Goal: Transaction & Acquisition: Purchase product/service

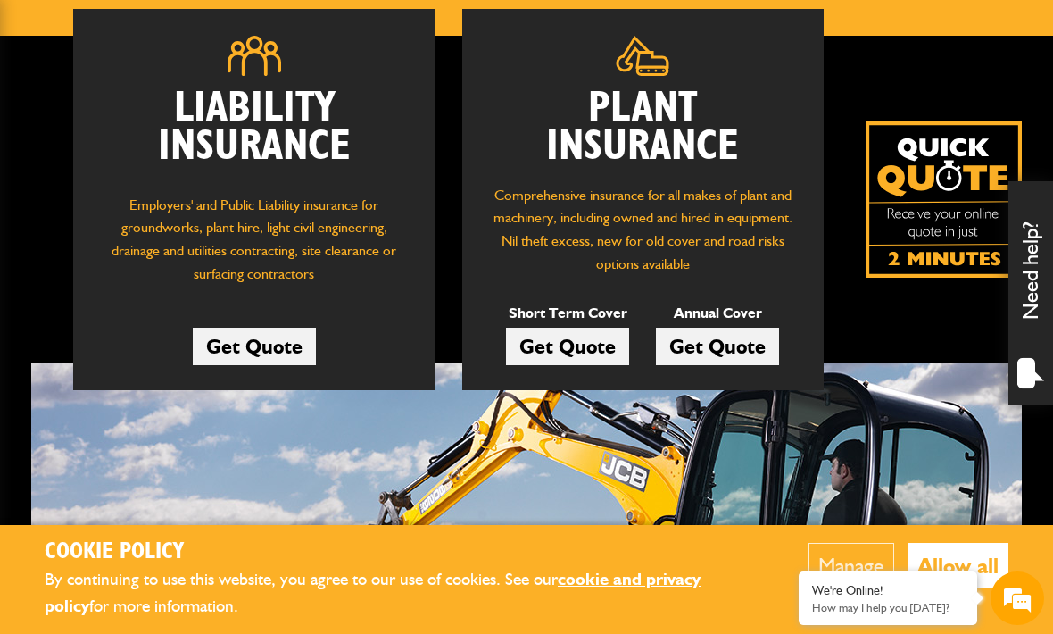
click at [574, 339] on link "Get Quote" at bounding box center [567, 346] width 123 height 37
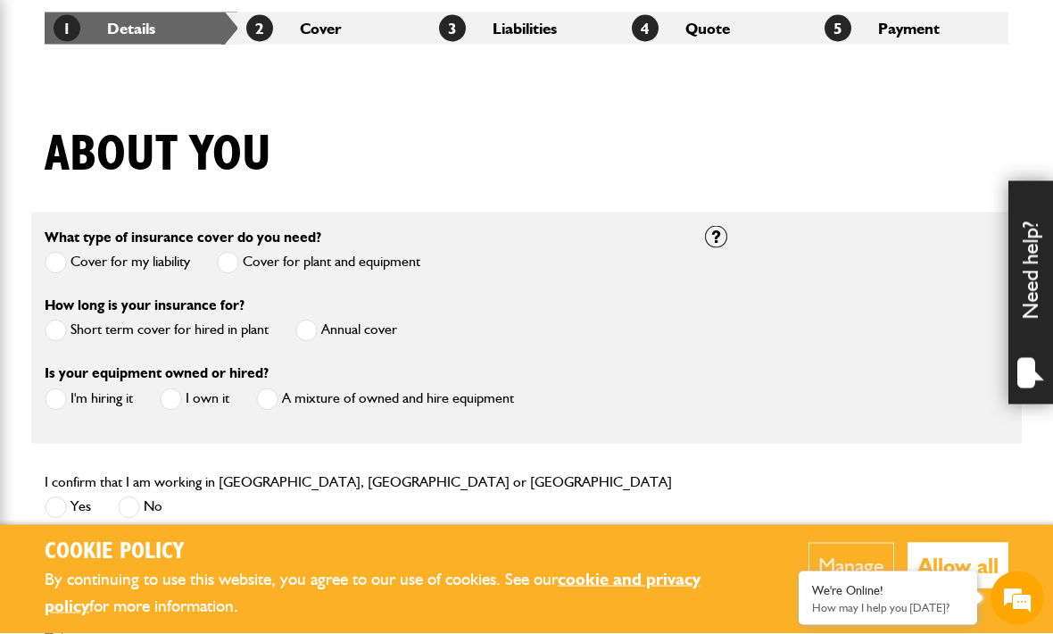
scroll to position [342, 0]
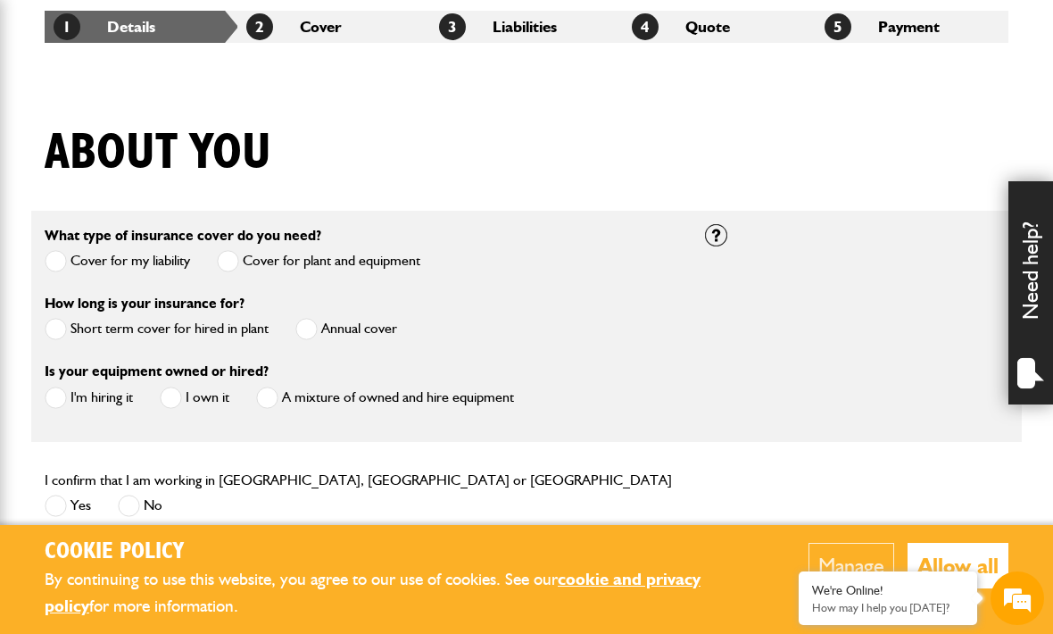
click at [58, 319] on span at bounding box center [56, 329] width 22 height 22
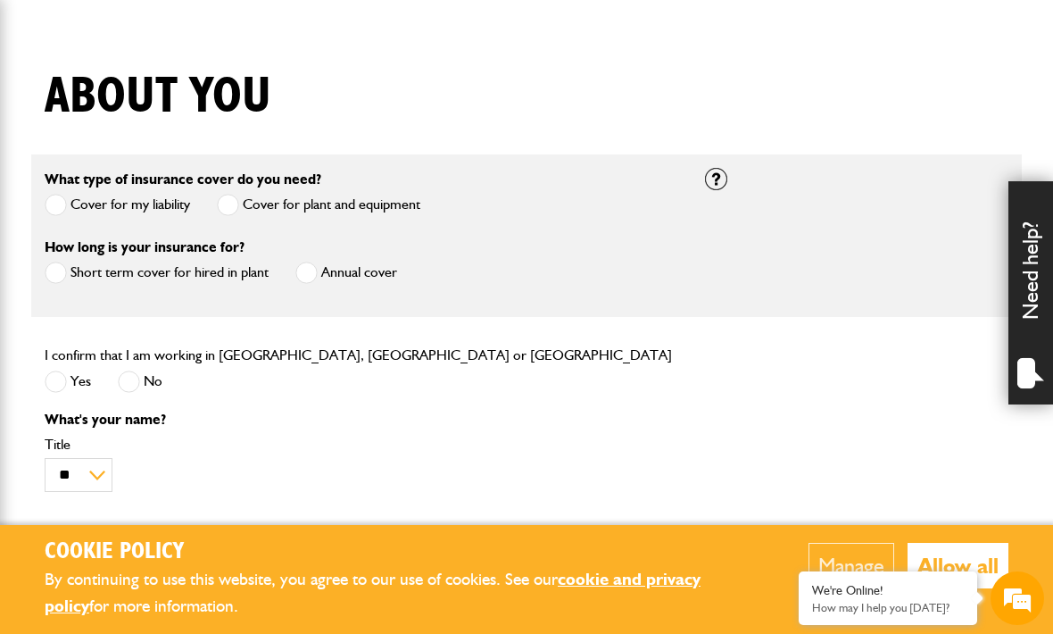
scroll to position [384, 0]
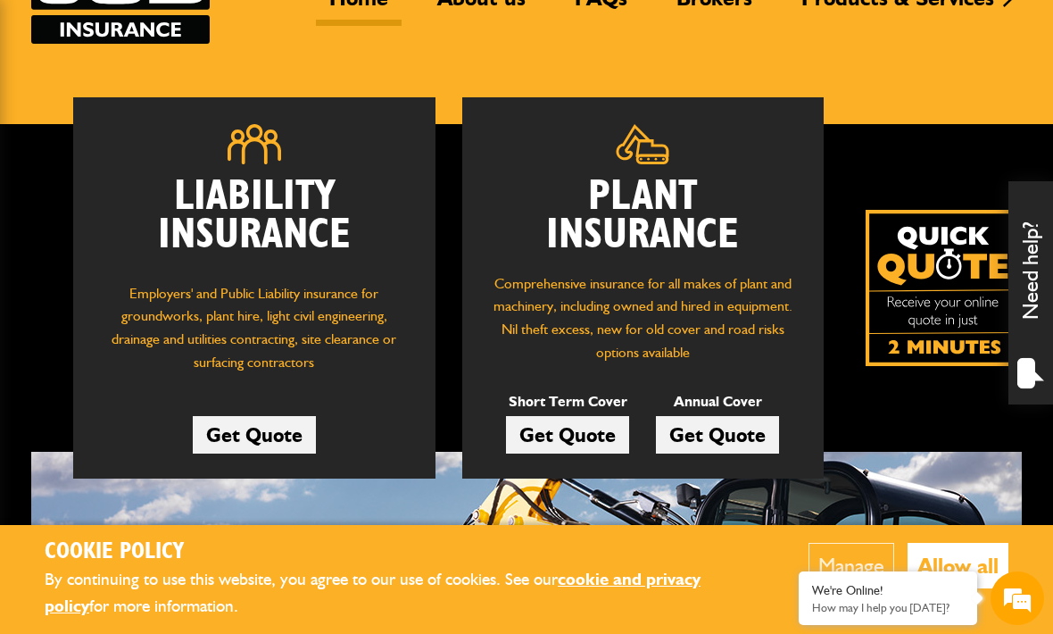
scroll to position [33, 0]
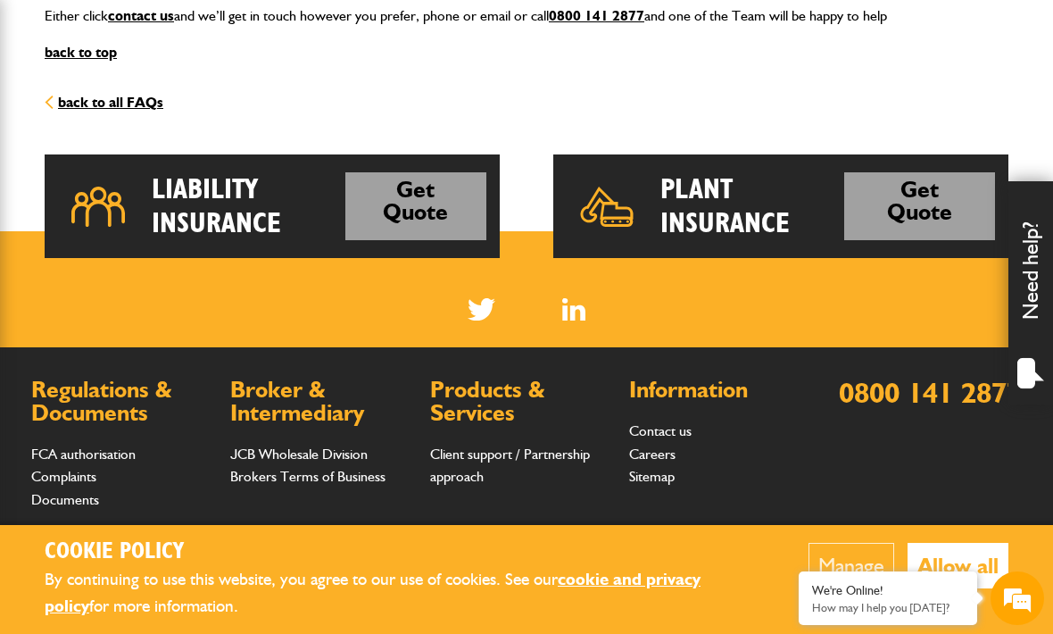
scroll to position [2709, 0]
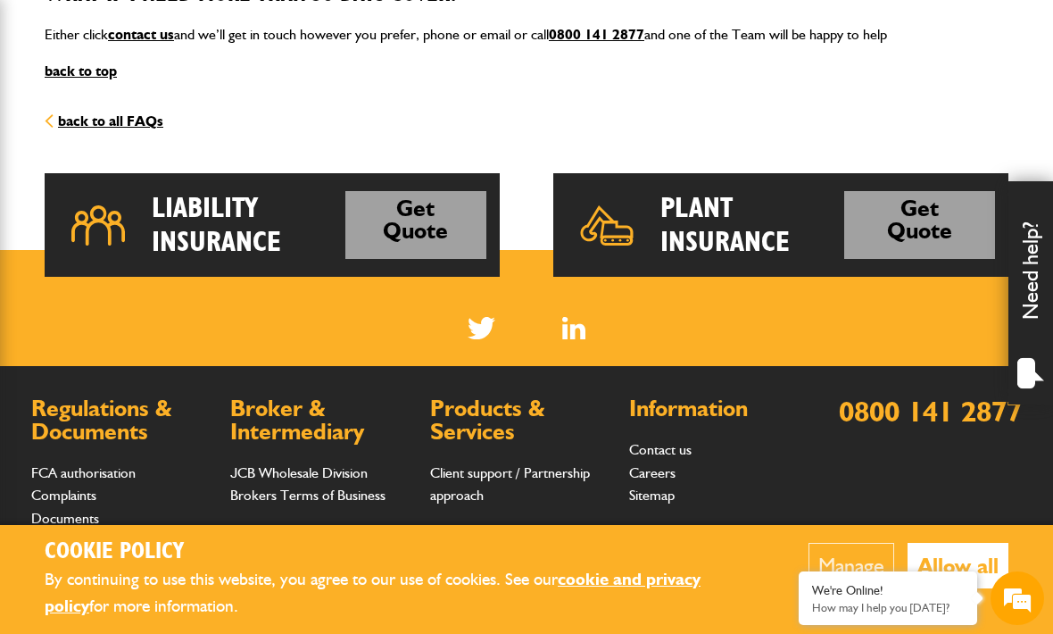
click at [929, 210] on link "Get Quote" at bounding box center [919, 225] width 151 height 69
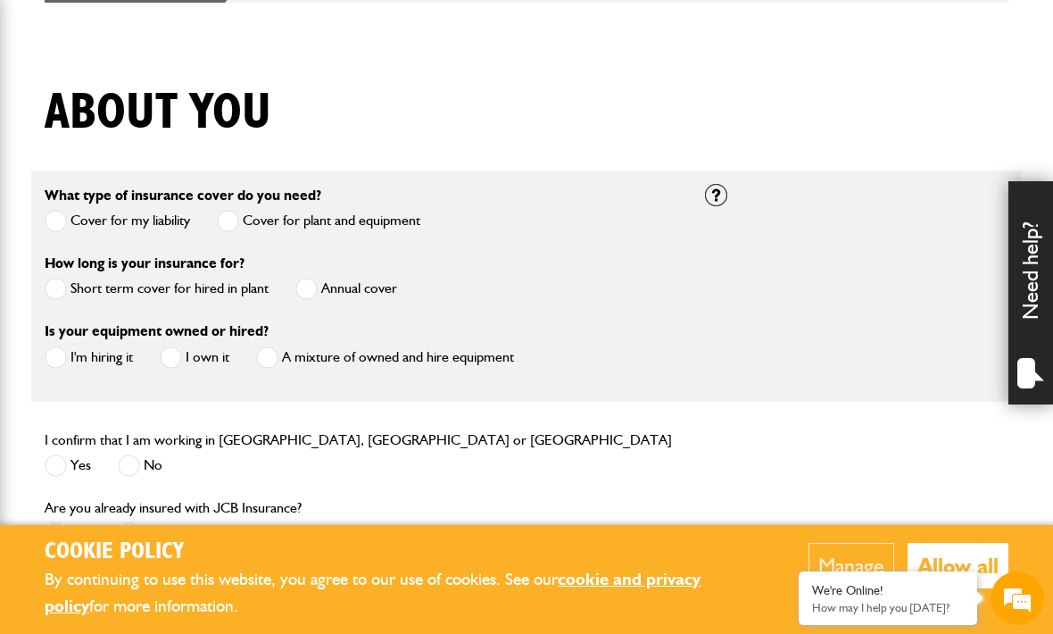
click at [69, 294] on label "Short term cover for hired in plant" at bounding box center [157, 289] width 224 height 22
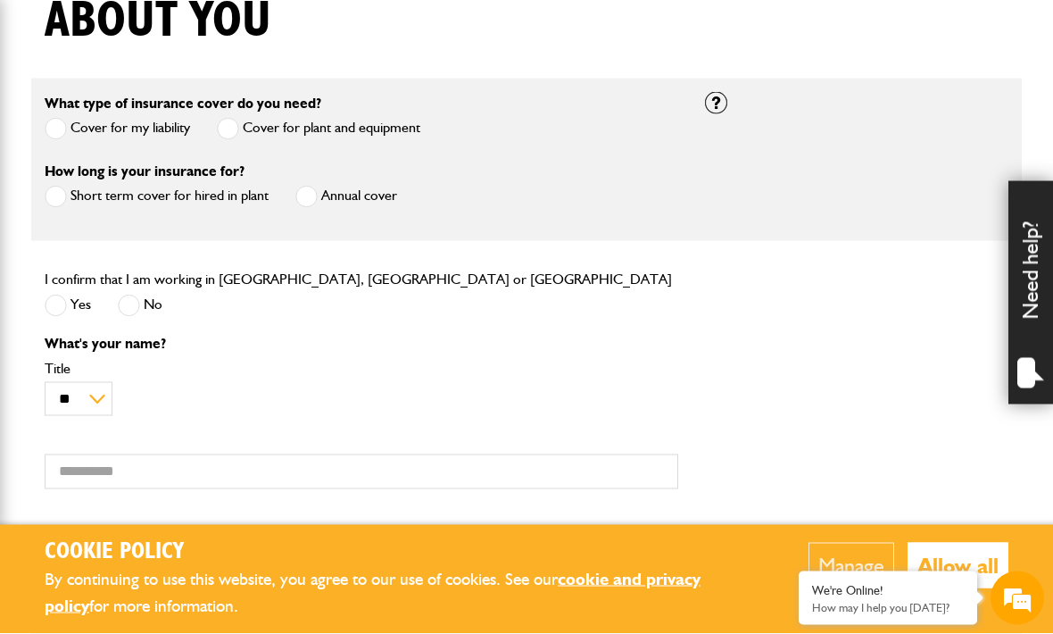
scroll to position [476, 0]
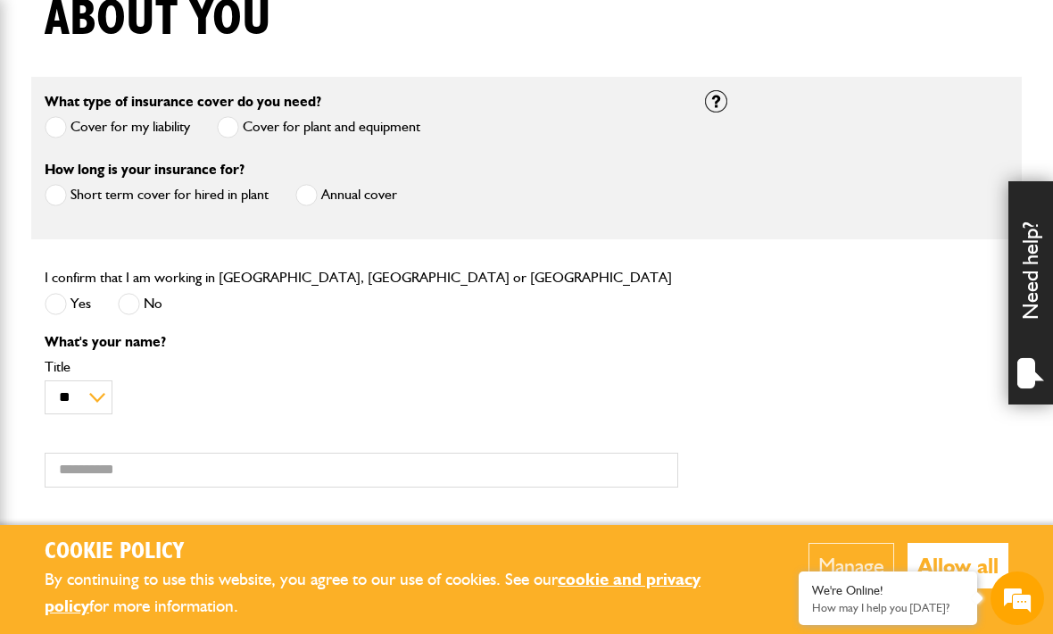
click at [64, 312] on span at bounding box center [56, 304] width 22 height 22
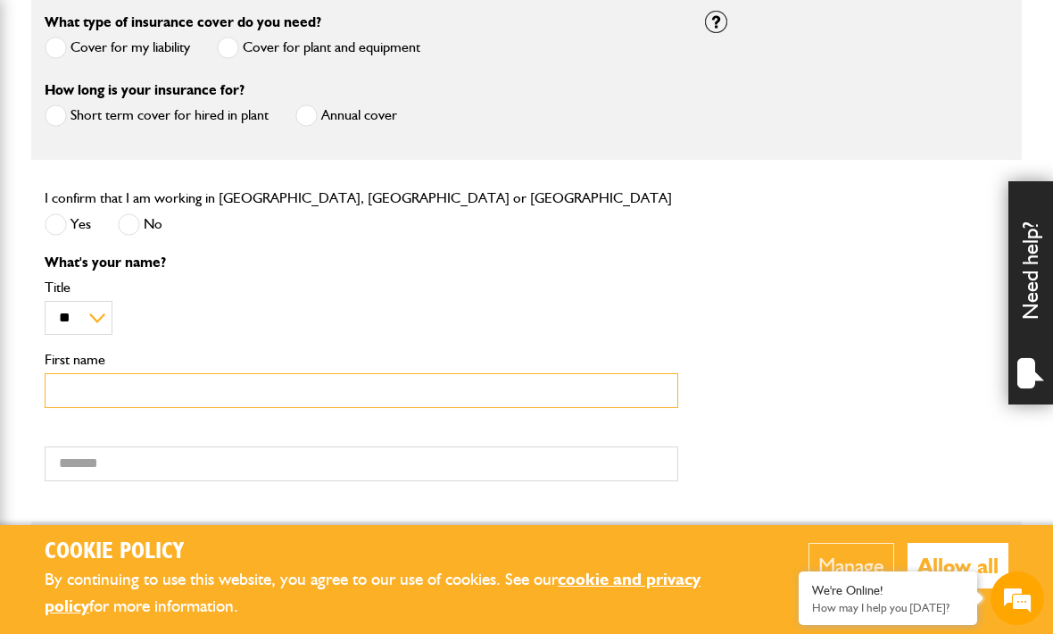
click at [82, 396] on input "First name" at bounding box center [362, 390] width 634 height 35
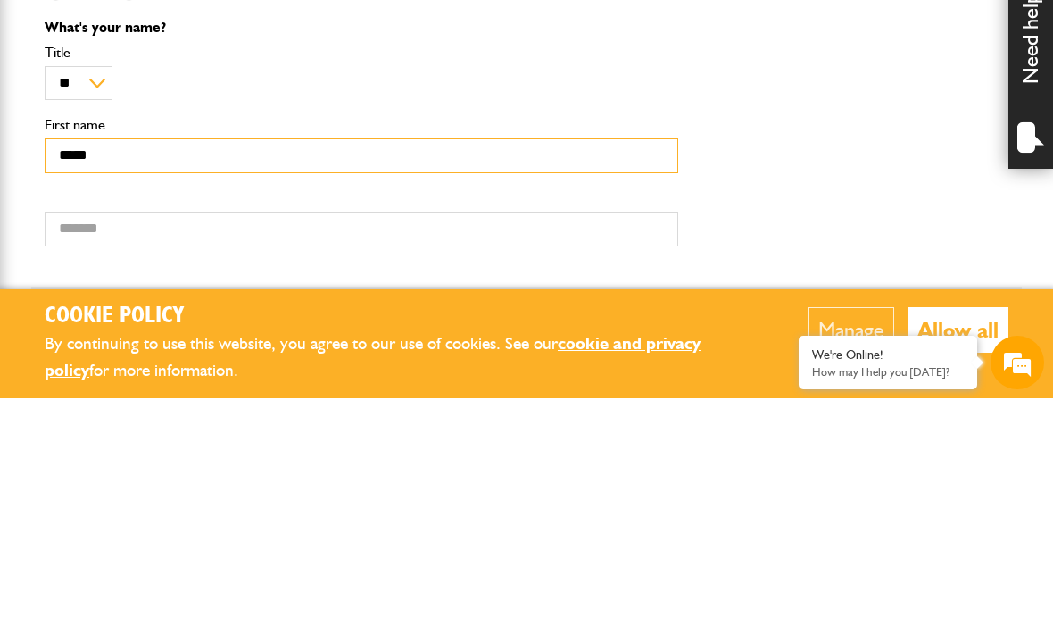
type input "*****"
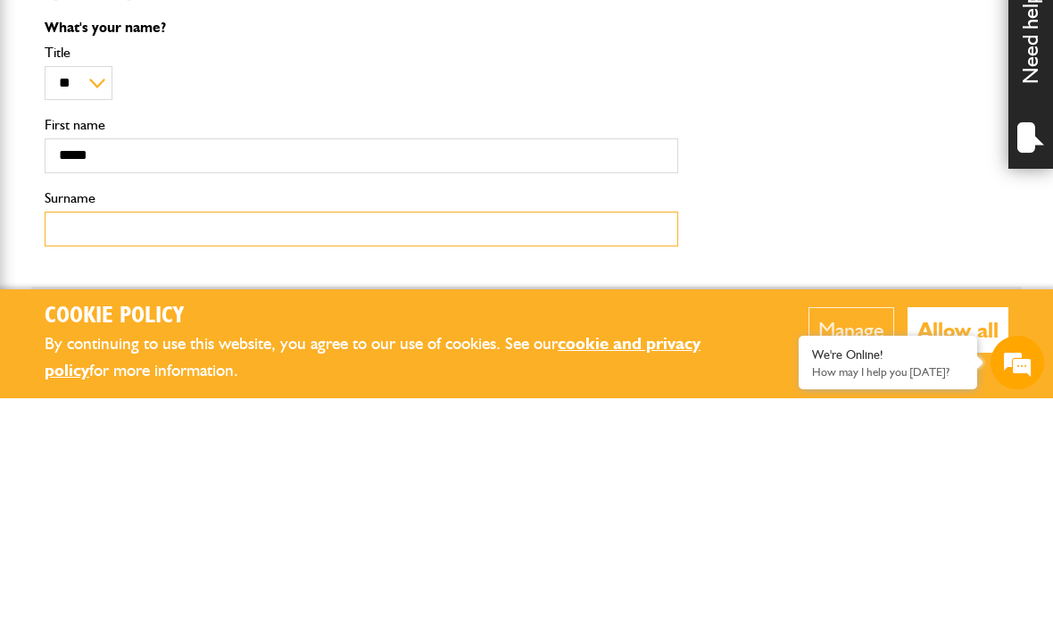
click at [71, 447] on input "Surname" at bounding box center [362, 464] width 634 height 35
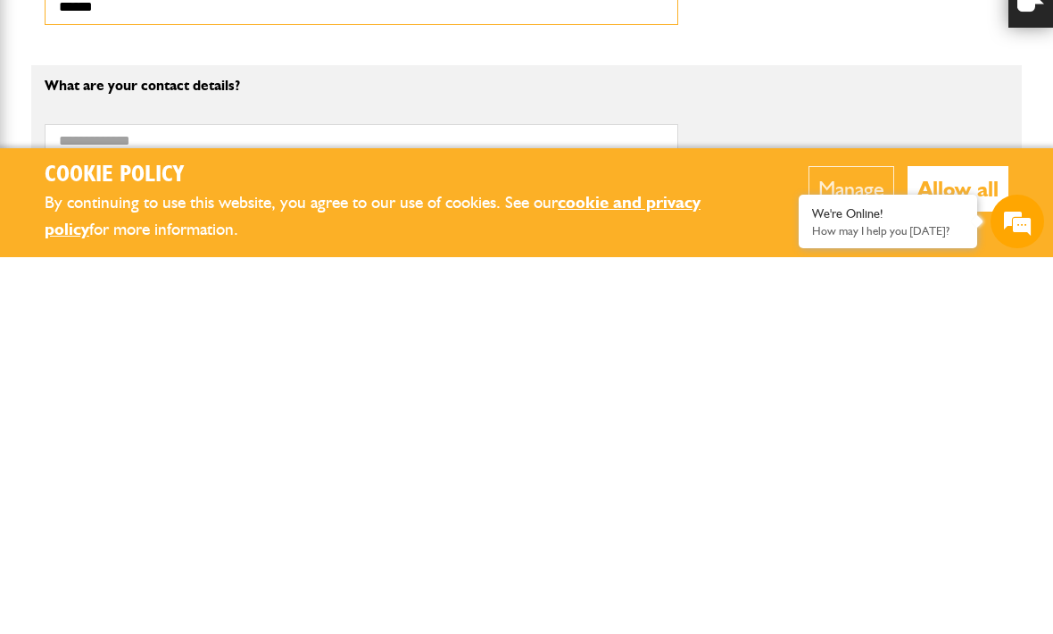
scroll to position [636, 0]
type input "******"
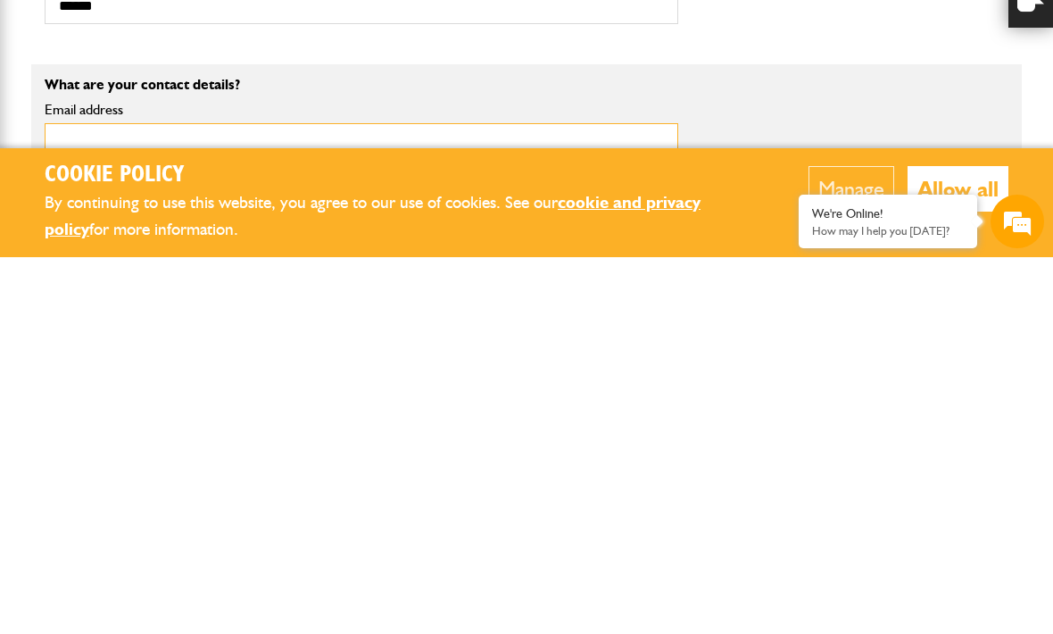
click at [71, 500] on input "Email address" at bounding box center [362, 517] width 634 height 35
type input "*"
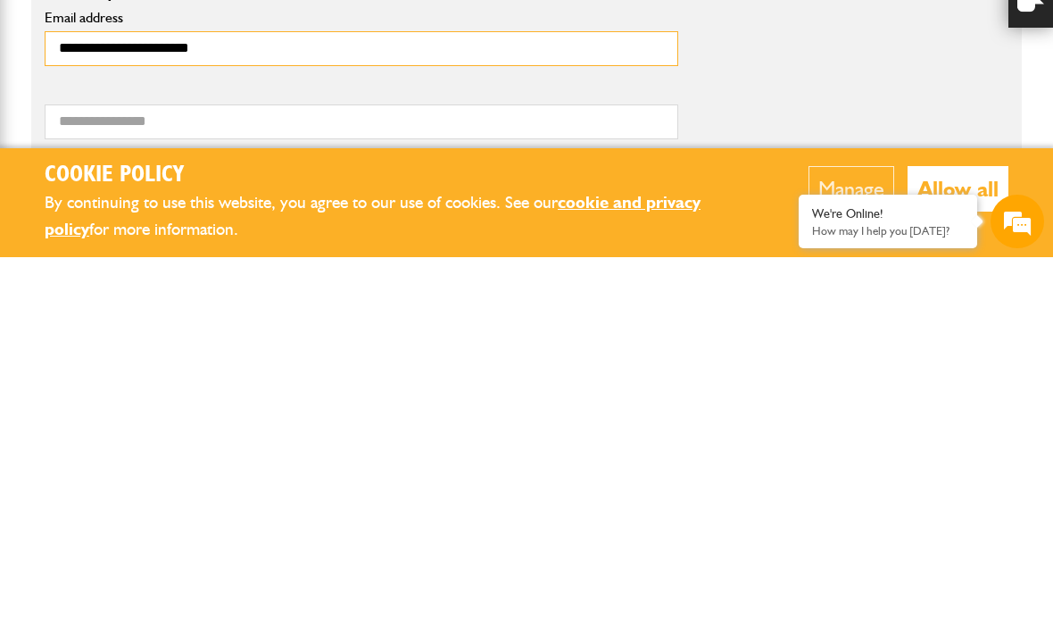
scroll to position [742, 0]
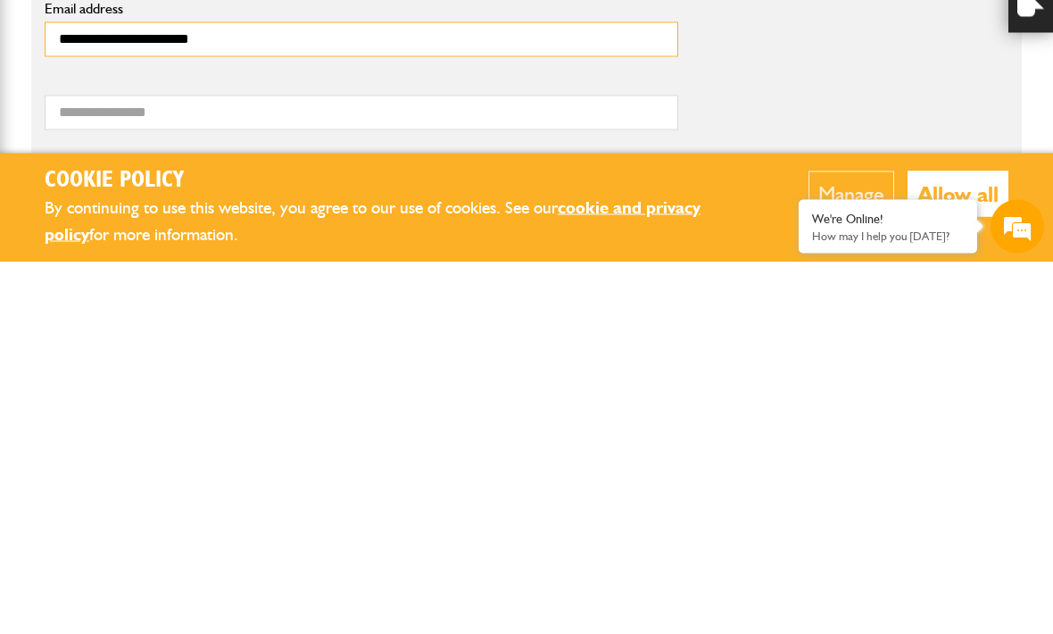
type input "**********"
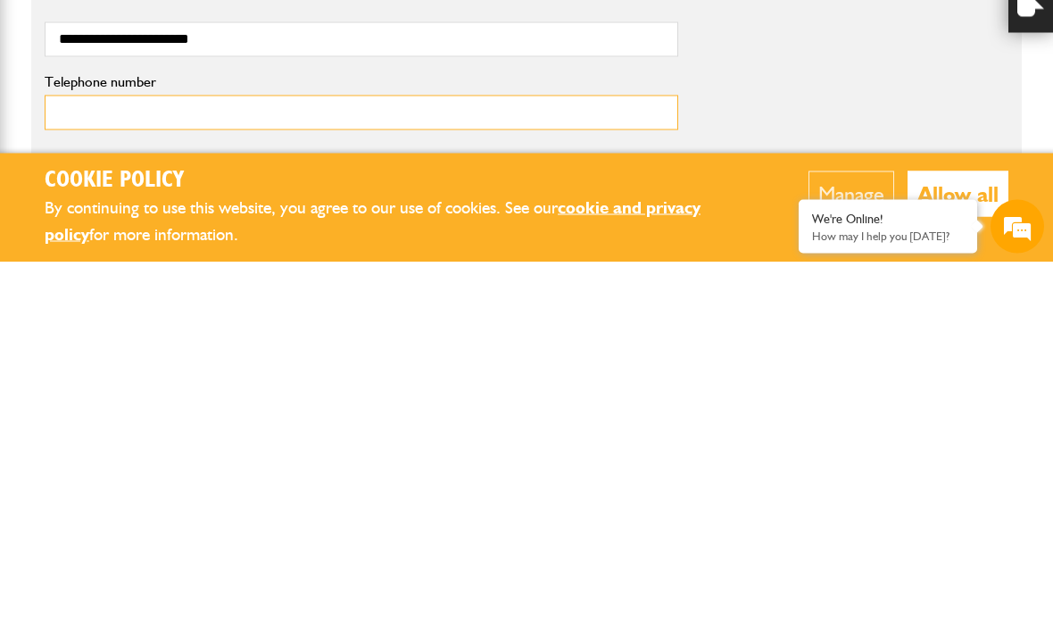
click at [83, 467] on input "Telephone number" at bounding box center [362, 484] width 634 height 35
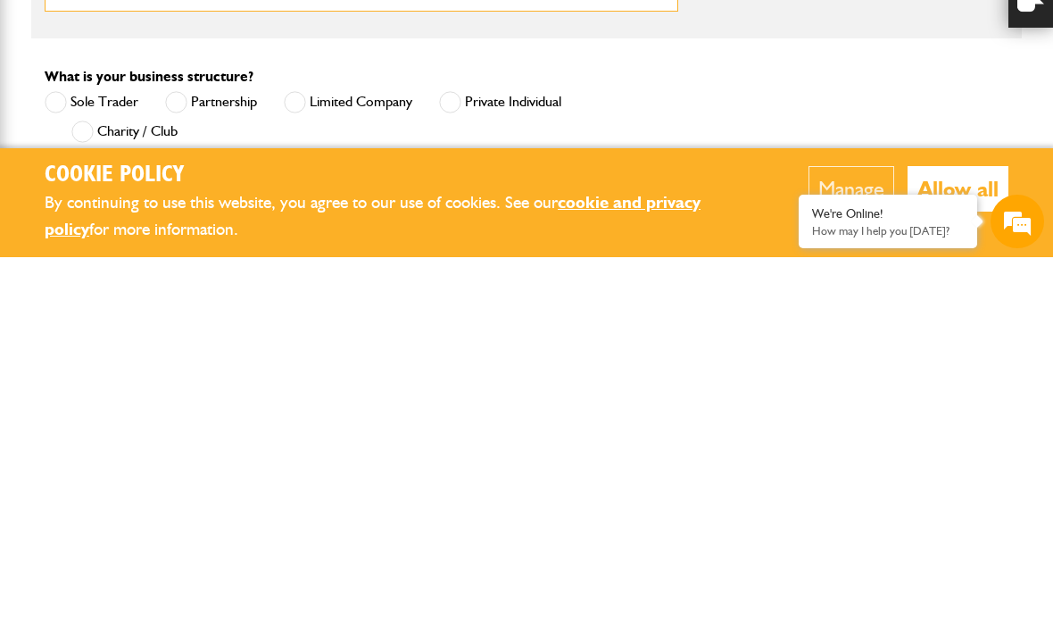
scroll to position [856, 0]
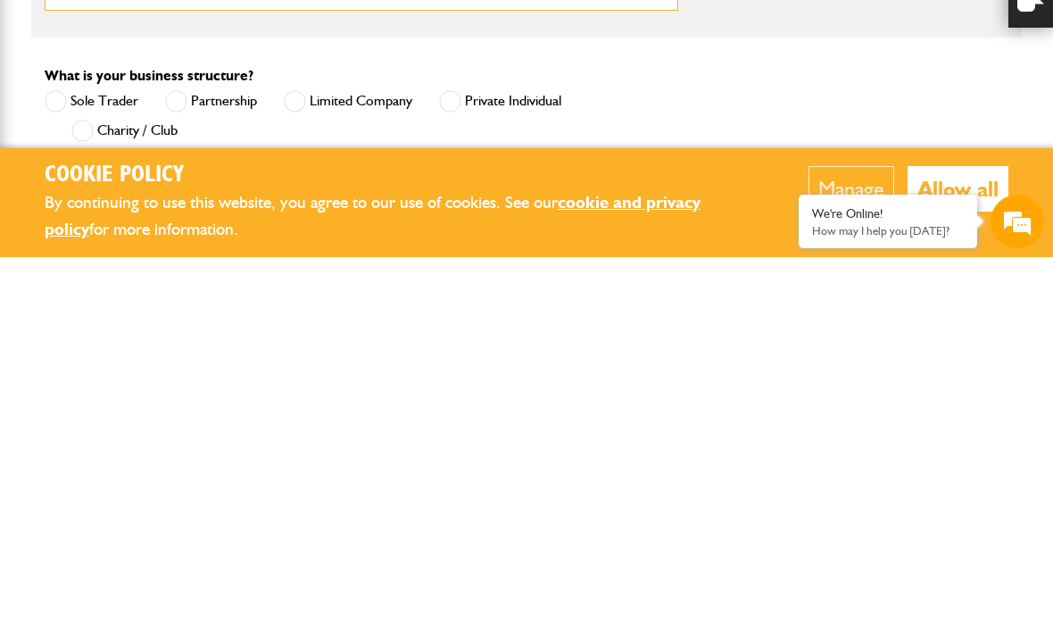
type input "**********"
click at [454, 467] on span at bounding box center [450, 478] width 22 height 22
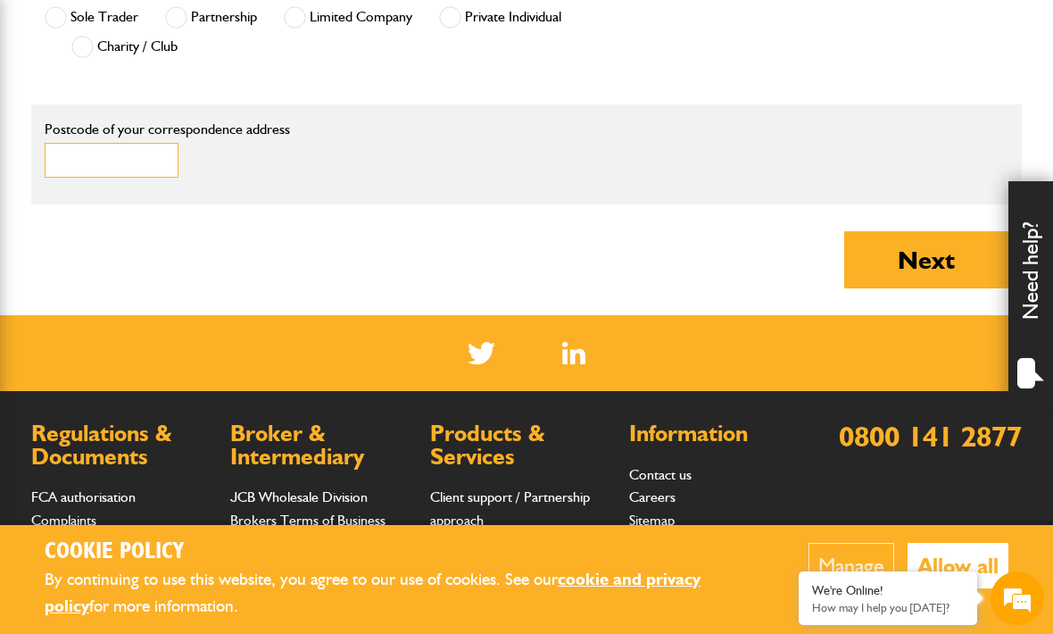
click at [88, 161] on input "Postcode of your correspondence address" at bounding box center [112, 160] width 134 height 35
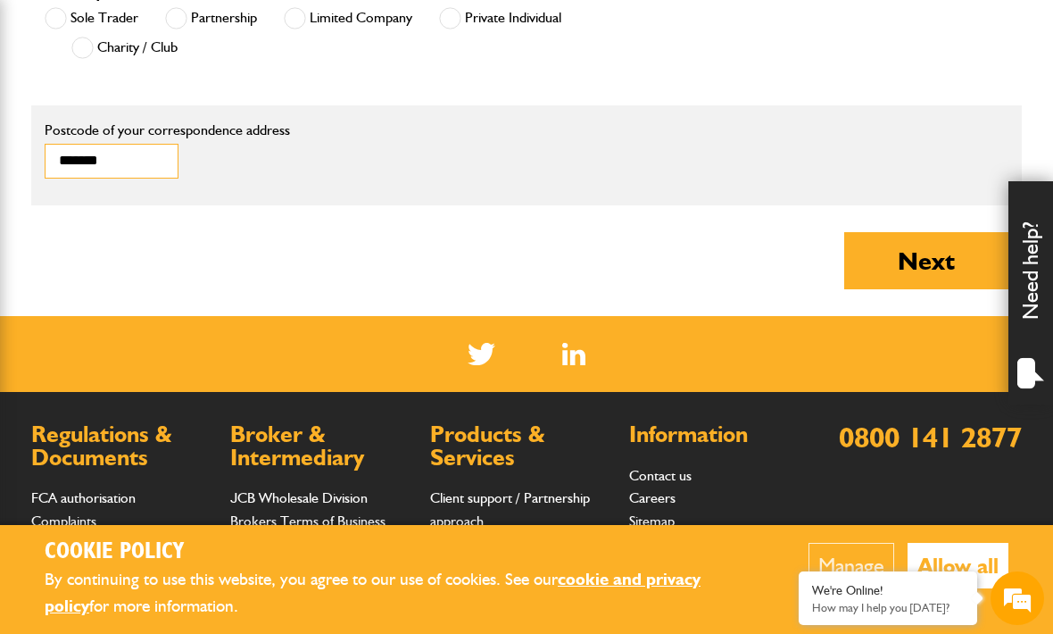
type input "*******"
click at [928, 262] on button "Next" at bounding box center [926, 260] width 164 height 57
type input "**********"
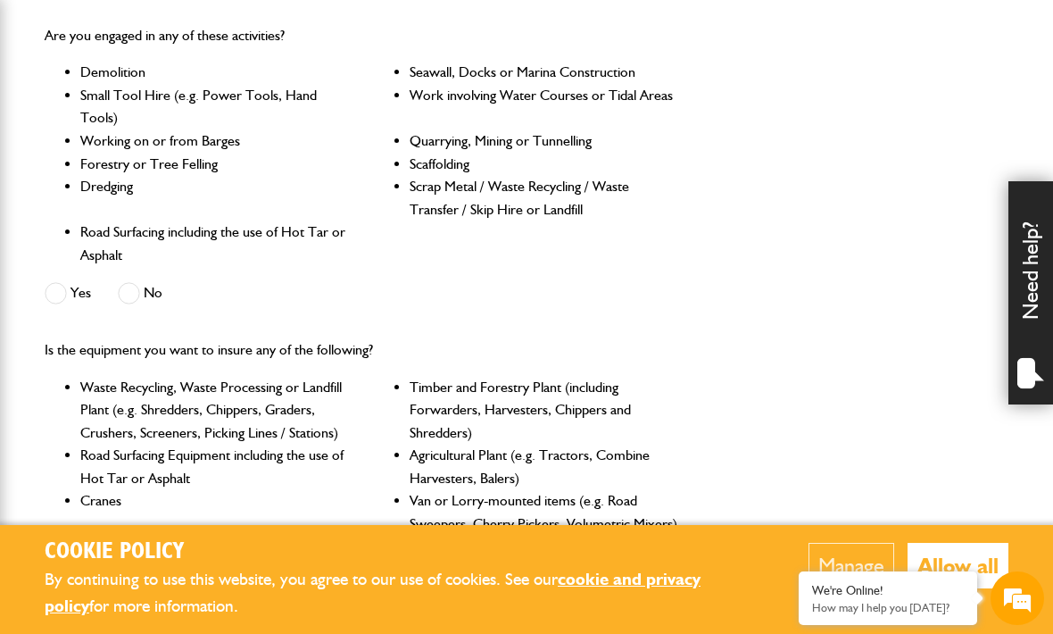
scroll to position [545, 0]
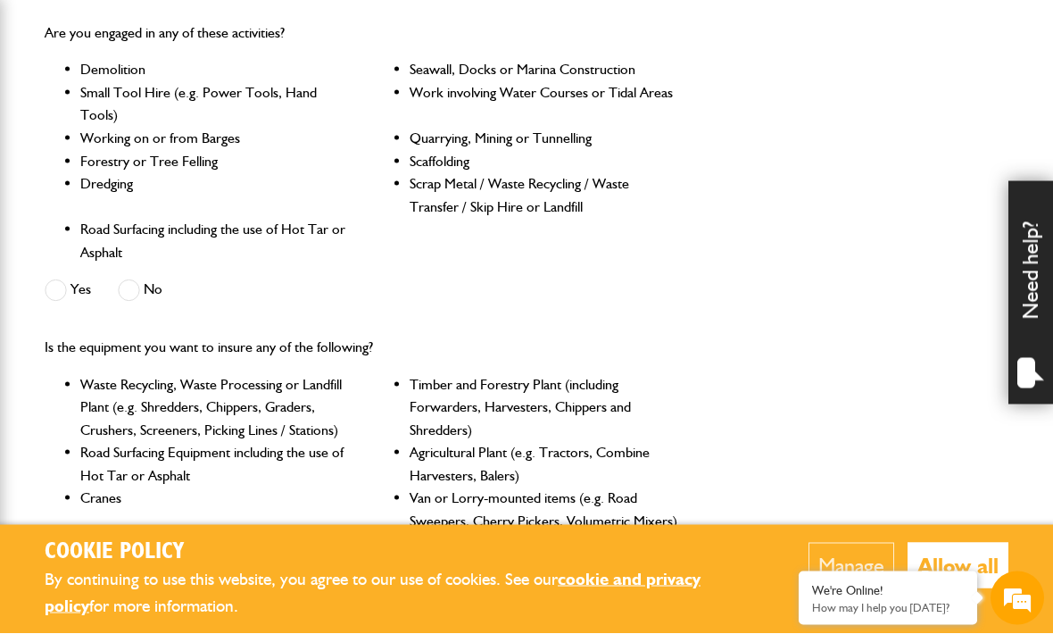
click at [138, 299] on span at bounding box center [129, 290] width 22 height 22
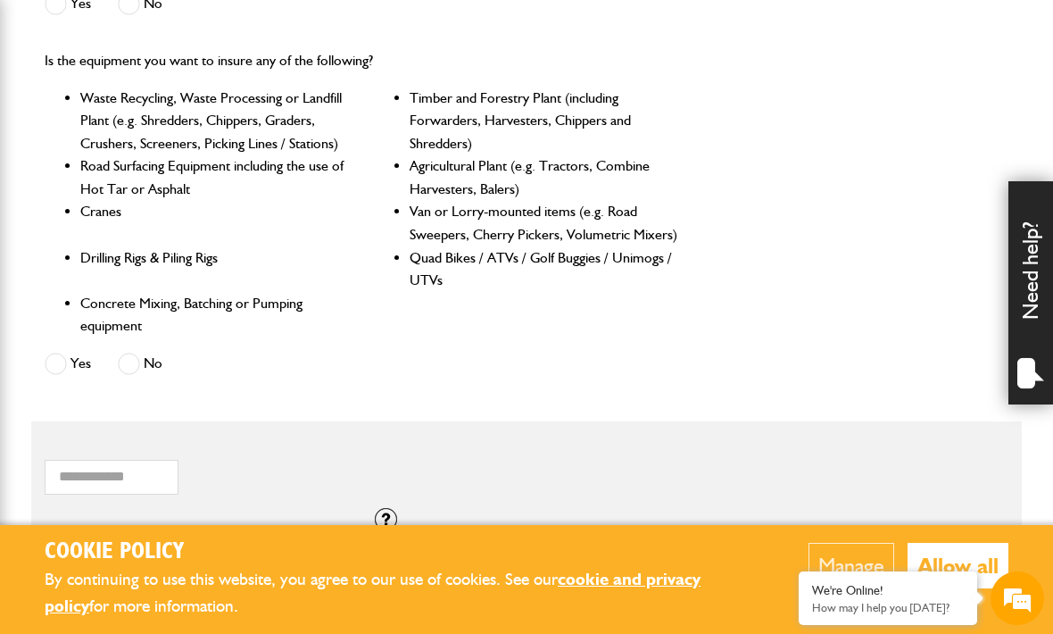
scroll to position [832, 0]
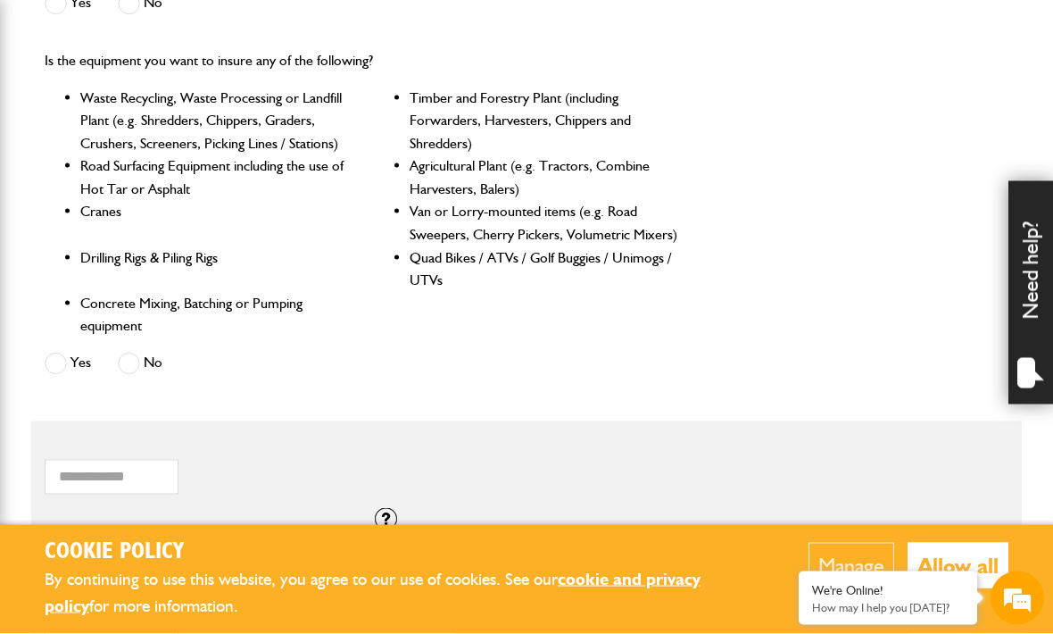
click at [129, 363] on span at bounding box center [129, 364] width 22 height 22
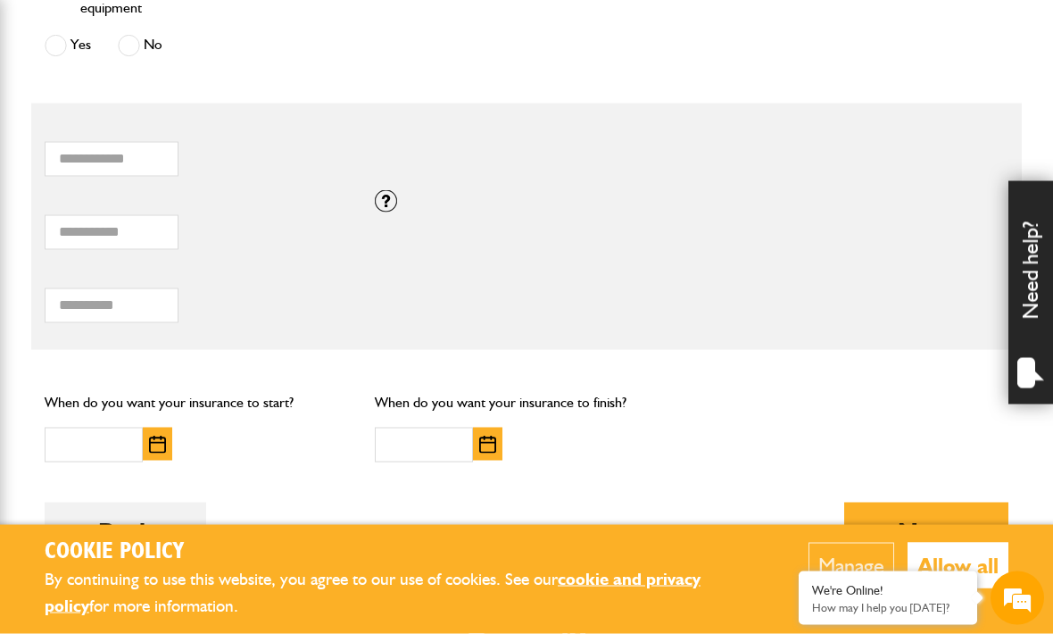
scroll to position [1152, 0]
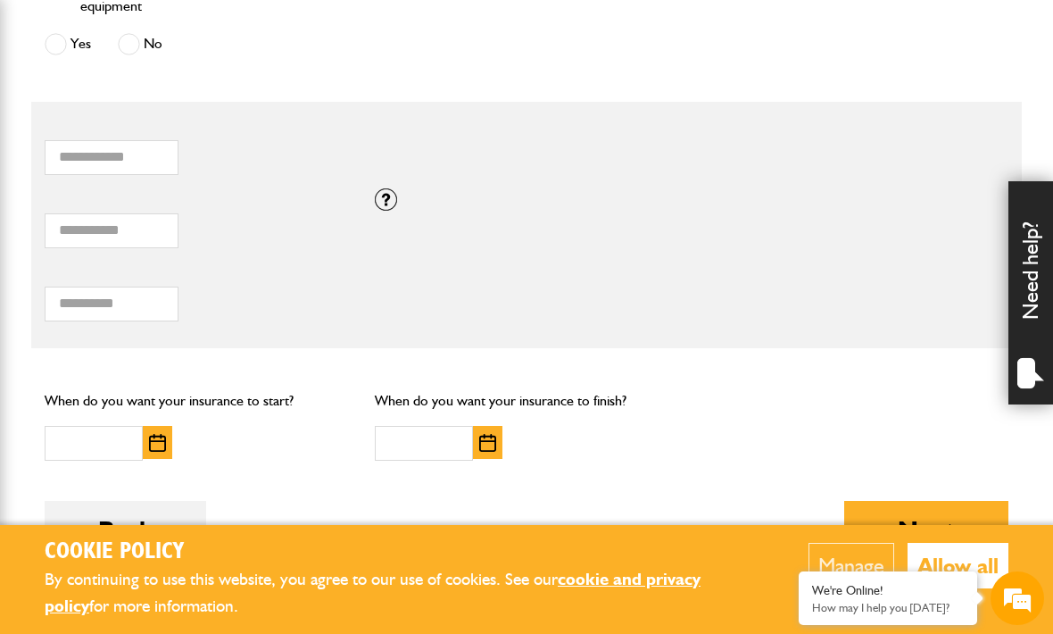
click at [154, 442] on img "button" at bounding box center [157, 443] width 17 height 18
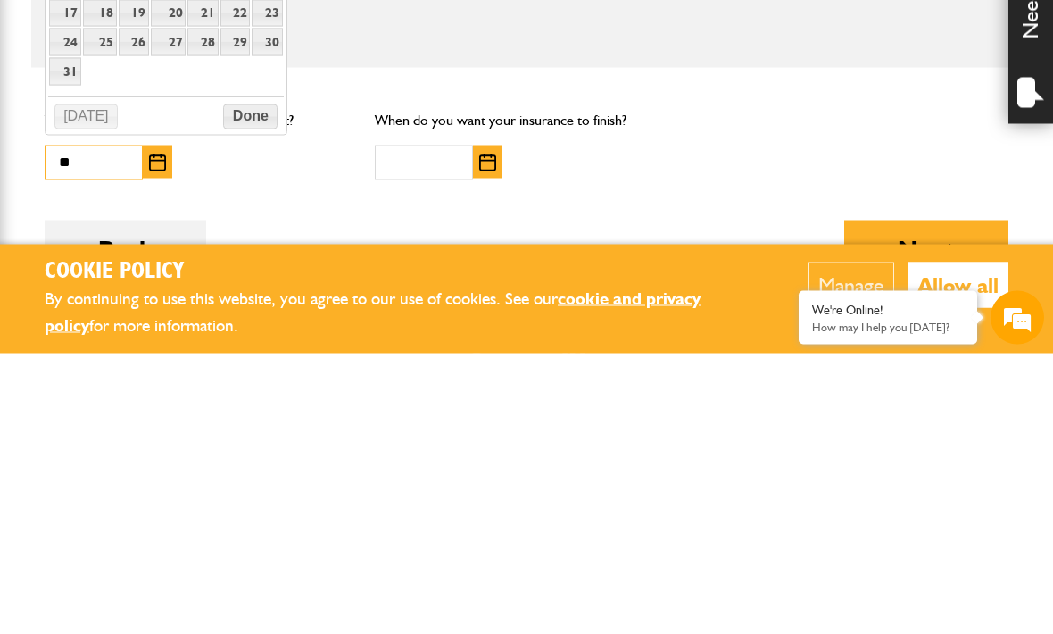
type input "*"
click at [164, 434] on img "button" at bounding box center [157, 443] width 17 height 18
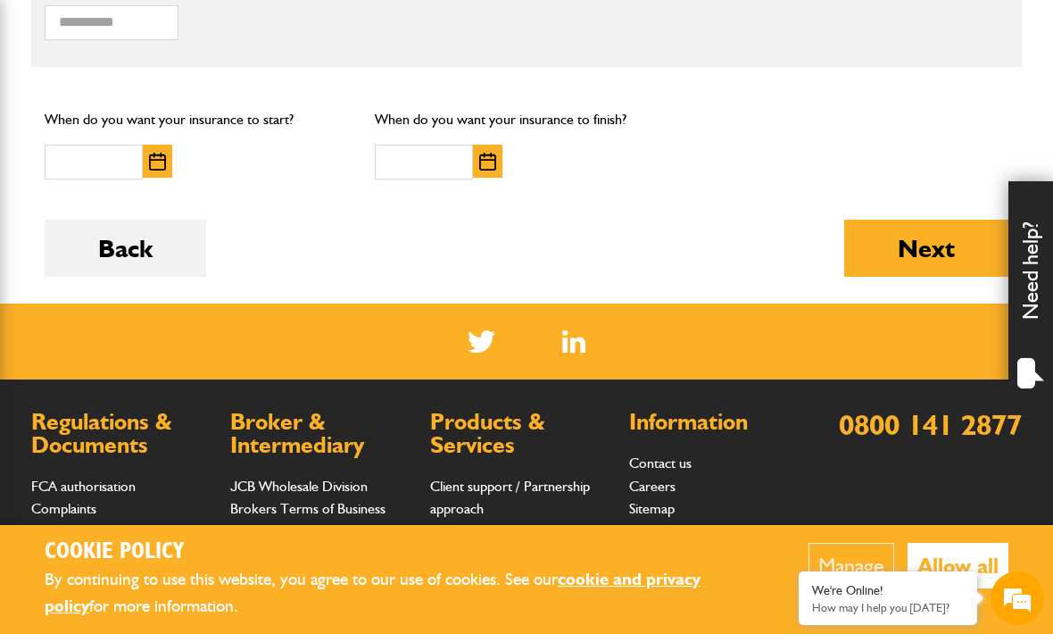
click at [155, 154] on img "button" at bounding box center [157, 162] width 17 height 18
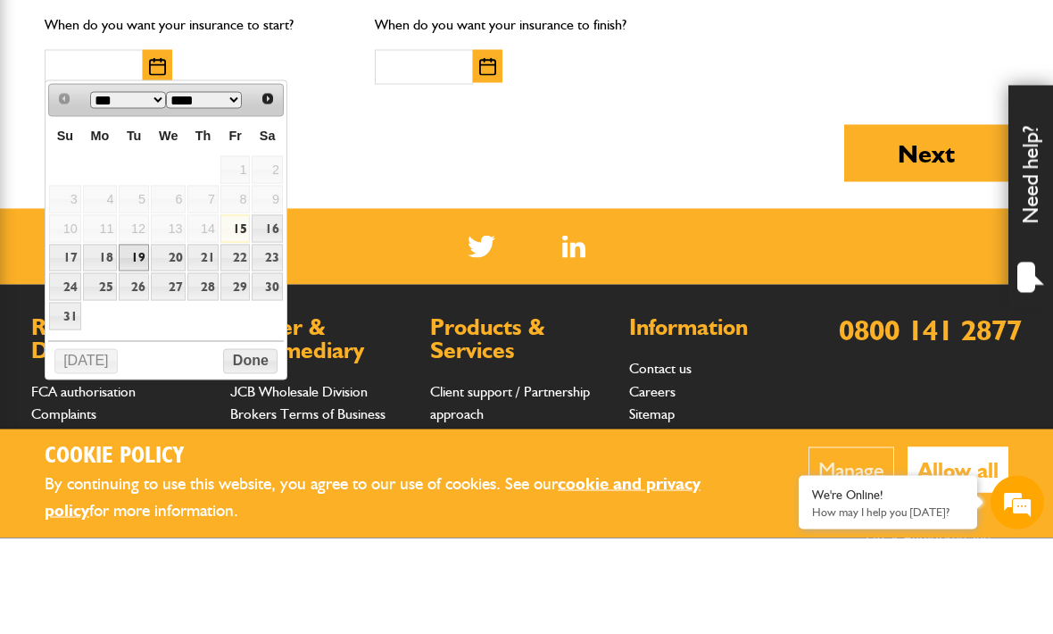
click at [139, 340] on link "19" at bounding box center [134, 354] width 30 height 28
type input "**********"
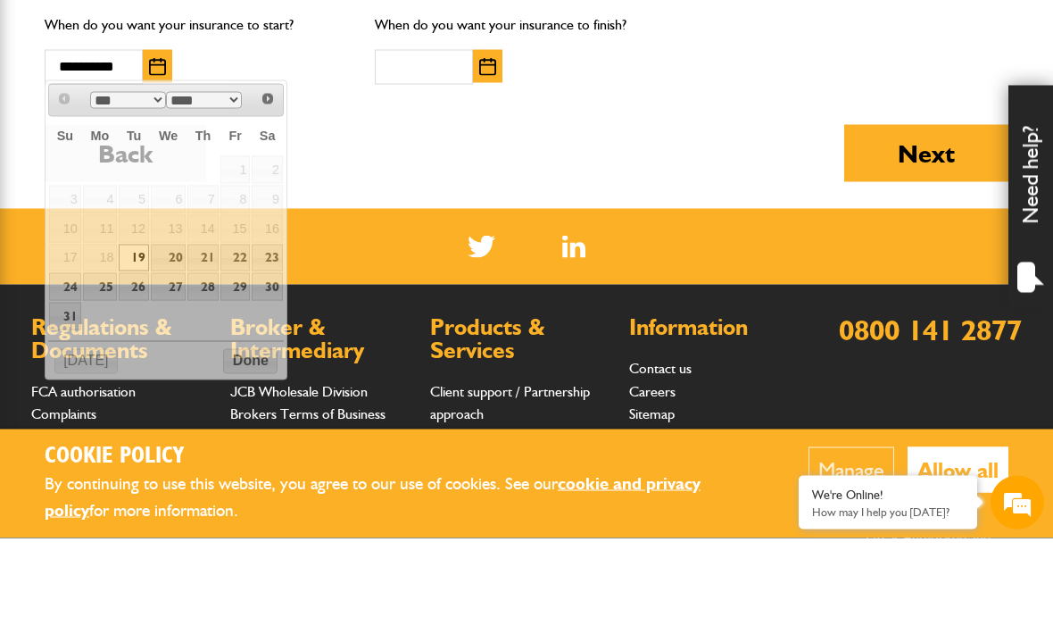
scroll to position [1528, 0]
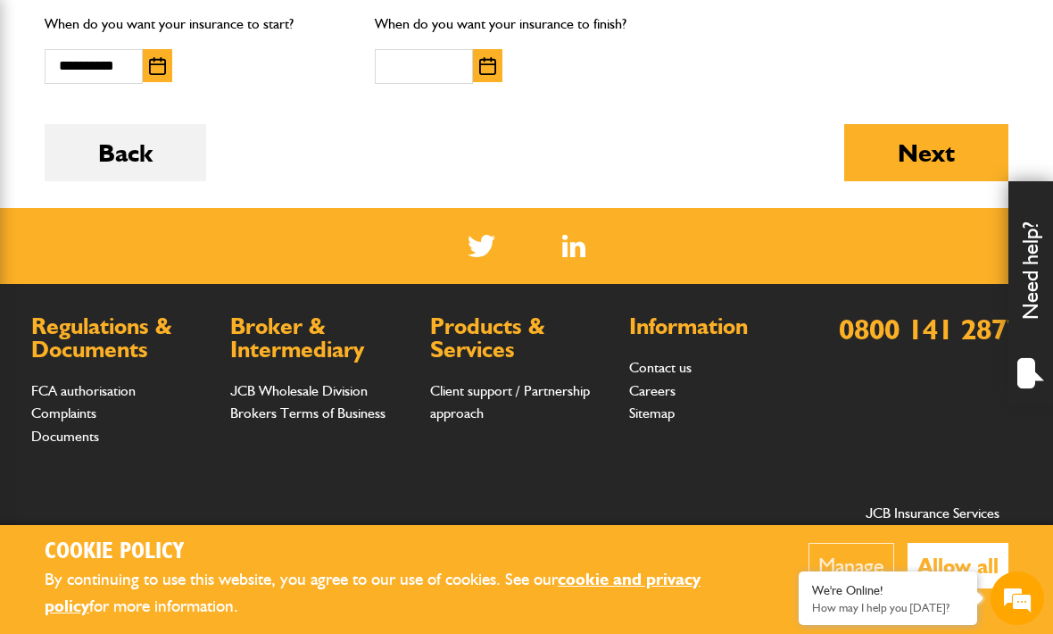
click at [454, 14] on p "When do you want your insurance to finish?" at bounding box center [527, 23] width 304 height 23
click at [472, 25] on p "When do you want your insurance to finish?" at bounding box center [527, 23] width 304 height 23
click at [489, 68] on img "button" at bounding box center [487, 66] width 17 height 18
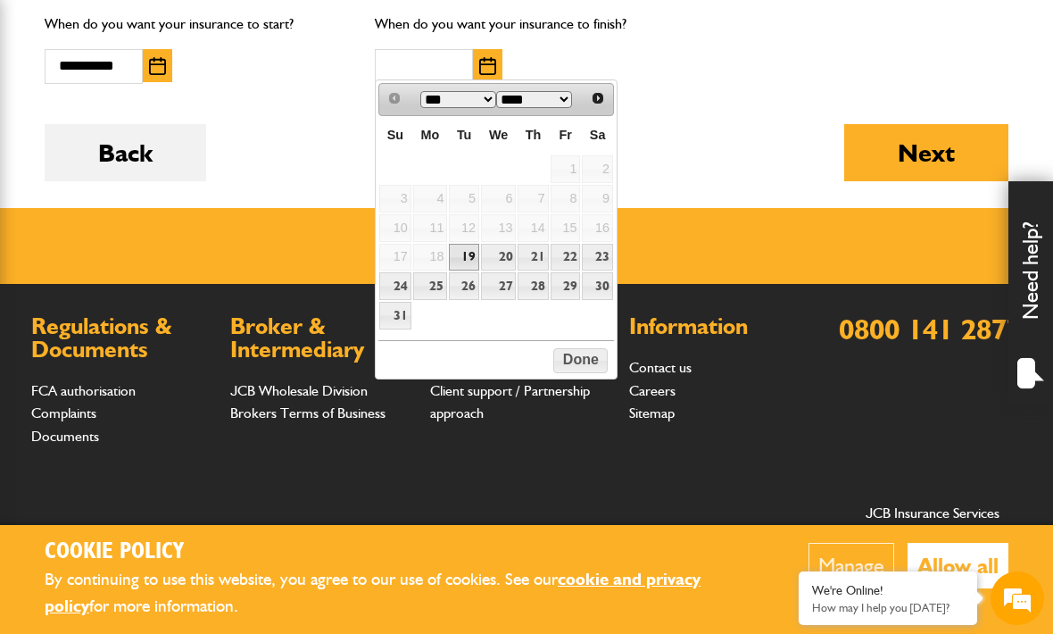
click at [475, 289] on link "26" at bounding box center [464, 286] width 30 height 28
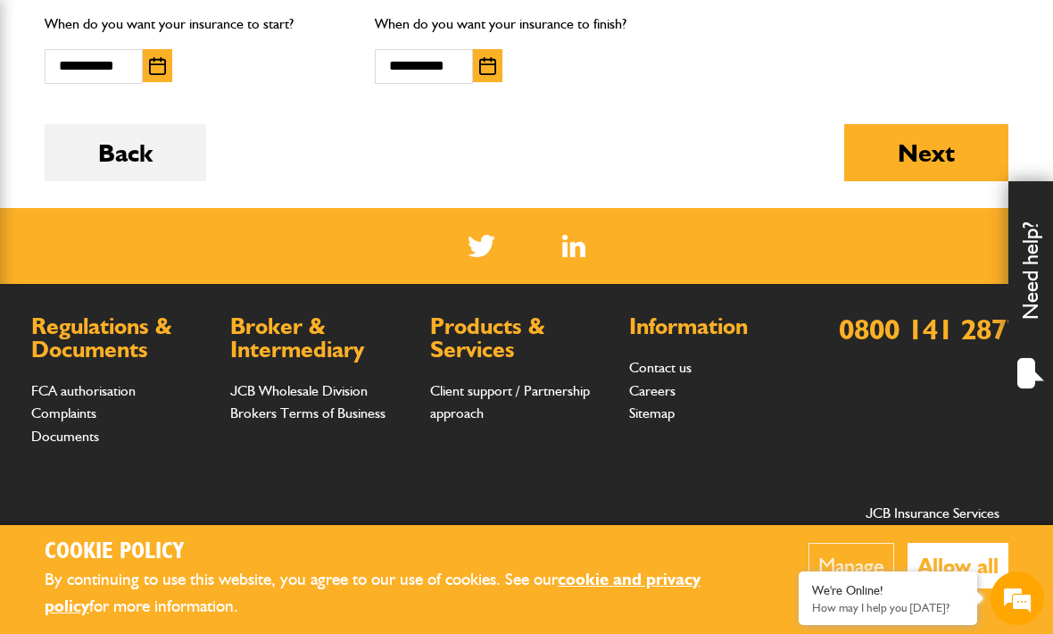
click at [487, 60] on img "button" at bounding box center [487, 66] width 17 height 18
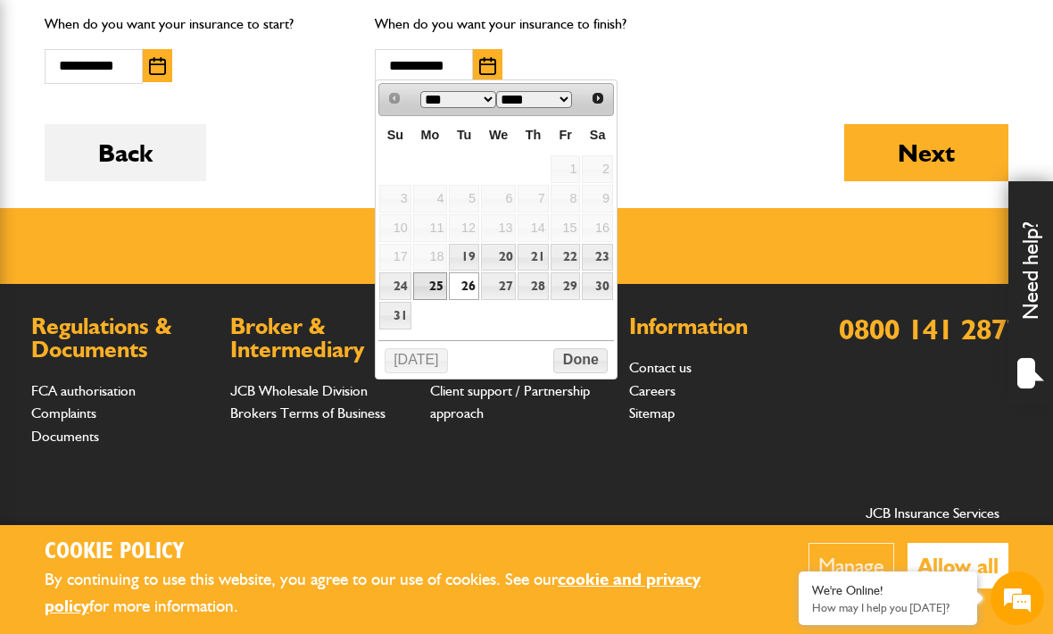
click at [445, 294] on link "25" at bounding box center [430, 286] width 35 height 28
type input "**********"
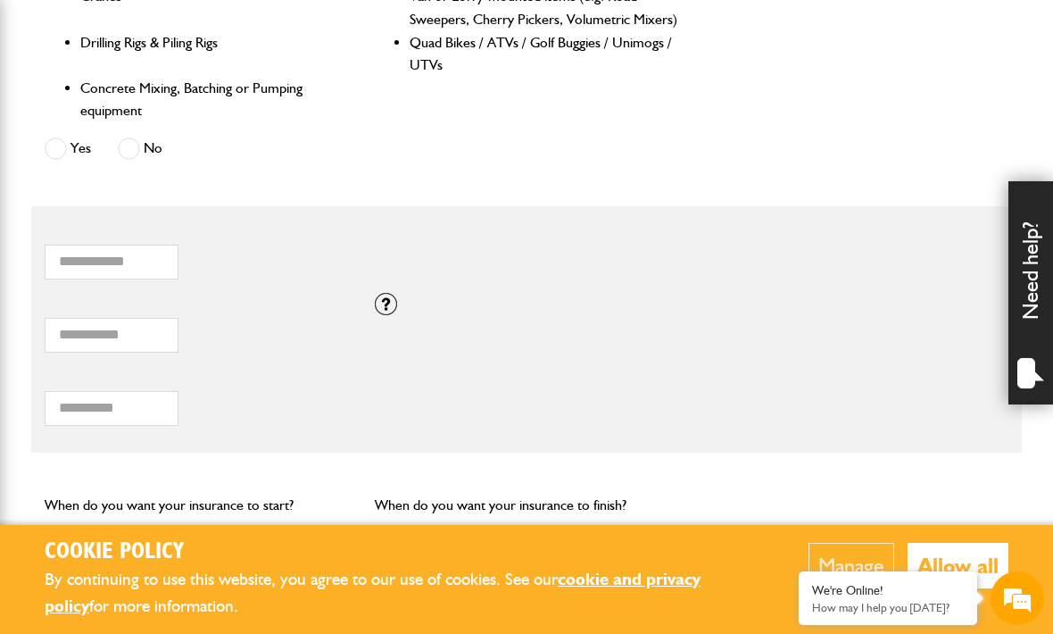
scroll to position [1046, 0]
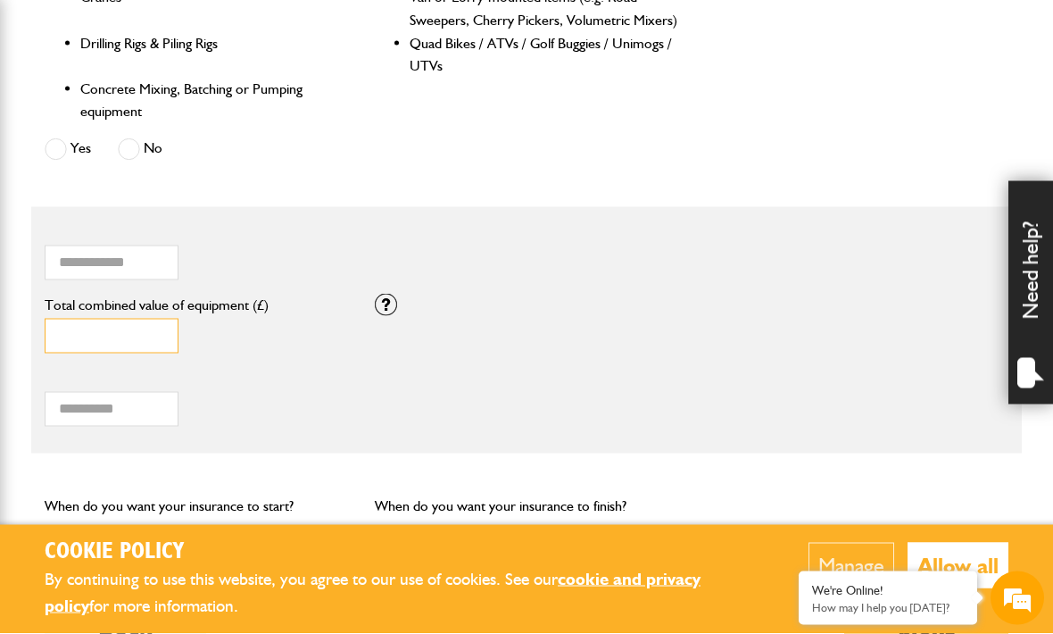
click at [80, 337] on input "*" at bounding box center [112, 336] width 134 height 35
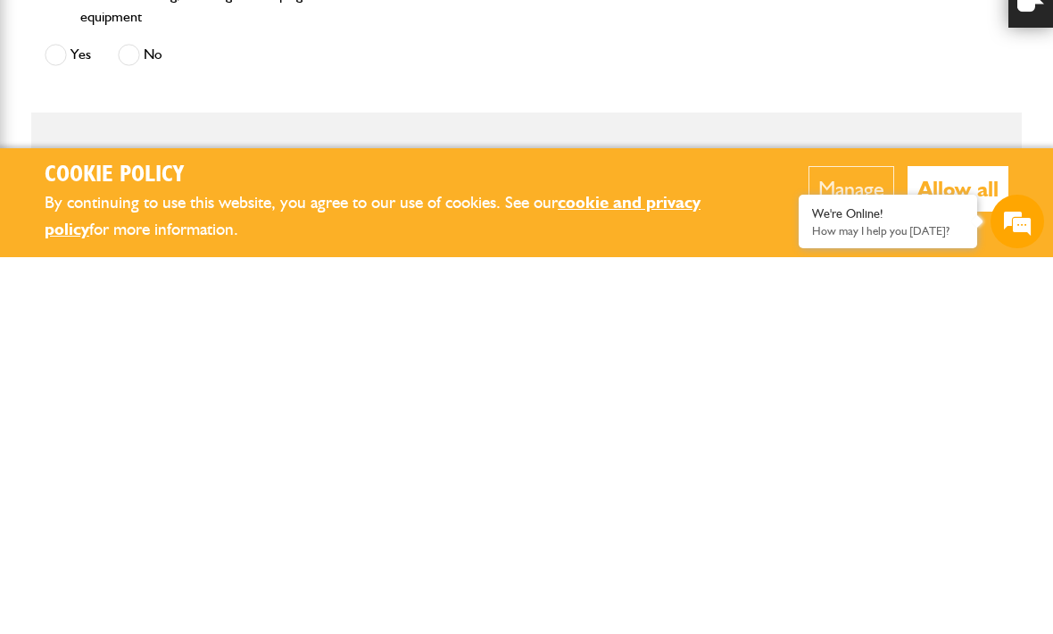
scroll to position [764, 0]
type input "*****"
click at [856, 543] on button "Manage" at bounding box center [852, 566] width 86 height 46
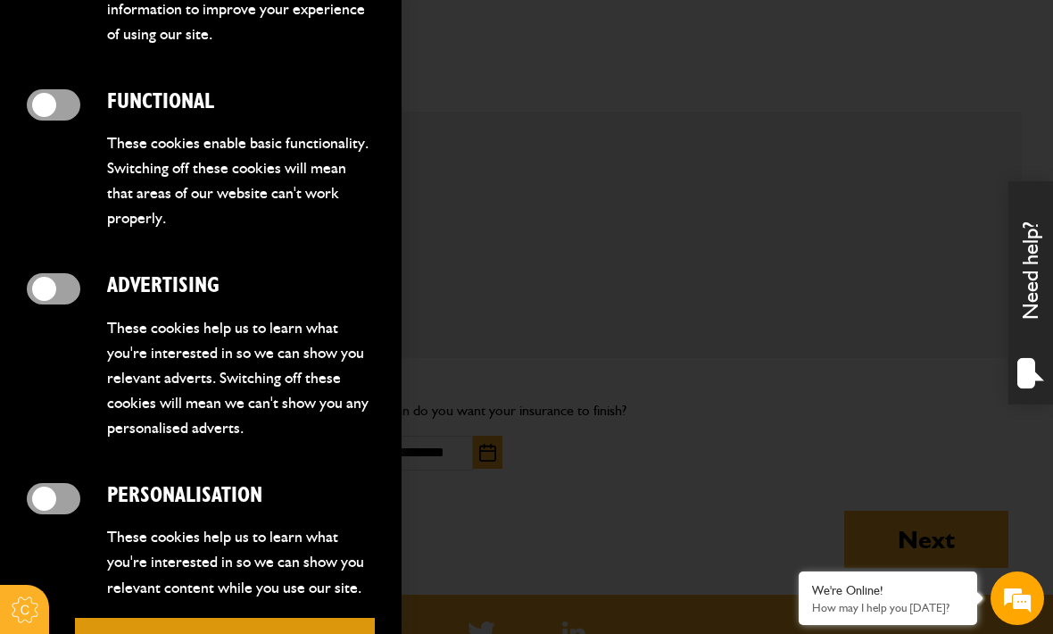
scroll to position [541, 0]
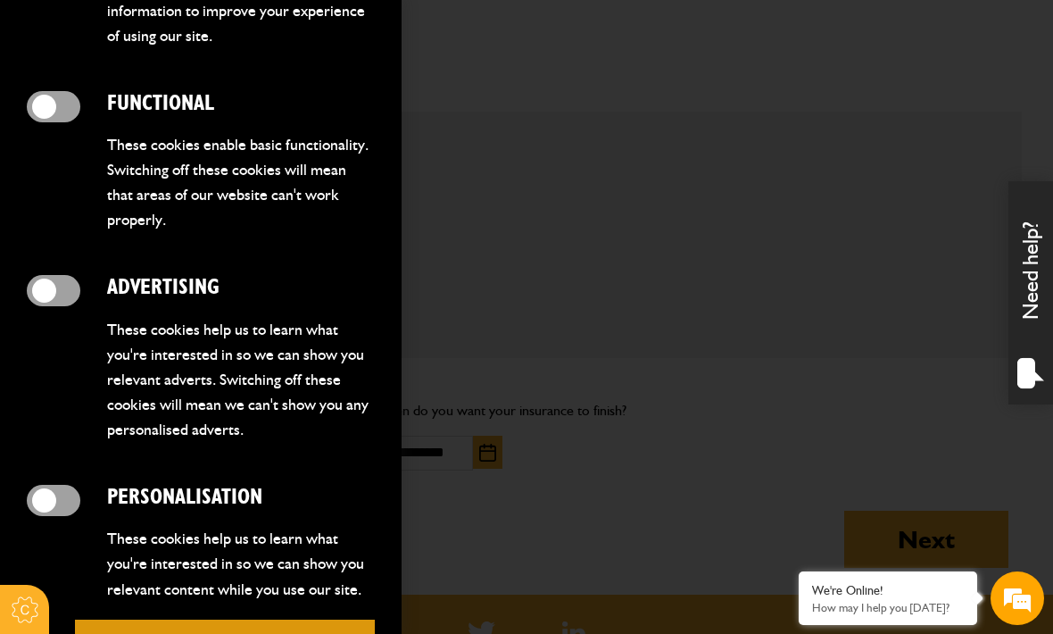
click at [55, 118] on span at bounding box center [54, 106] width 54 height 31
click at [254, 620] on button "Save preferences" at bounding box center [225, 646] width 300 height 52
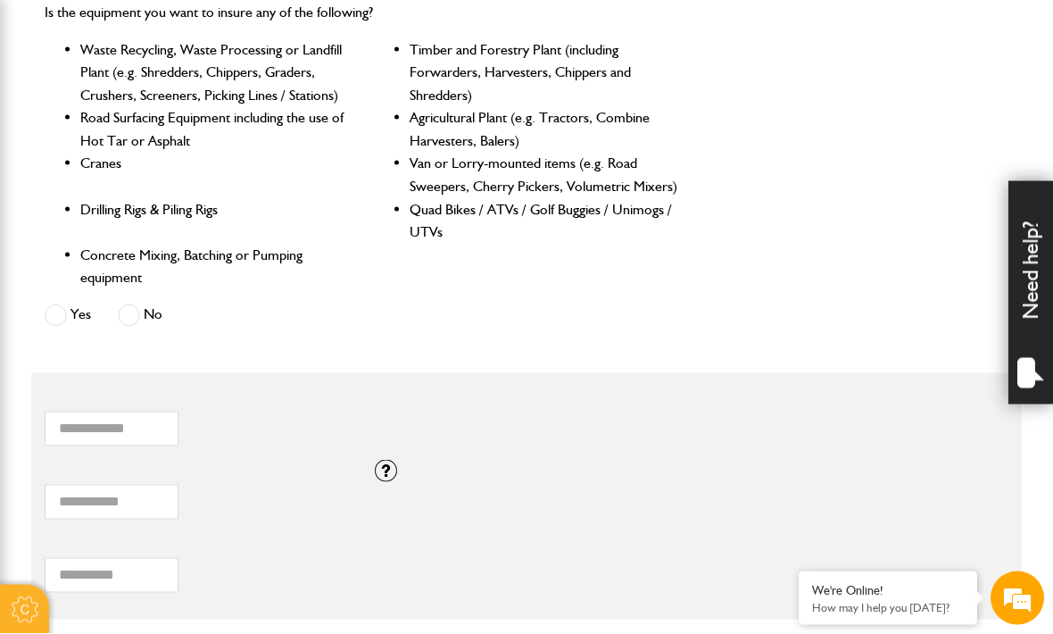
scroll to position [883, 0]
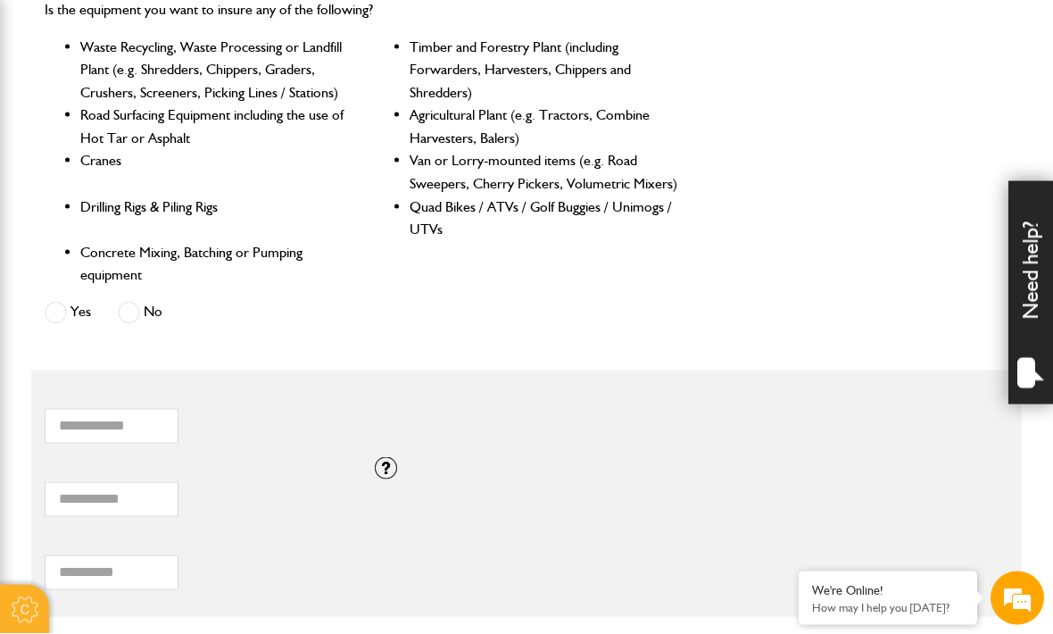
click at [391, 464] on div at bounding box center [386, 468] width 22 height 22
click at [535, 564] on div "Total hiring fees Please enter a minimum value of 25 for total hiring fees." at bounding box center [526, 565] width 991 height 73
click at [488, 564] on div "Total hiring fees Please enter a minimum value of 25 for total hiring fees." at bounding box center [526, 565] width 991 height 73
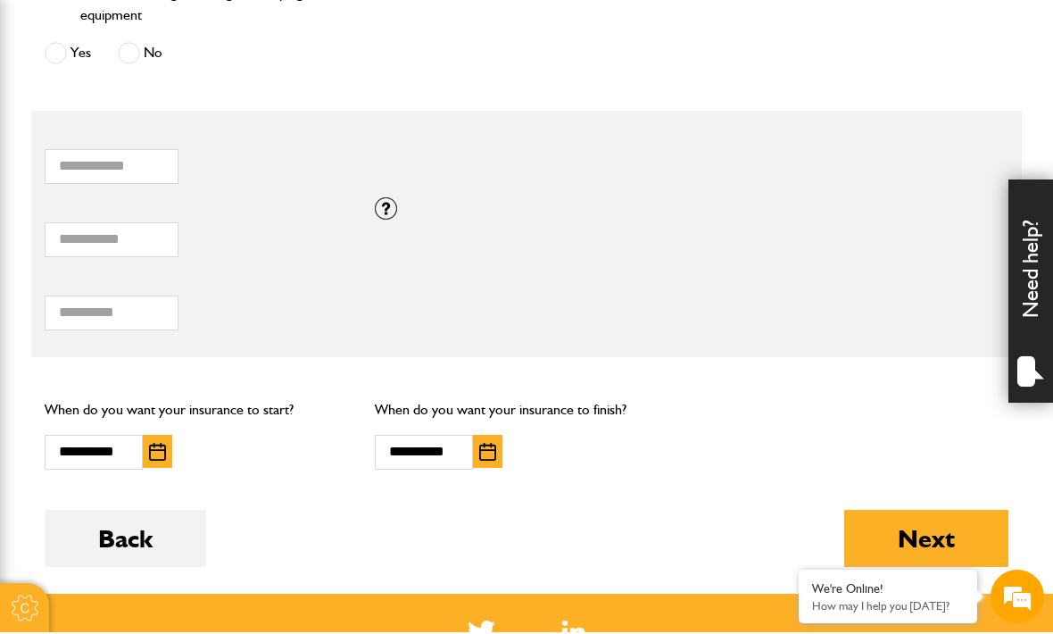
scroll to position [1143, 0]
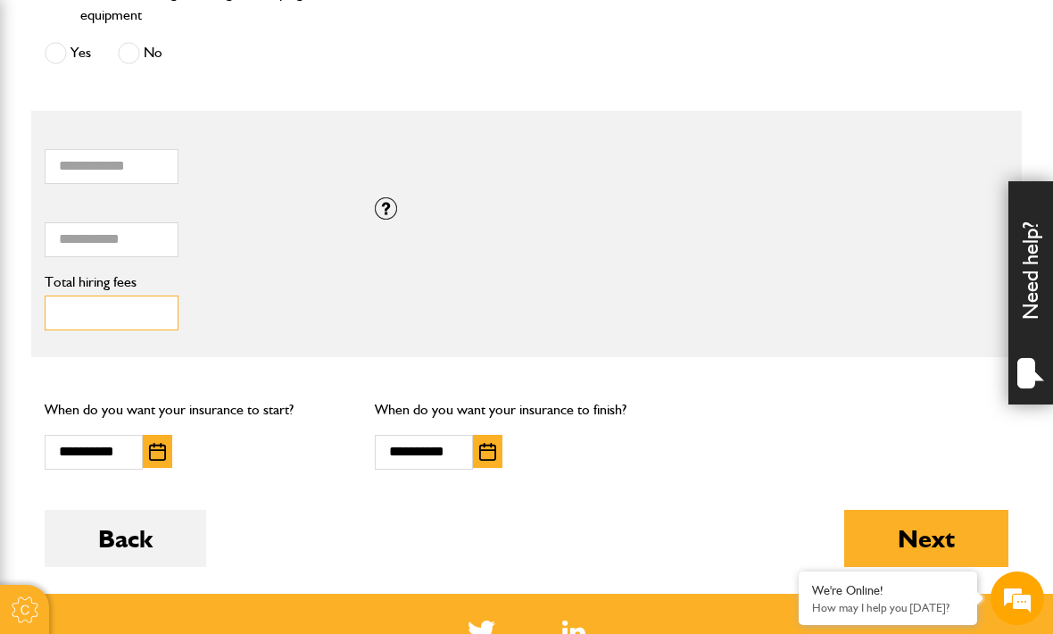
click at [78, 306] on input "Total hiring fees" at bounding box center [112, 312] width 134 height 35
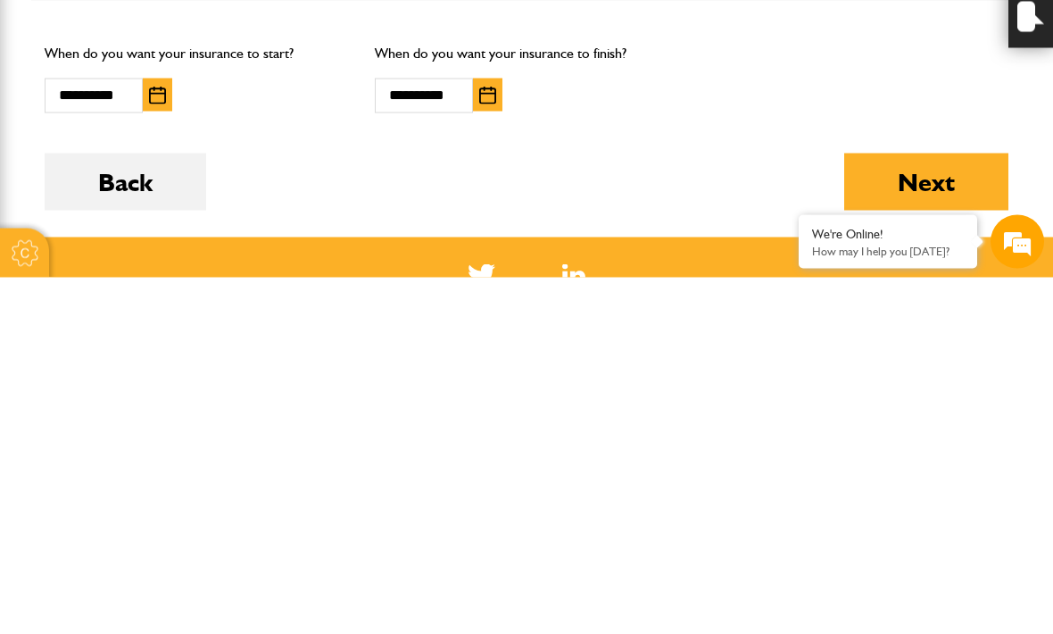
type input "***"
click at [931, 510] on button "Next" at bounding box center [926, 538] width 164 height 57
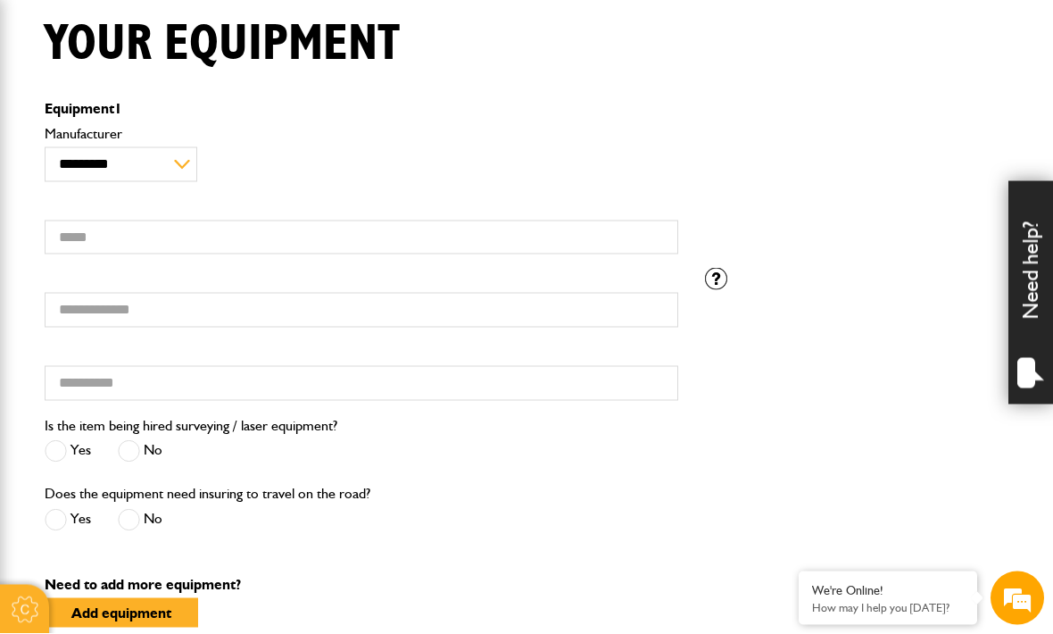
scroll to position [453, 0]
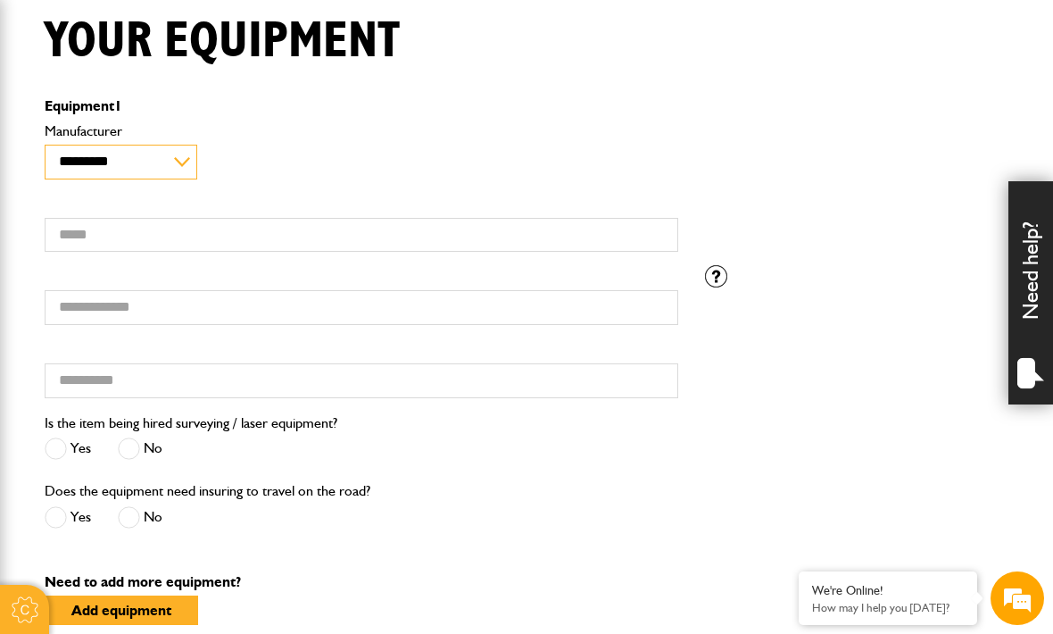
click at [193, 178] on select "**********" at bounding box center [121, 162] width 153 height 35
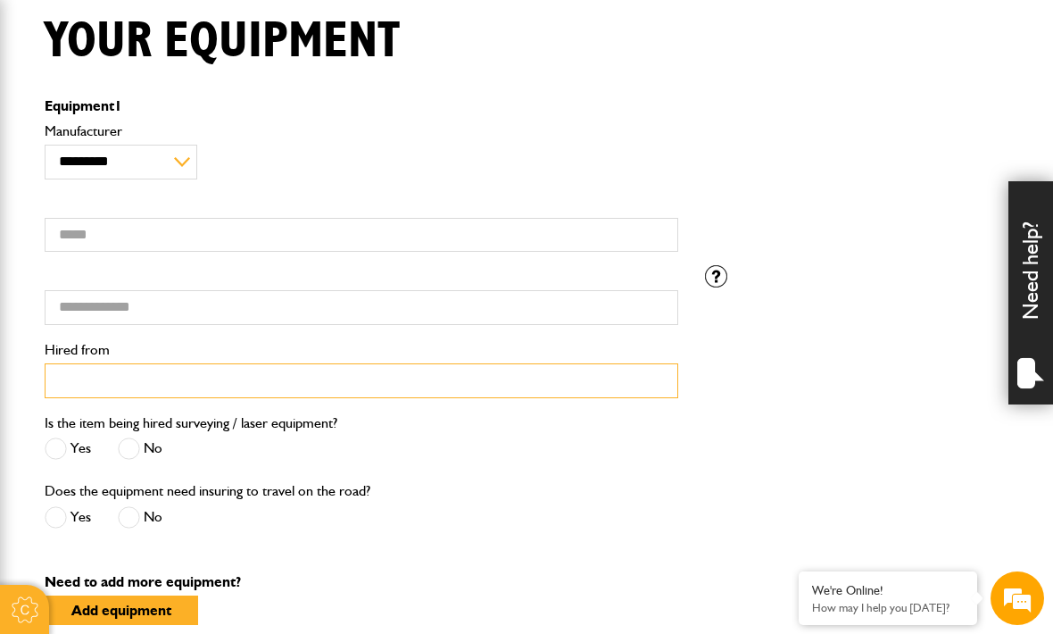
click at [69, 381] on input "Hired from" at bounding box center [362, 380] width 634 height 35
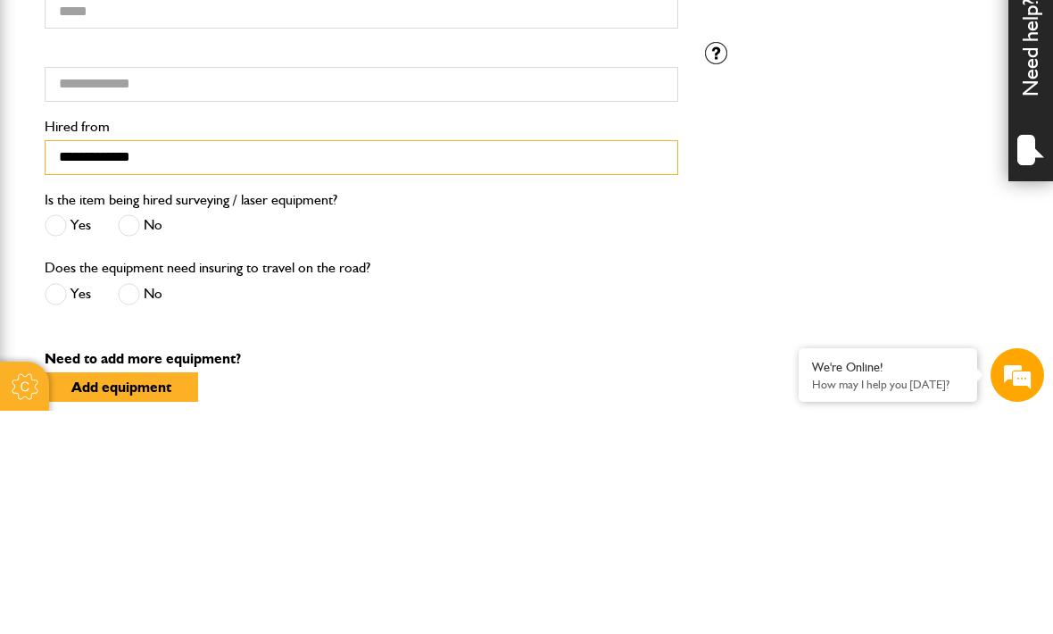
click at [559, 363] on input "**********" at bounding box center [362, 380] width 634 height 35
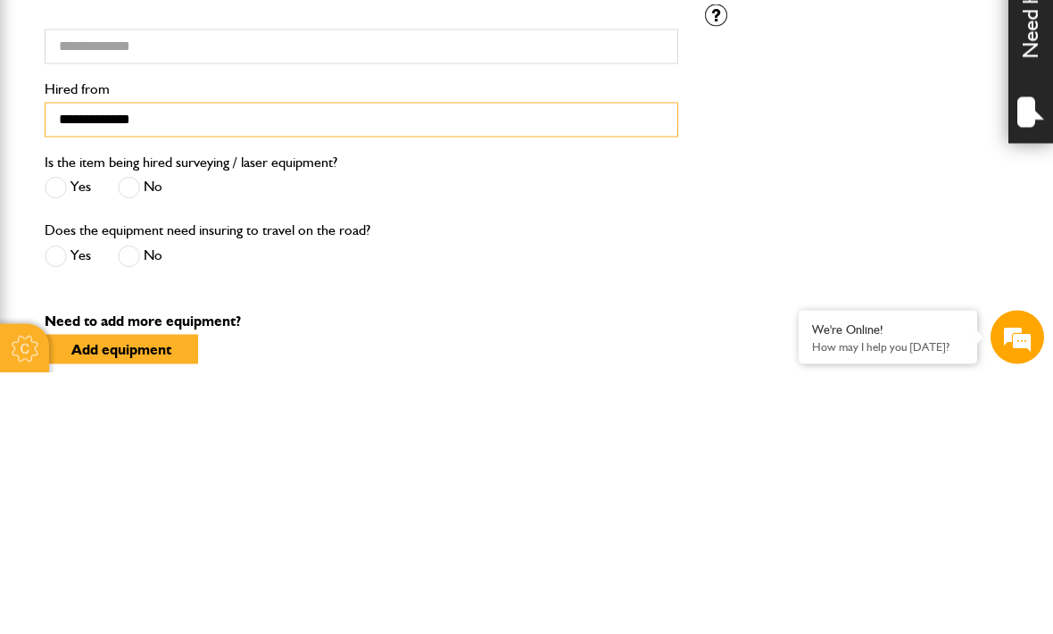
type input "**********"
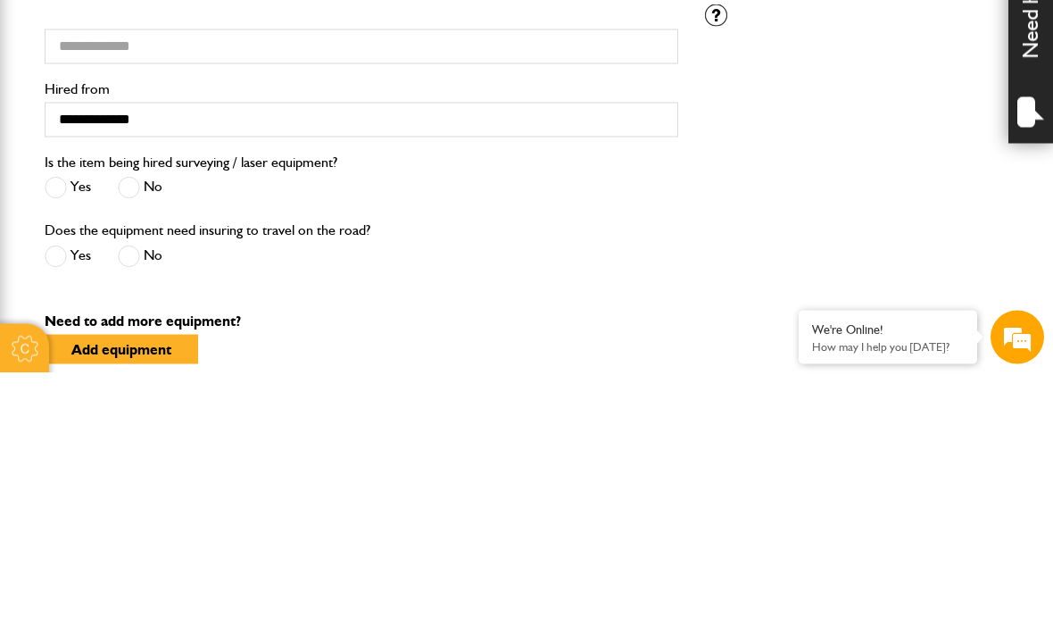
click at [129, 437] on span at bounding box center [129, 448] width 22 height 22
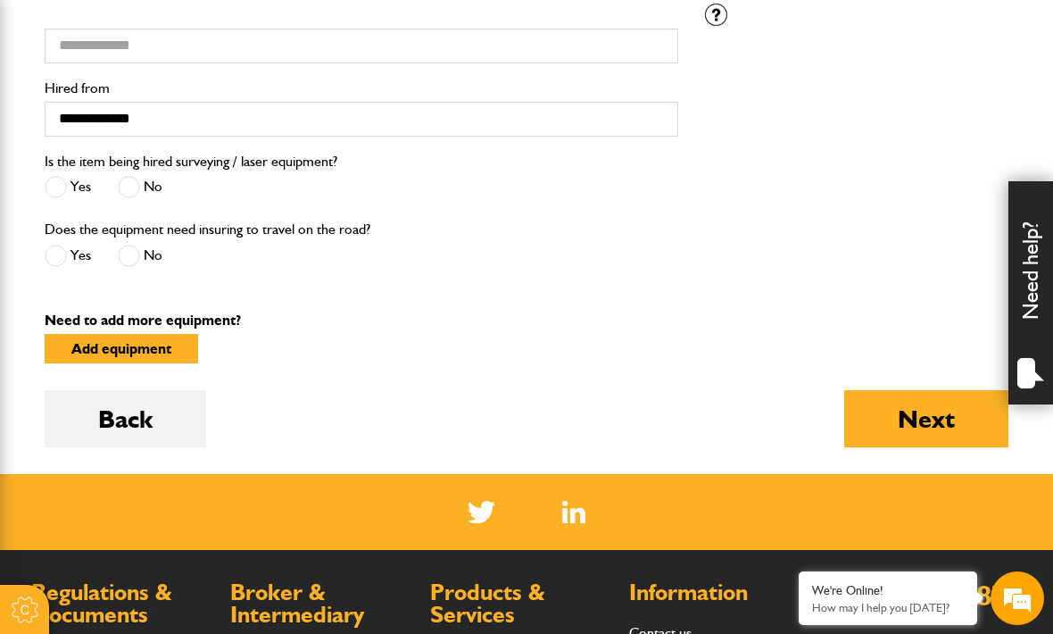
click at [134, 265] on span at bounding box center [129, 256] width 22 height 22
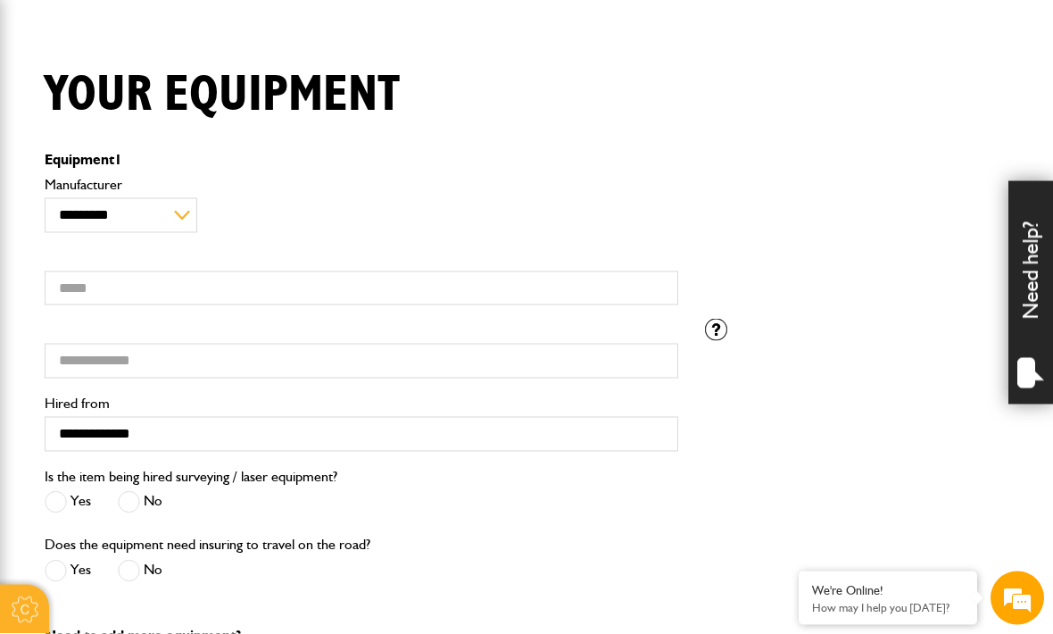
scroll to position [400, 0]
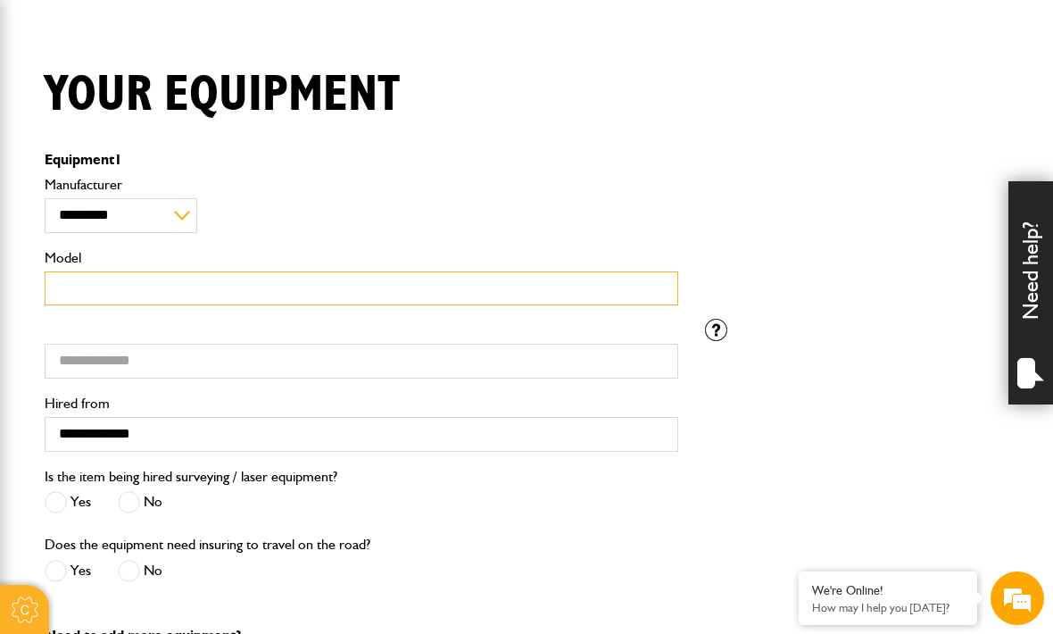
click at [79, 284] on input "Model" at bounding box center [362, 288] width 634 height 35
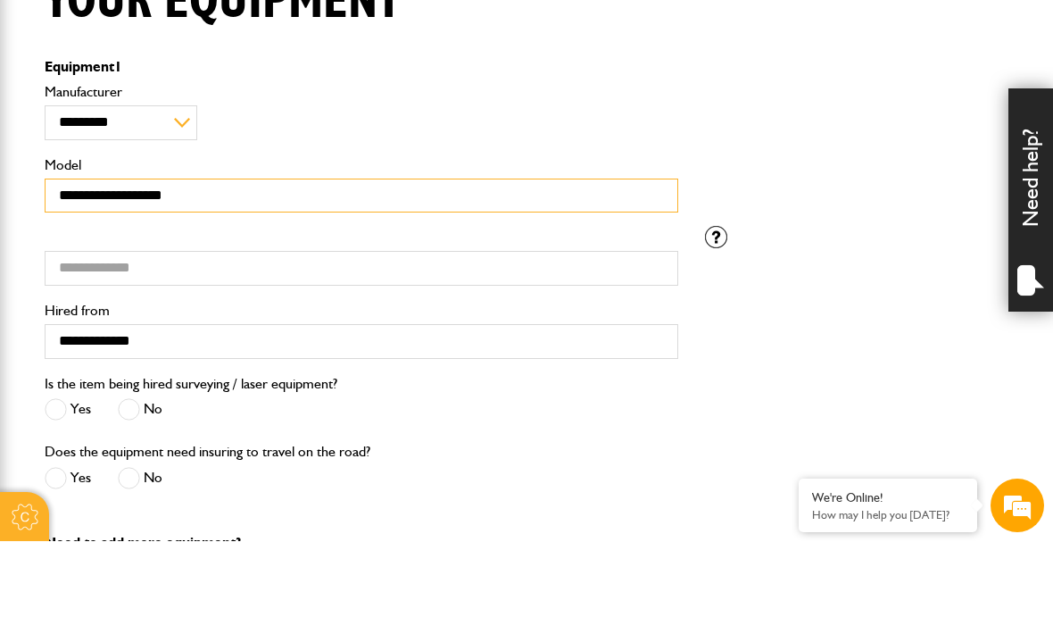
type input "**********"
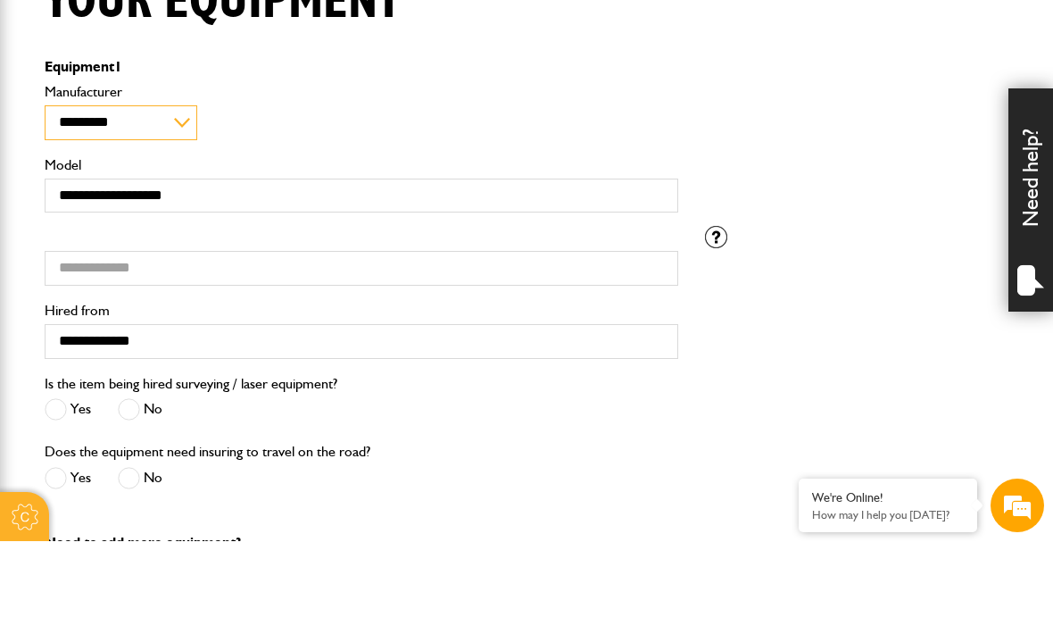
click at [185, 198] on select "**********" at bounding box center [121, 215] width 153 height 35
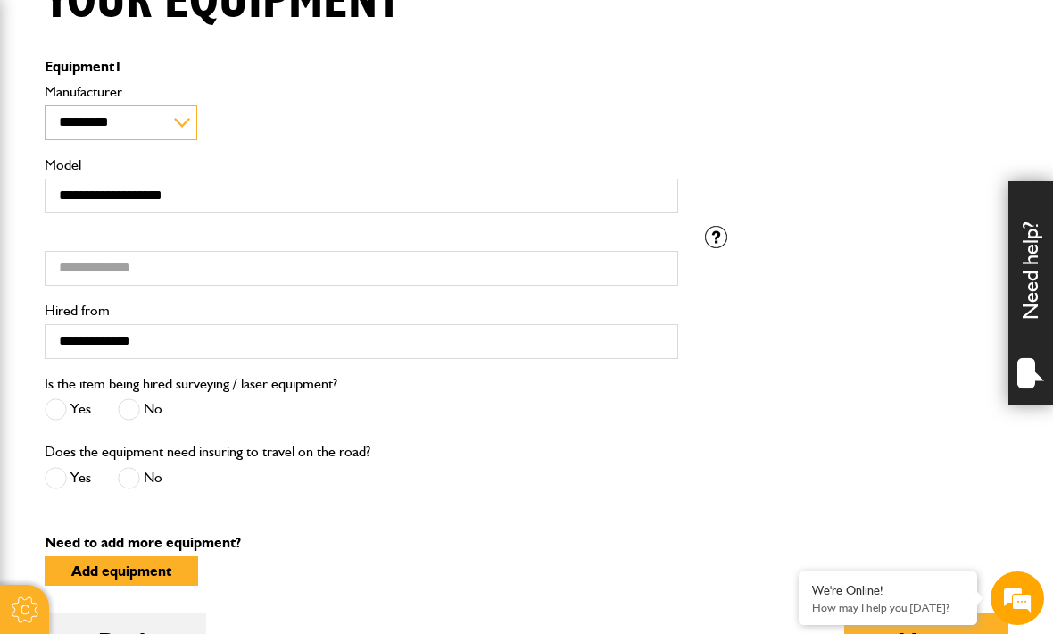
select select "**"
click at [183, 122] on select "**********" at bounding box center [121, 122] width 153 height 35
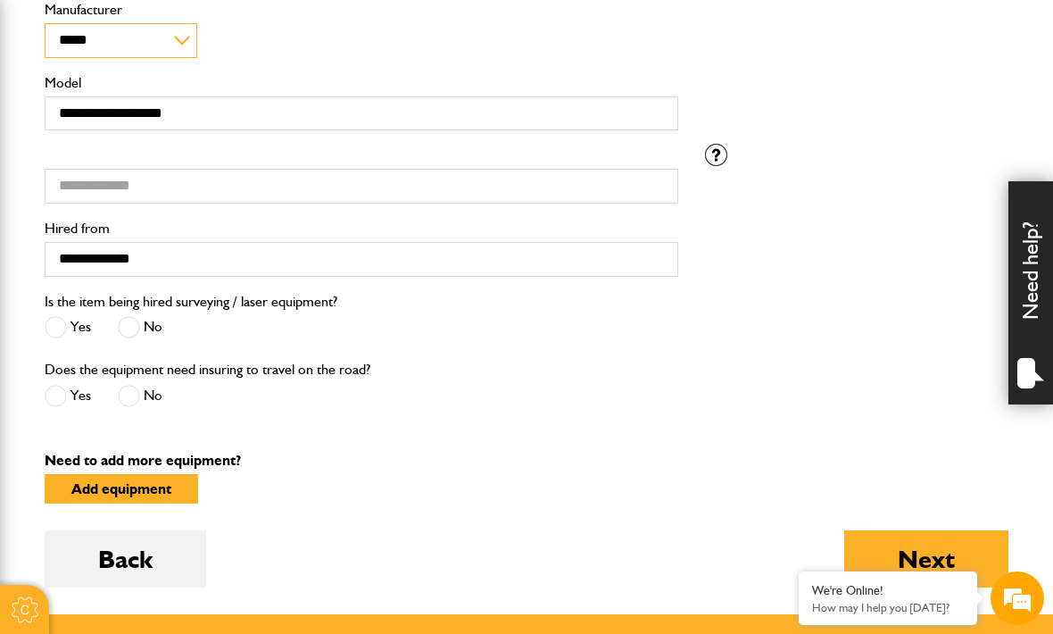
scroll to position [574, 0]
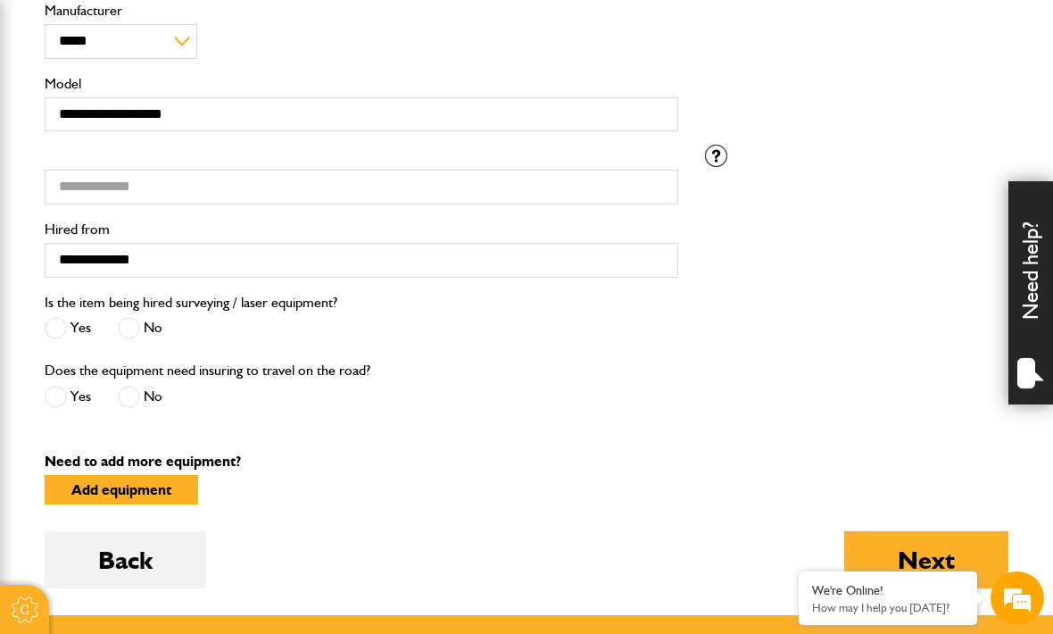
click at [931, 564] on button "Next" at bounding box center [926, 559] width 164 height 57
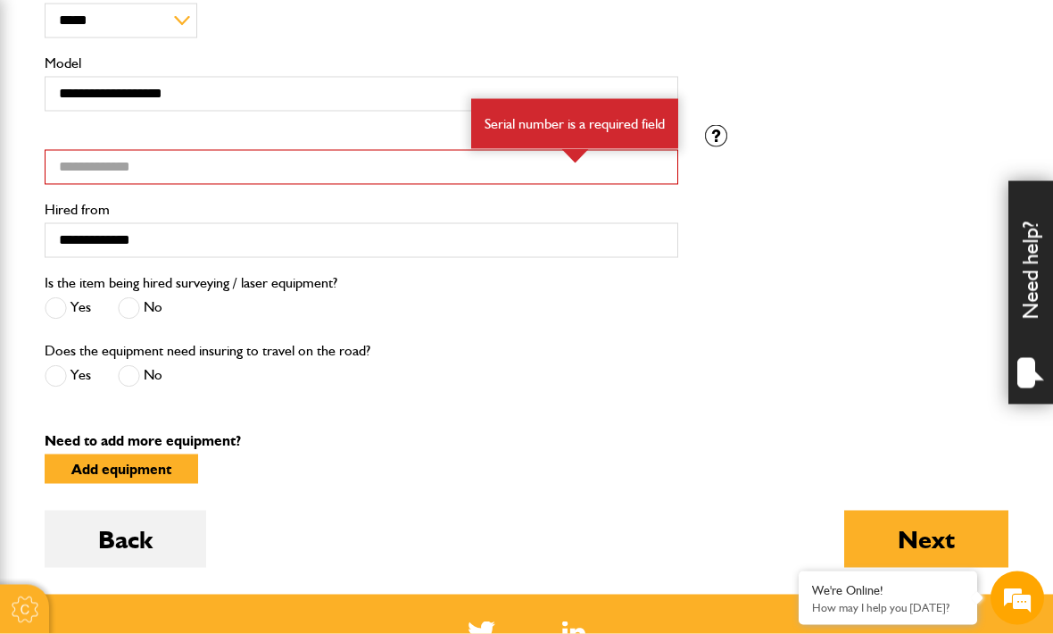
scroll to position [680, 0]
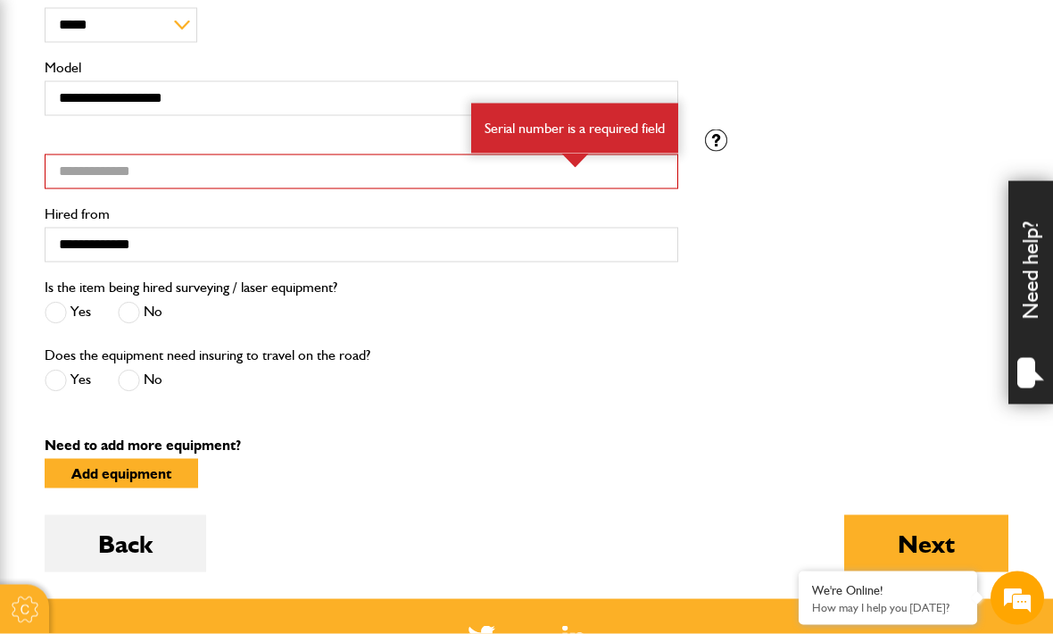
click at [731, 129] on div "Please enter the registration number if you do not have the correct serial numb…" at bounding box center [857, 140] width 330 height 22
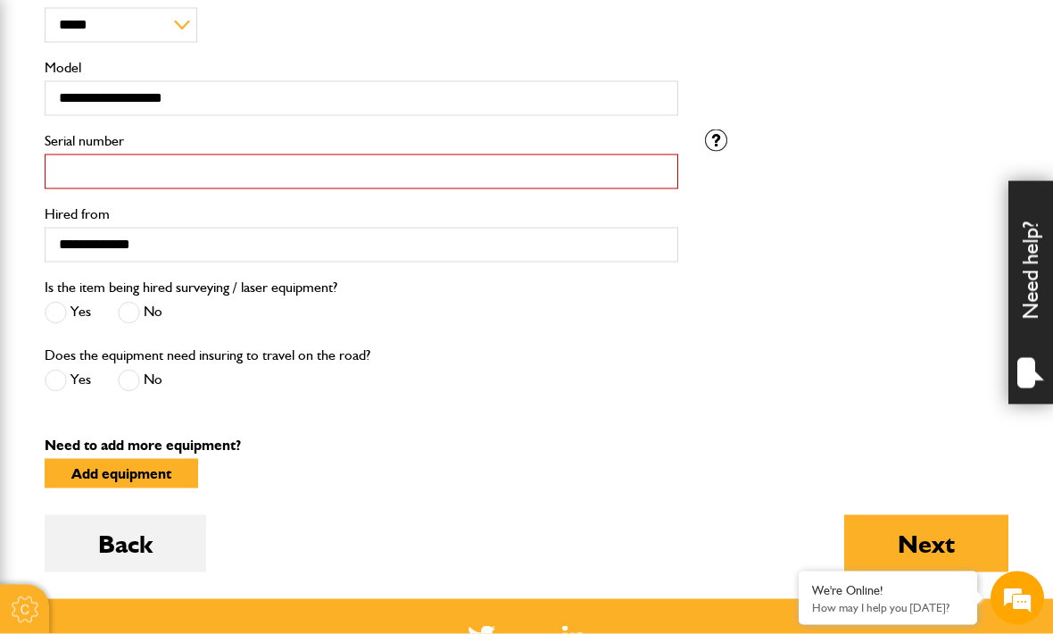
click at [70, 177] on input "Serial number" at bounding box center [362, 171] width 634 height 35
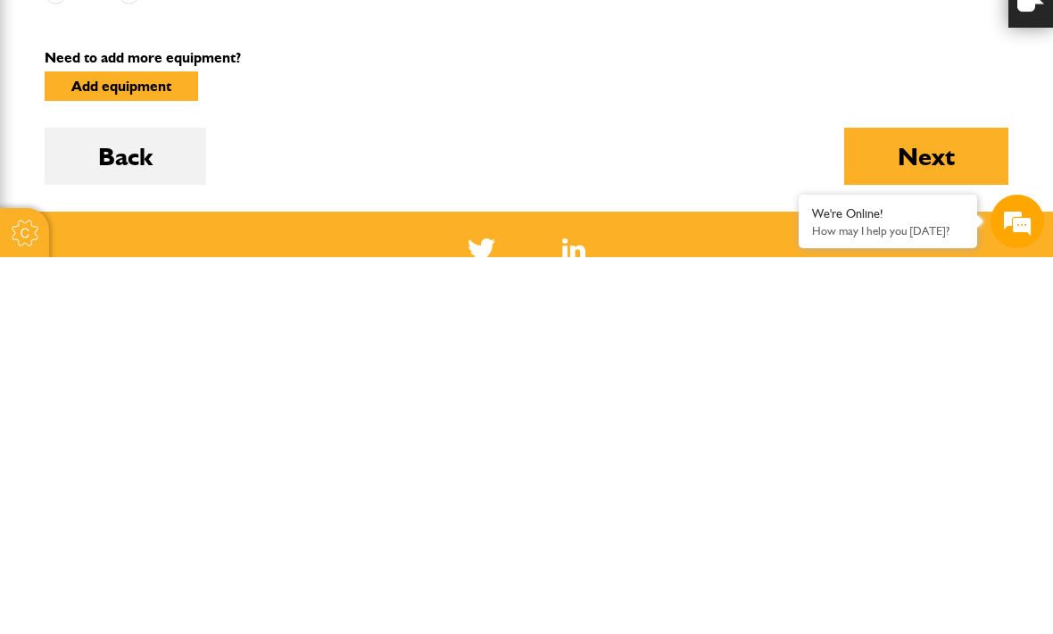
scroll to position [695, 0]
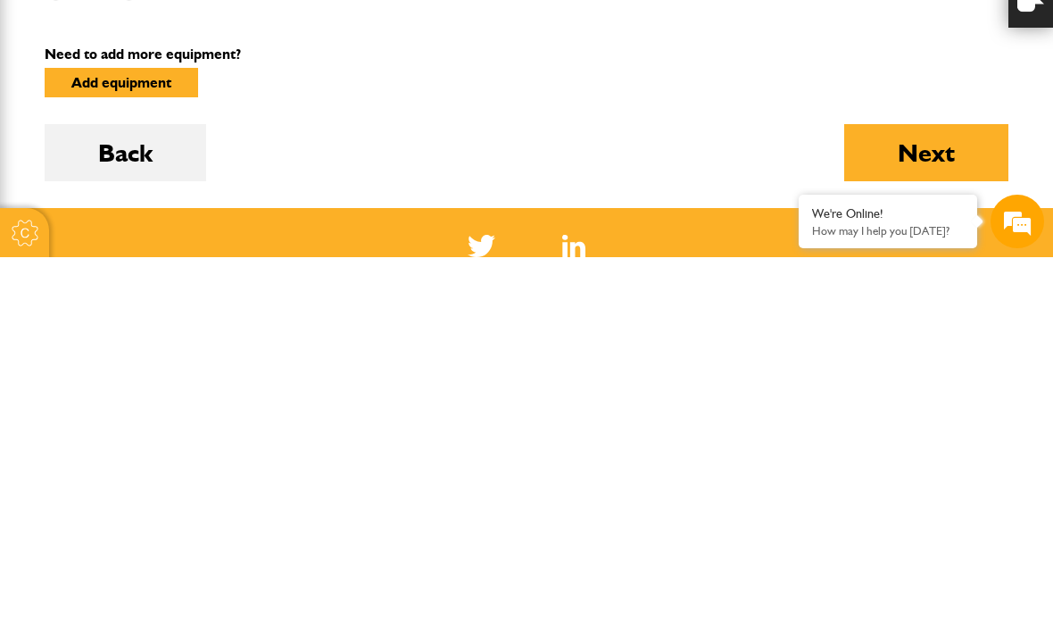
type input "*******"
click at [930, 501] on button "Next" at bounding box center [926, 529] width 164 height 57
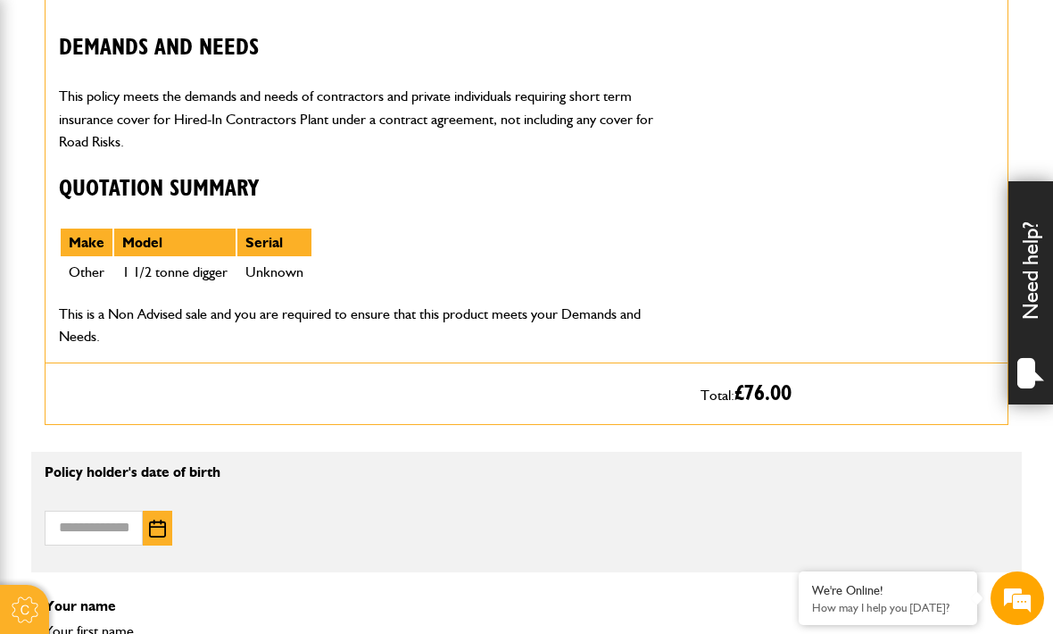
scroll to position [817, 0]
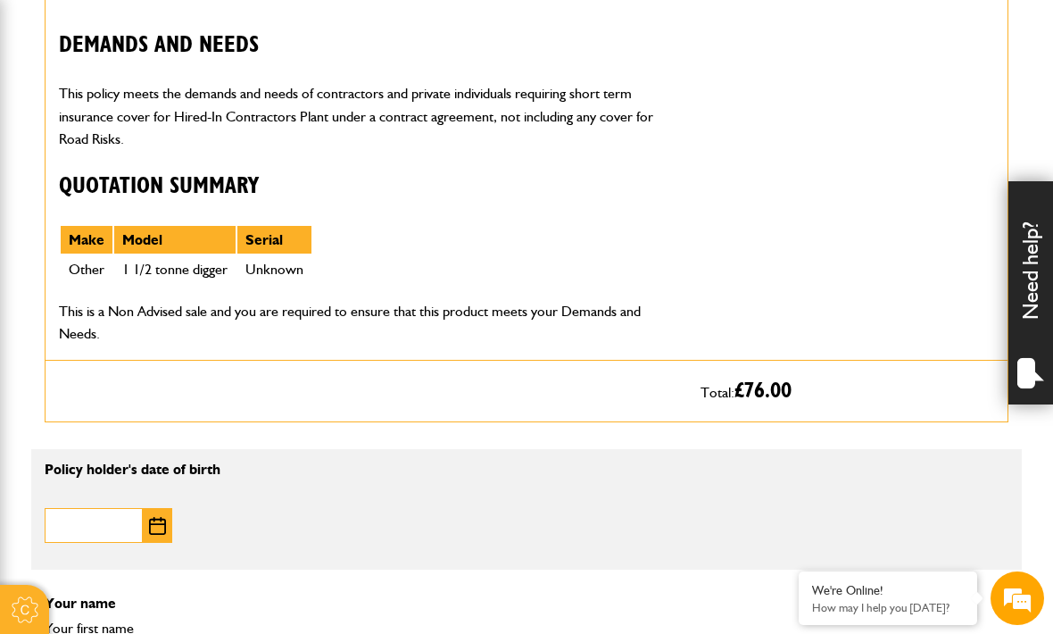
click at [69, 524] on input "Date of birth" at bounding box center [94, 525] width 98 height 35
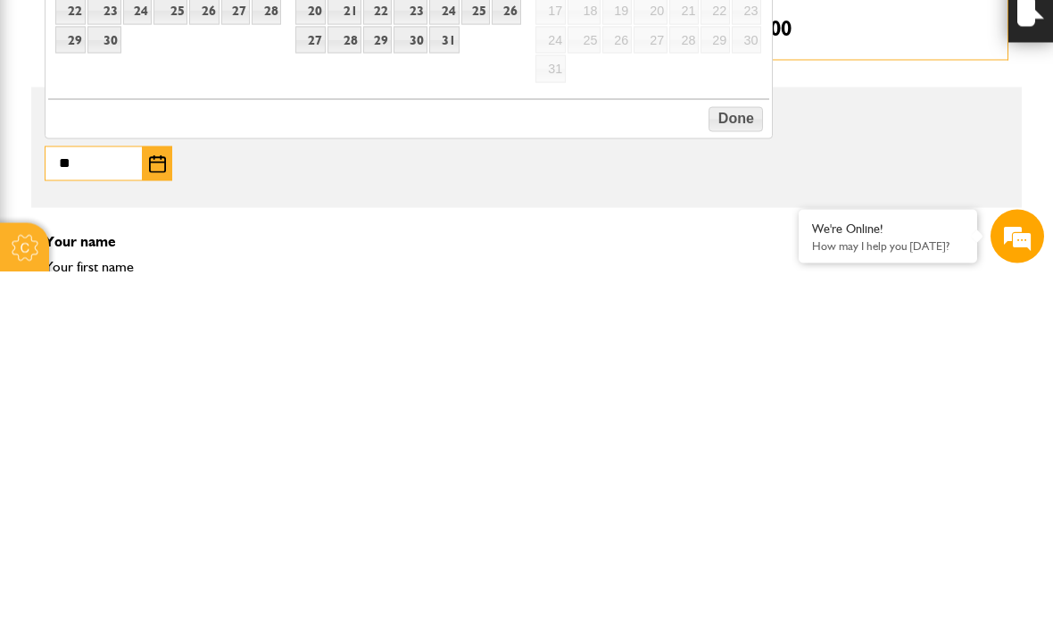
type input "*"
click at [162, 517] on img "button" at bounding box center [157, 526] width 17 height 18
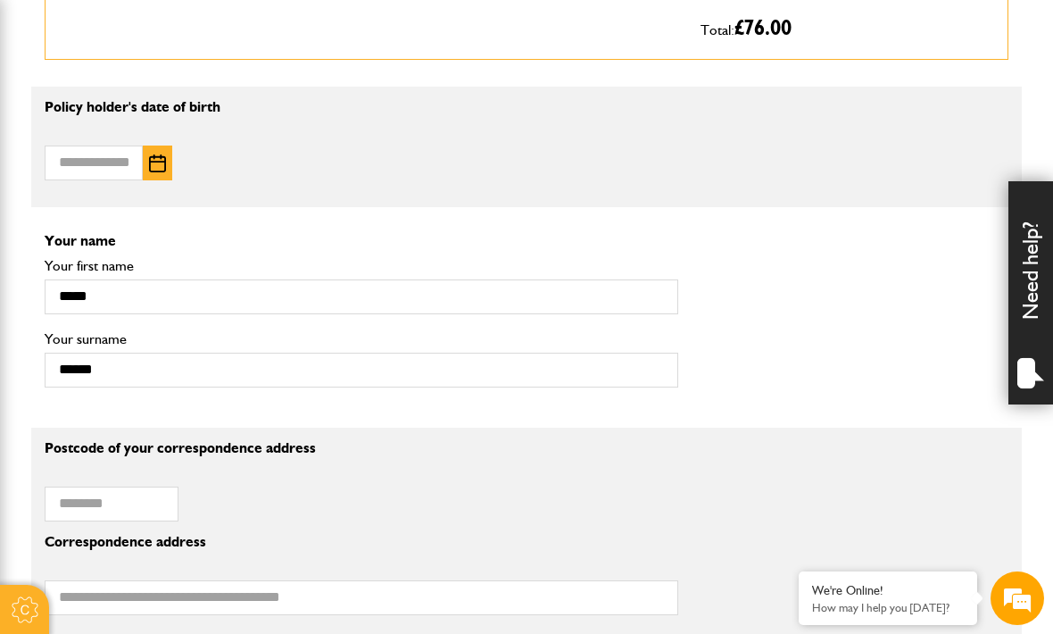
click at [152, 163] on img "button" at bounding box center [157, 163] width 17 height 18
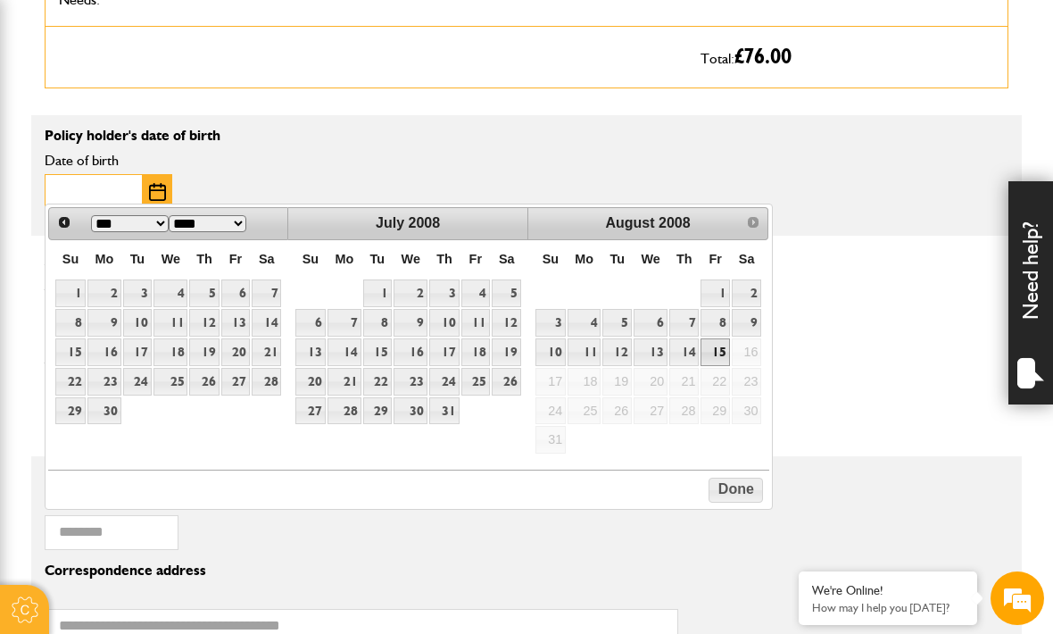
scroll to position [1146, 0]
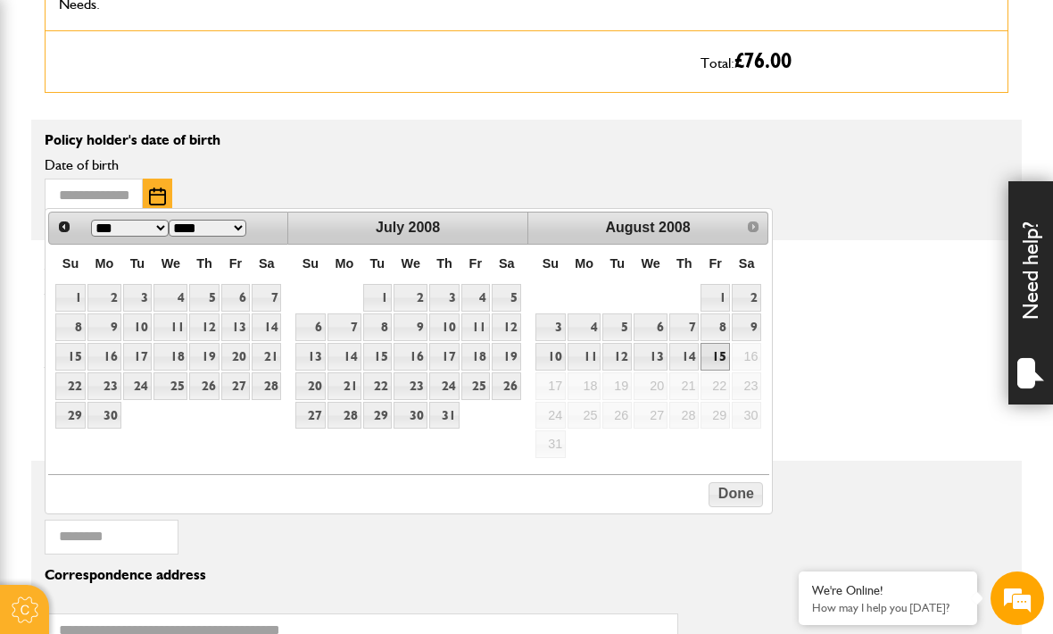
click at [237, 228] on select "**** **** **** **** **** **** **** **** **** **** **** **** **** **** **** ****…" at bounding box center [208, 228] width 78 height 17
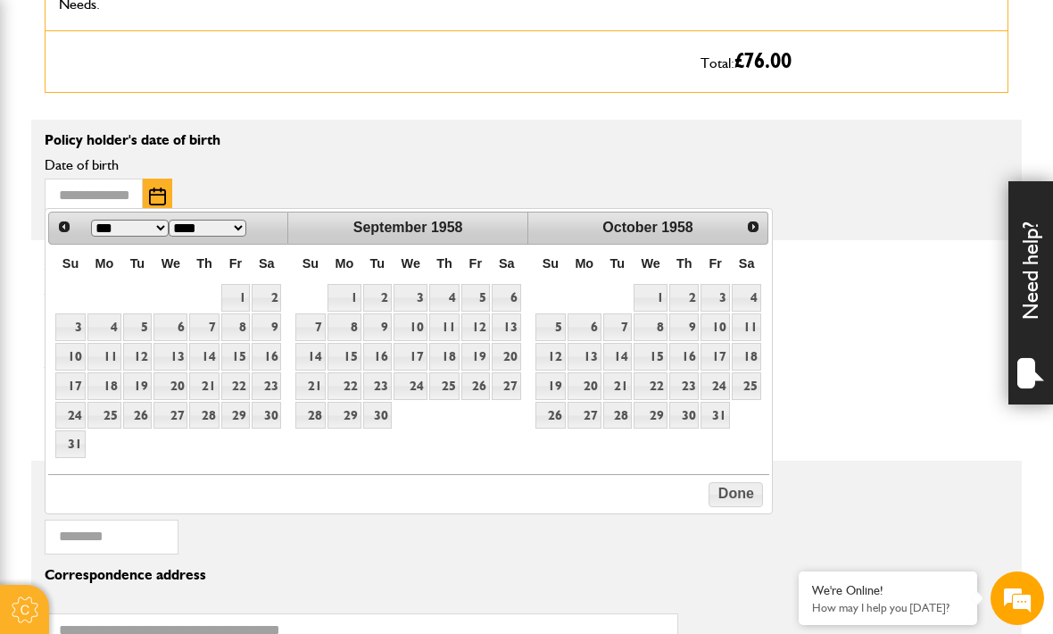
click at [153, 230] on select "*** *** *** *** *** *** *** *** *** *** *** ***" at bounding box center [130, 228] width 78 height 17
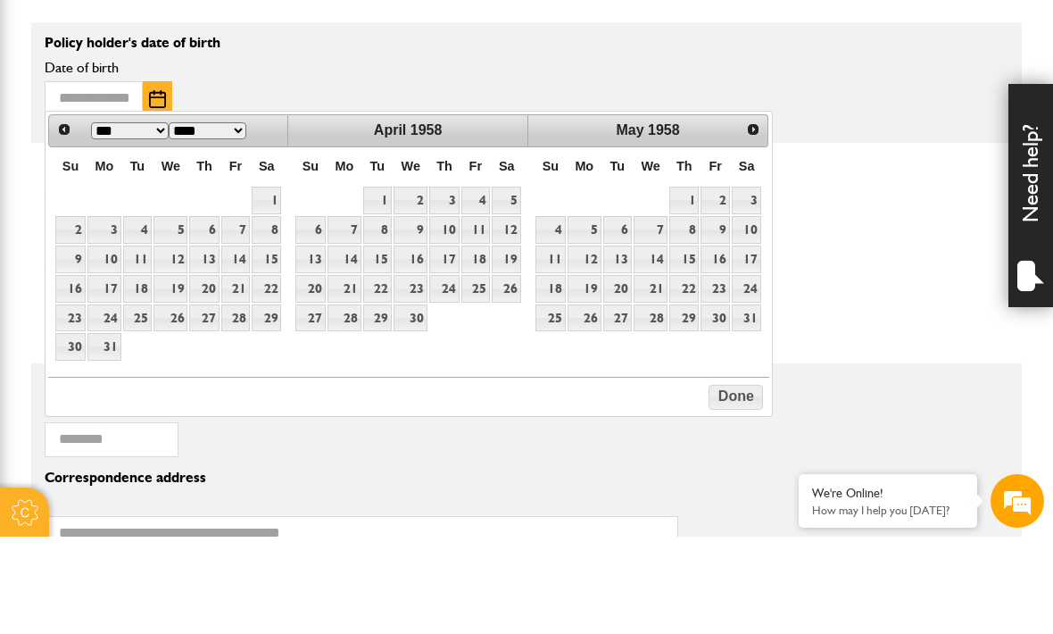
click at [145, 245] on table "Su Mo Tu We Th Fr Sa 1 2 3 4 5 6 7 8 9 10 11 12 13 14 15 16 17 18 19 20 21 22 2…" at bounding box center [168, 352] width 228 height 214
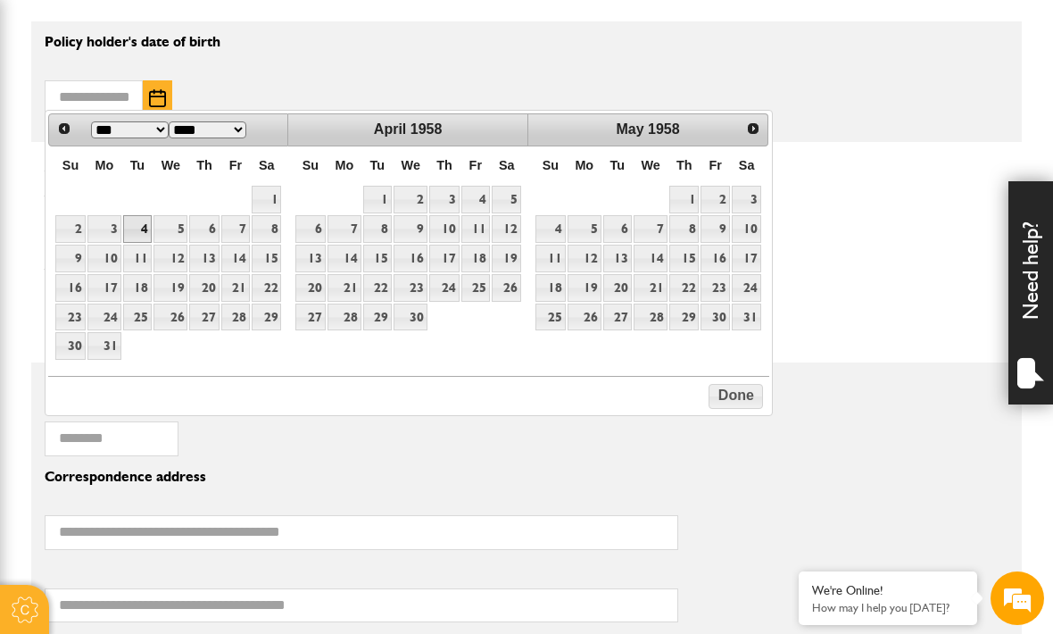
click at [123, 232] on link "4" at bounding box center [137, 229] width 29 height 28
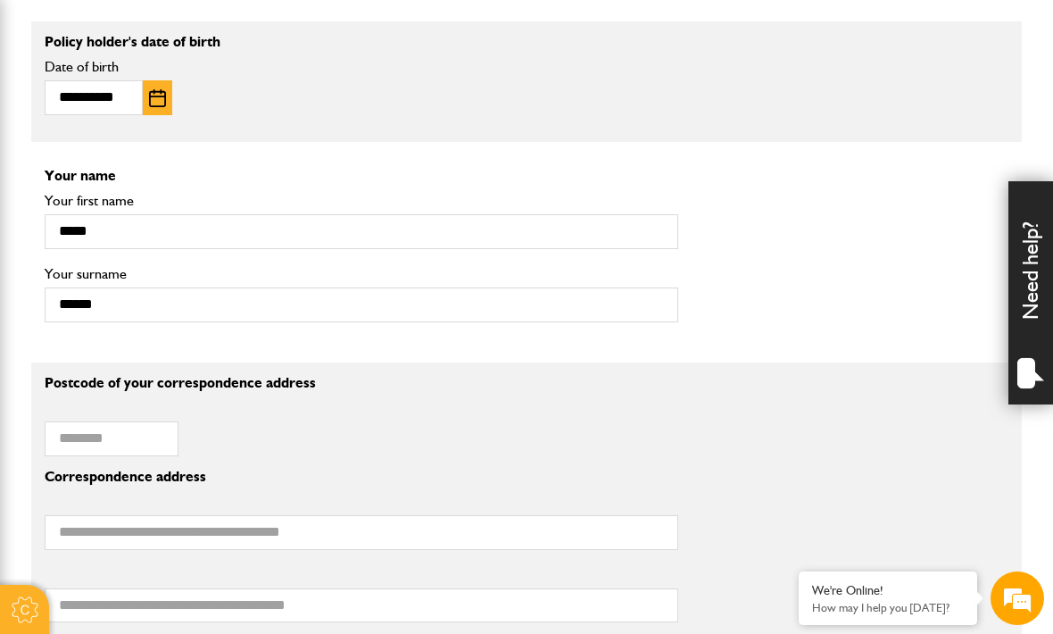
click at [164, 94] on img "button" at bounding box center [157, 98] width 17 height 18
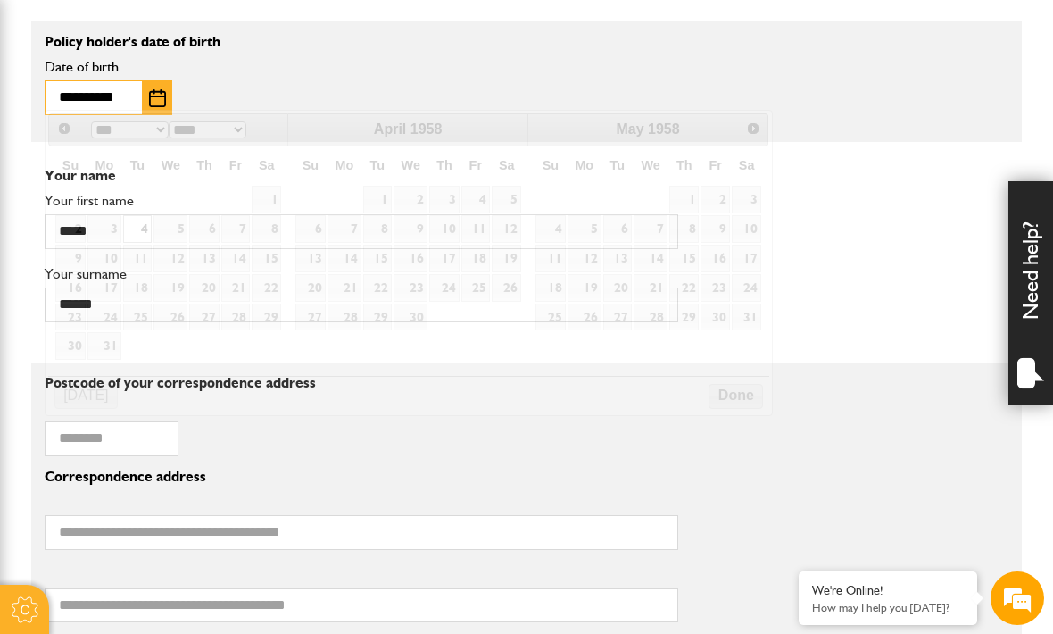
scroll to position [1244, 0]
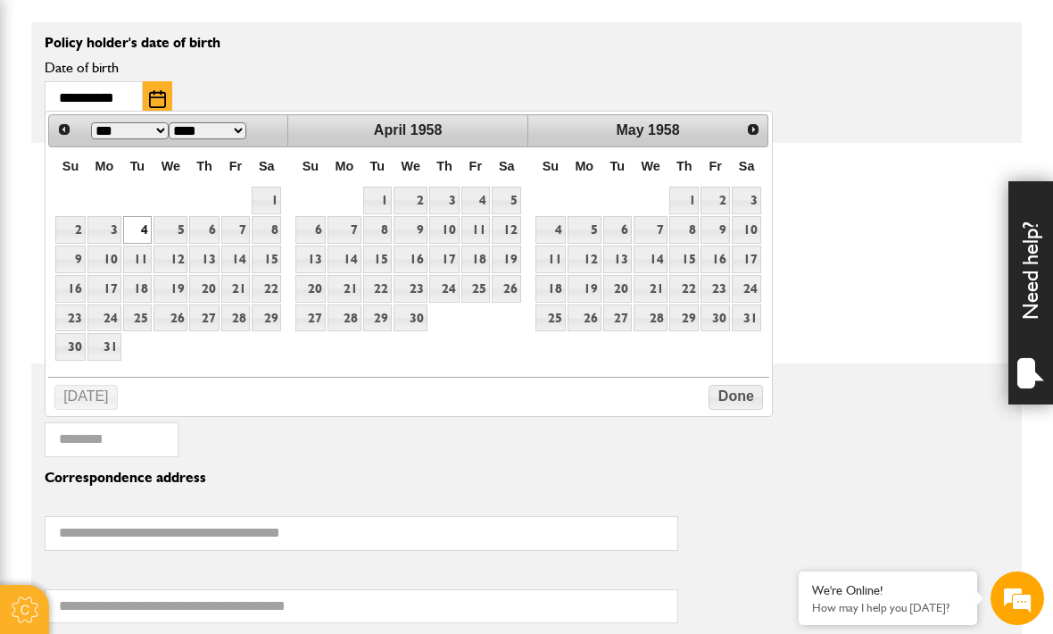
click at [123, 225] on link "4" at bounding box center [137, 230] width 29 height 28
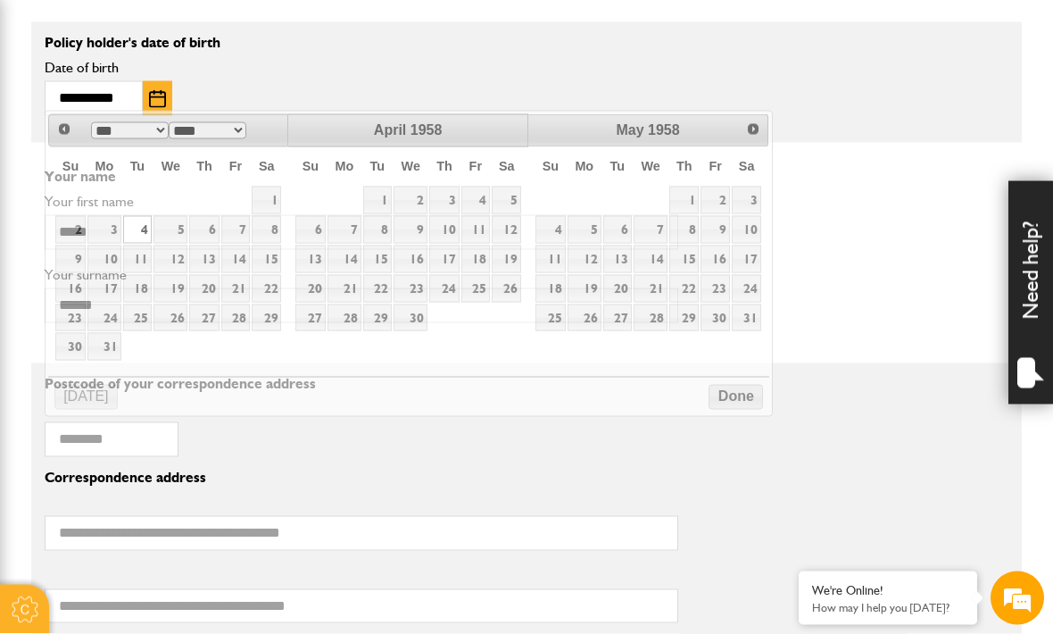
scroll to position [1244, 0]
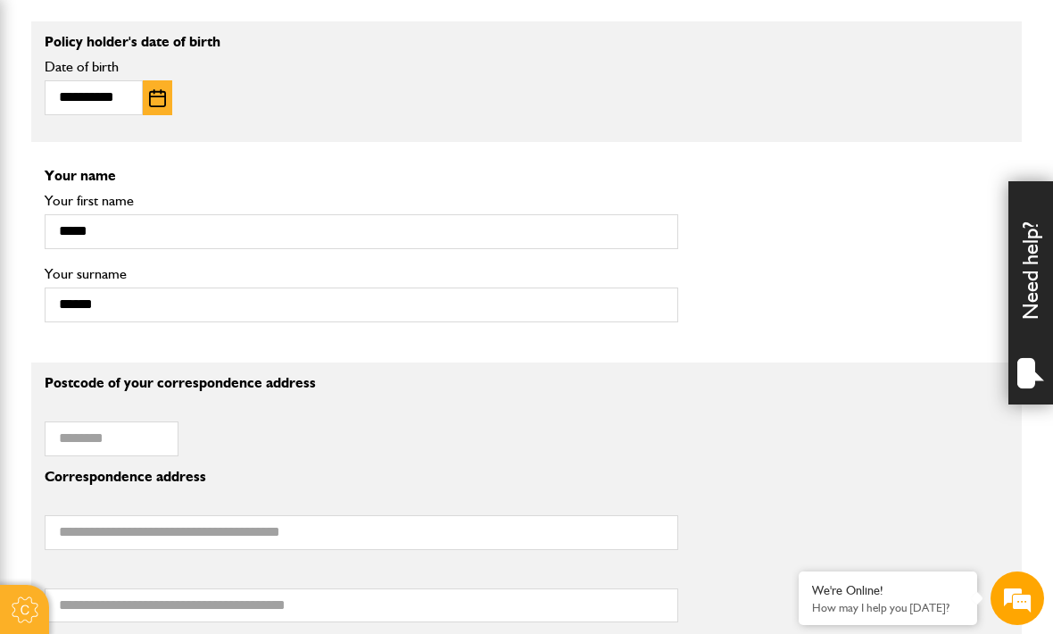
click at [163, 101] on img "button" at bounding box center [157, 98] width 17 height 18
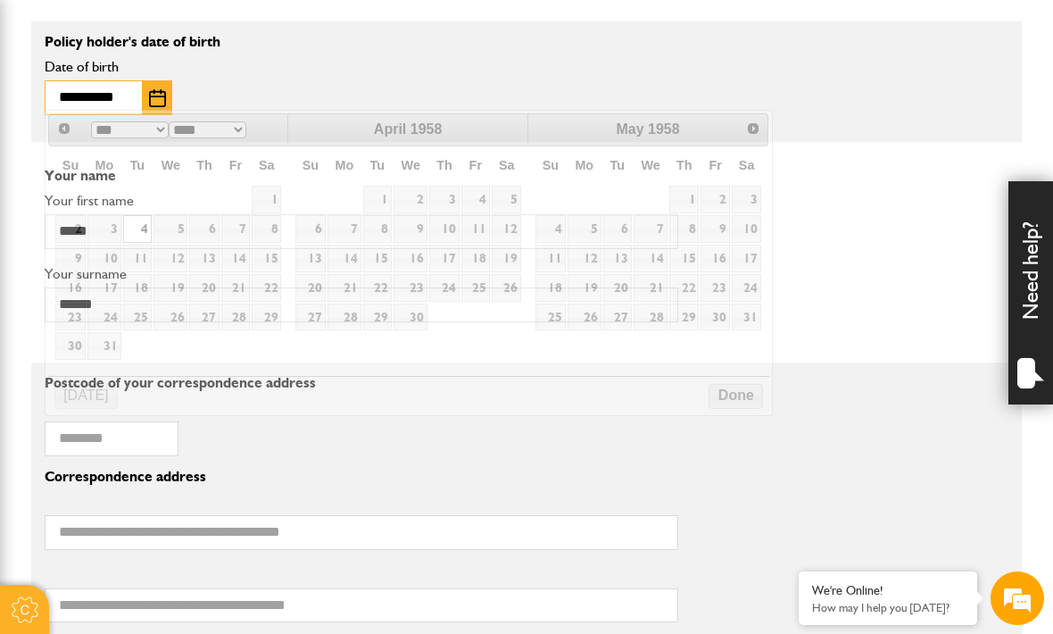
scroll to position [1244, 0]
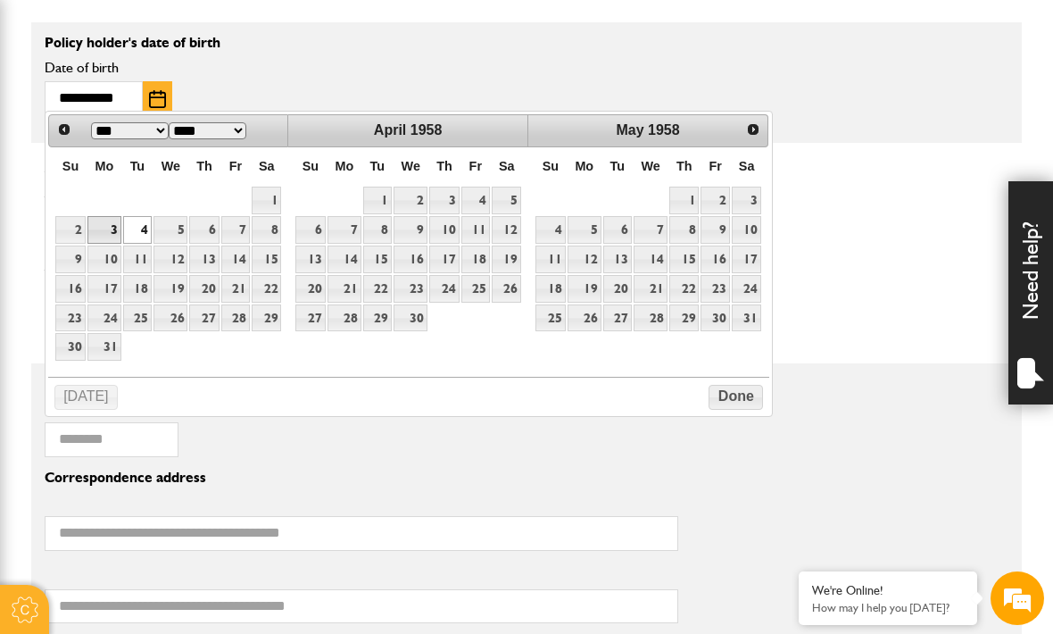
click at [113, 229] on link "3" at bounding box center [103, 230] width 33 height 28
type input "**********"
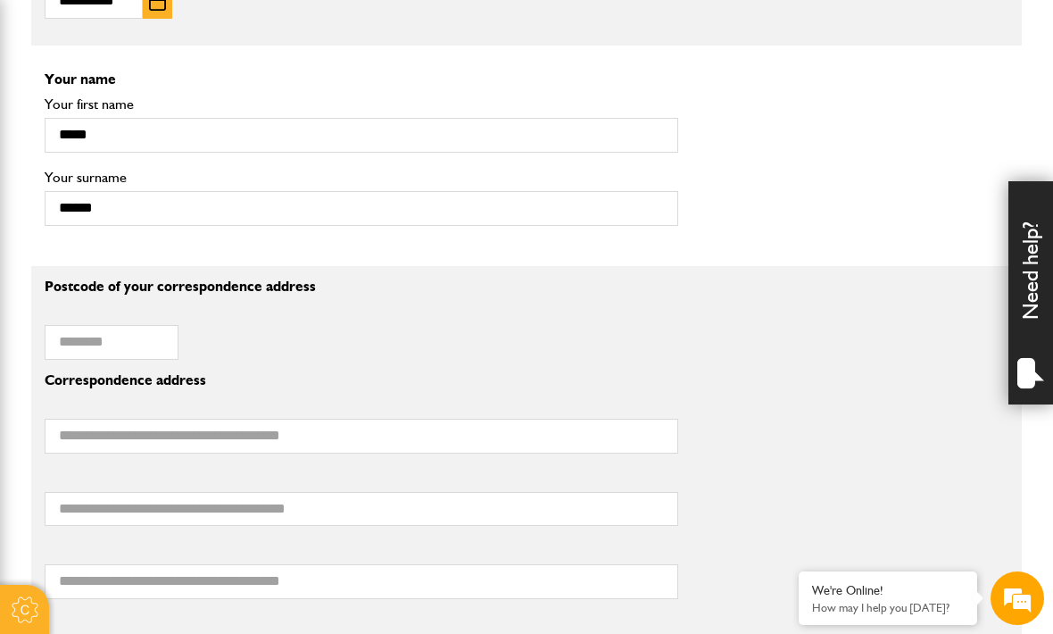
scroll to position [1342, 0]
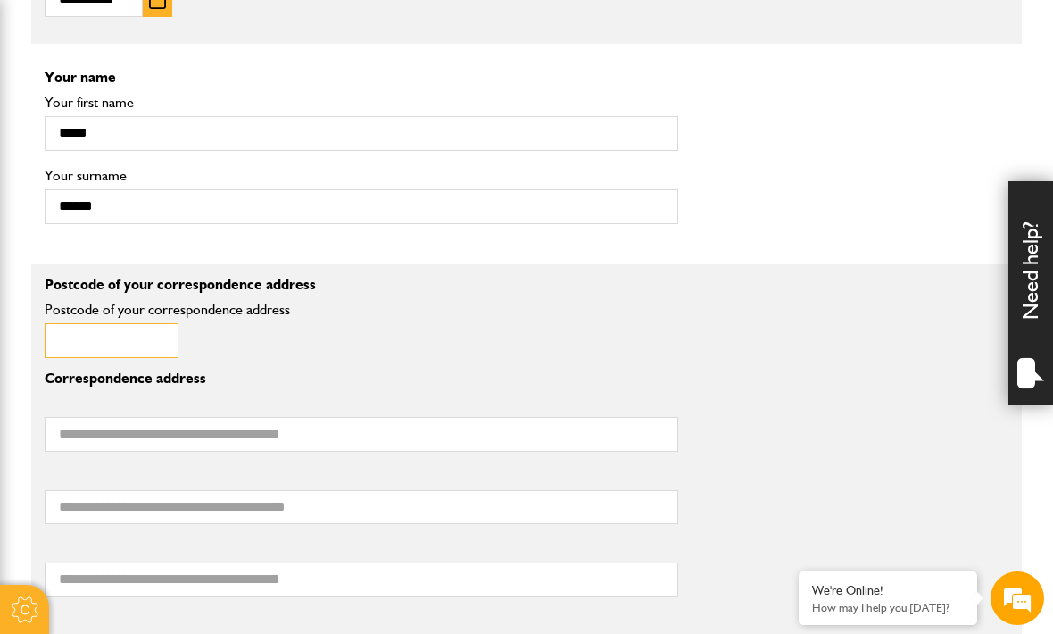
click at [66, 334] on input "Postcode of your correspondence address" at bounding box center [112, 340] width 134 height 35
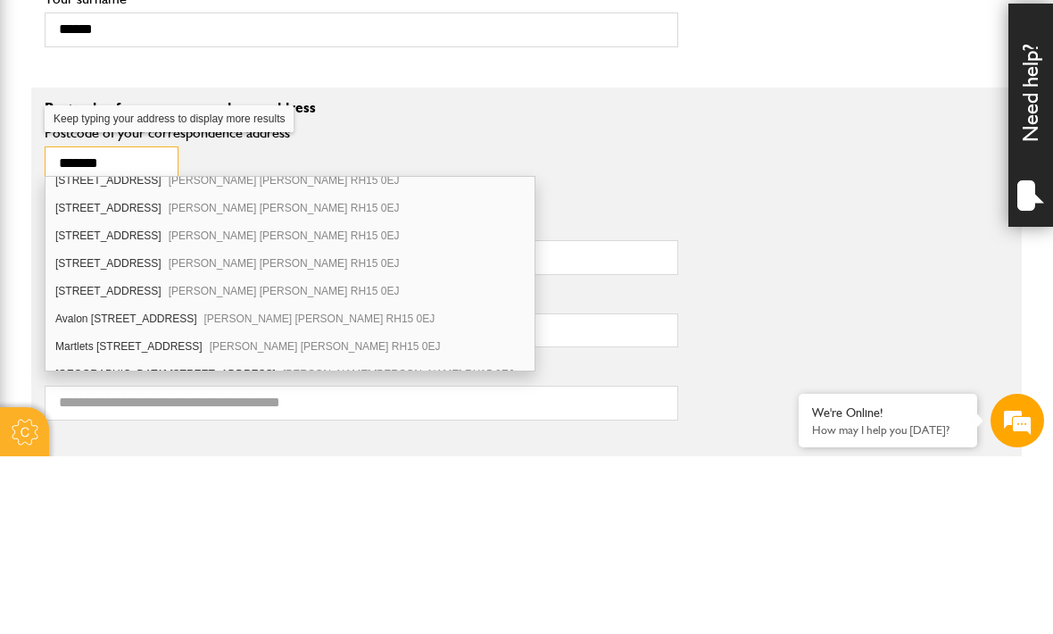
scroll to position [71, 0]
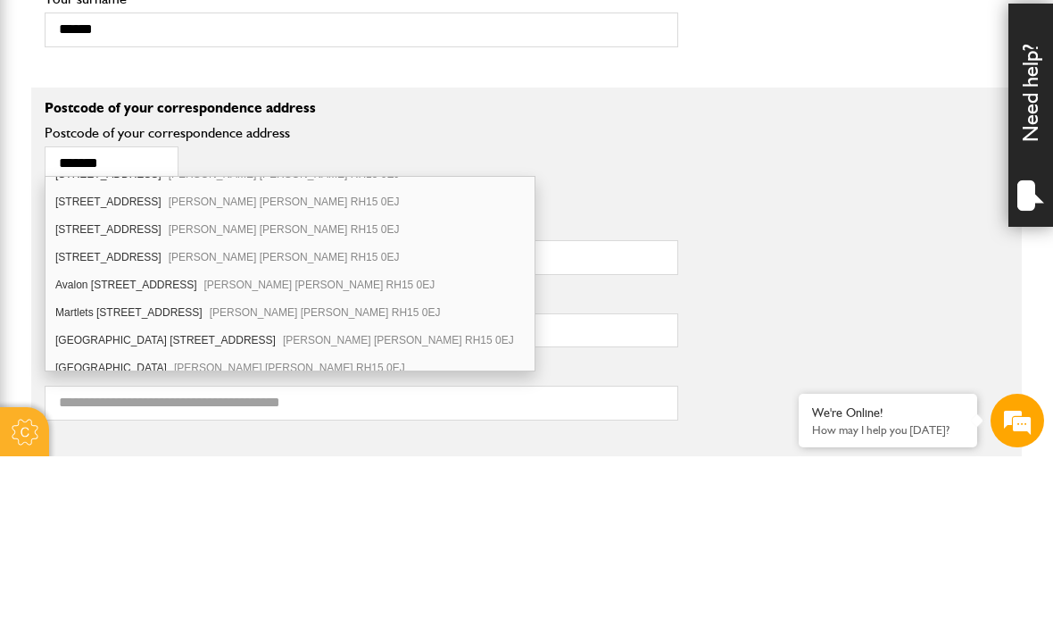
click at [156, 421] on div "7 Glendale Road Burgess Hill RH15 0EJ" at bounding box center [290, 435] width 489 height 28
type input "********"
type input "**********"
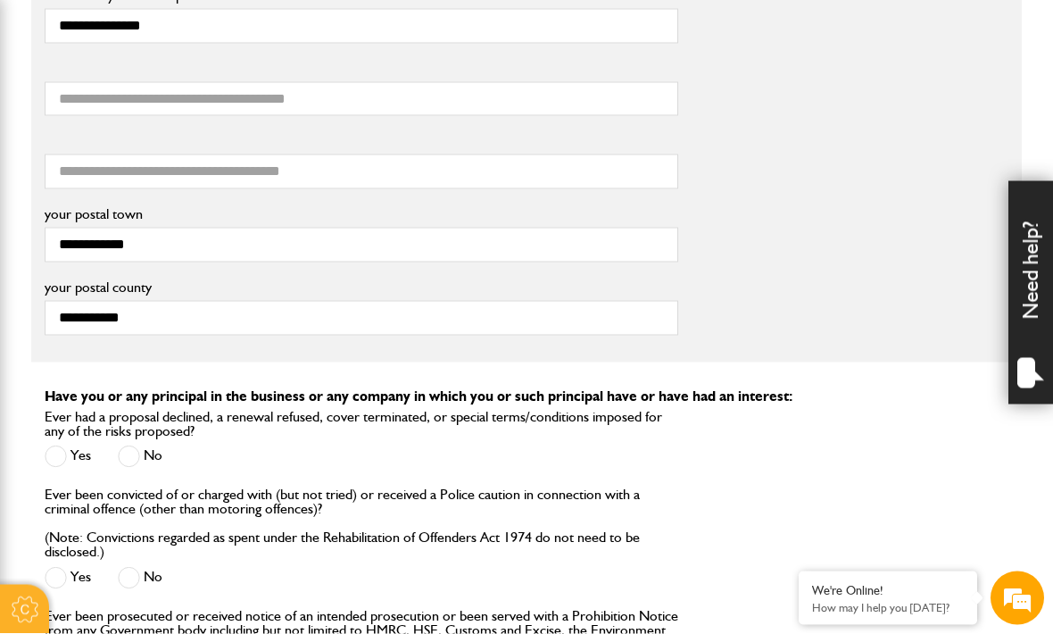
scroll to position [1754, 0]
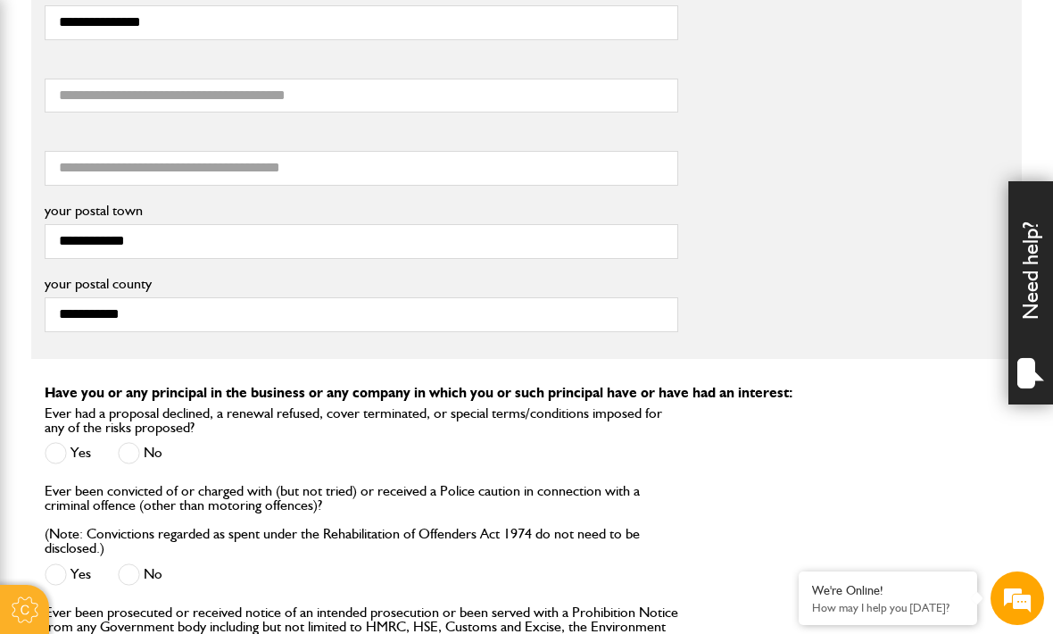
click at [129, 444] on span at bounding box center [129, 453] width 22 height 22
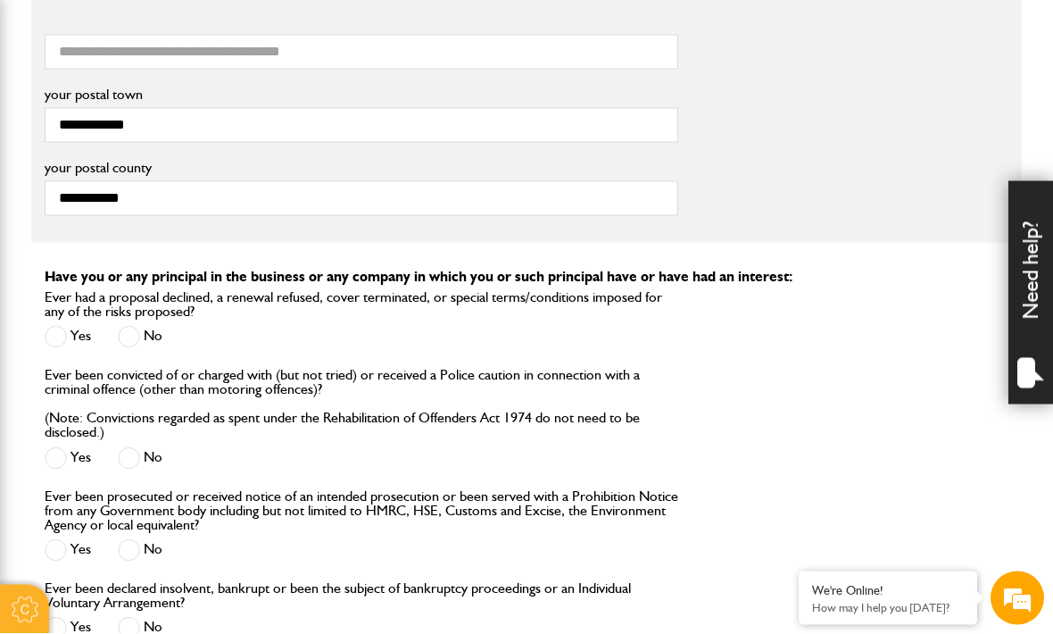
scroll to position [1873, 0]
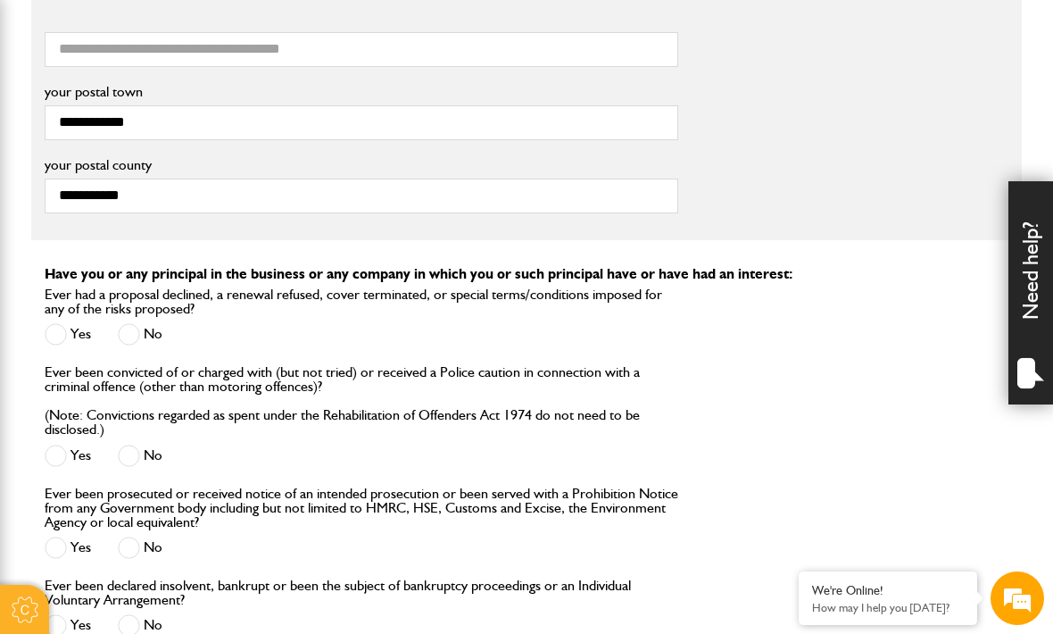
click at [149, 445] on label "No" at bounding box center [140, 456] width 45 height 22
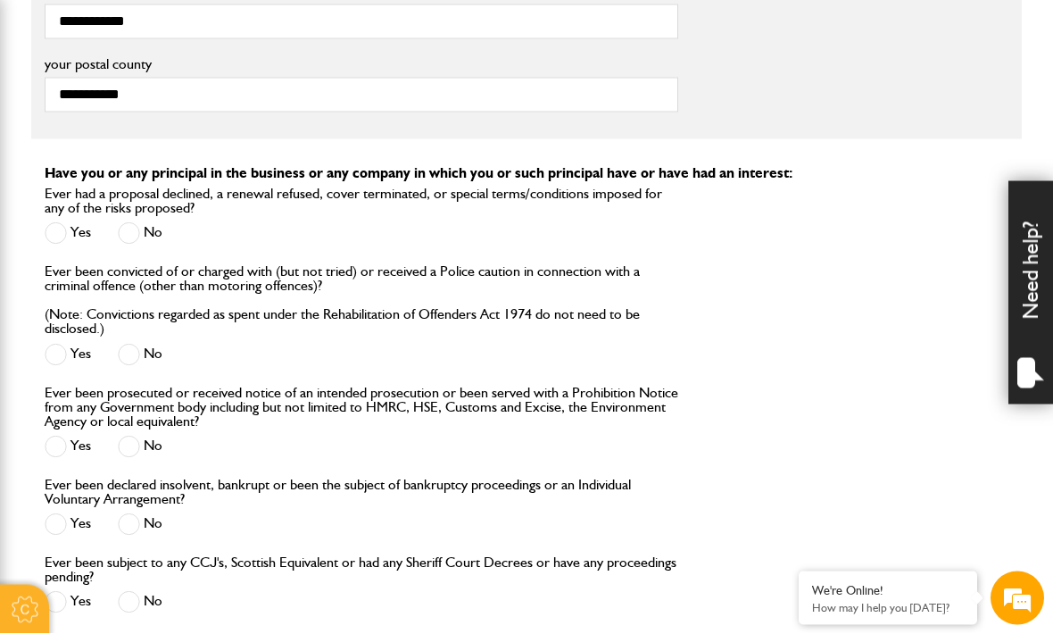
scroll to position [1979, 0]
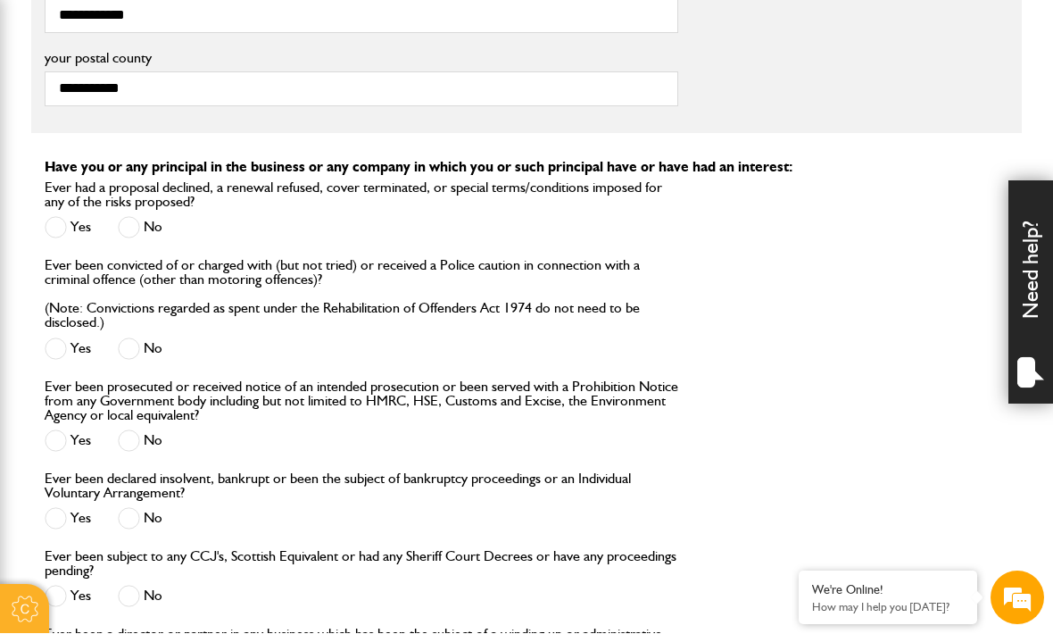
click at [137, 439] on span at bounding box center [129, 441] width 22 height 22
click at [144, 519] on label "No" at bounding box center [140, 519] width 45 height 22
click at [130, 596] on span at bounding box center [129, 597] width 22 height 22
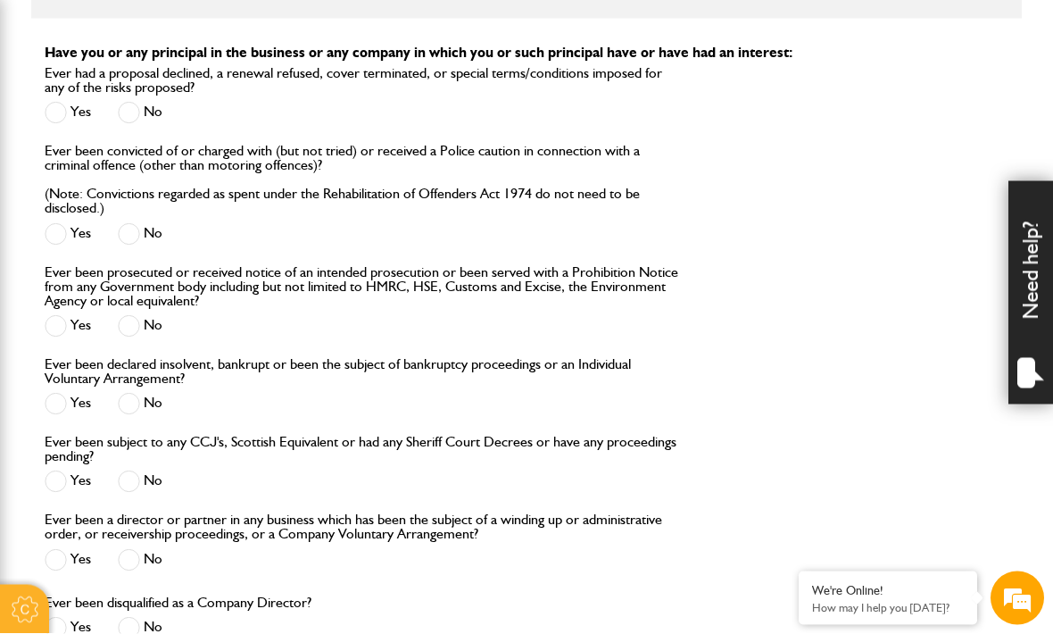
scroll to position [2099, 0]
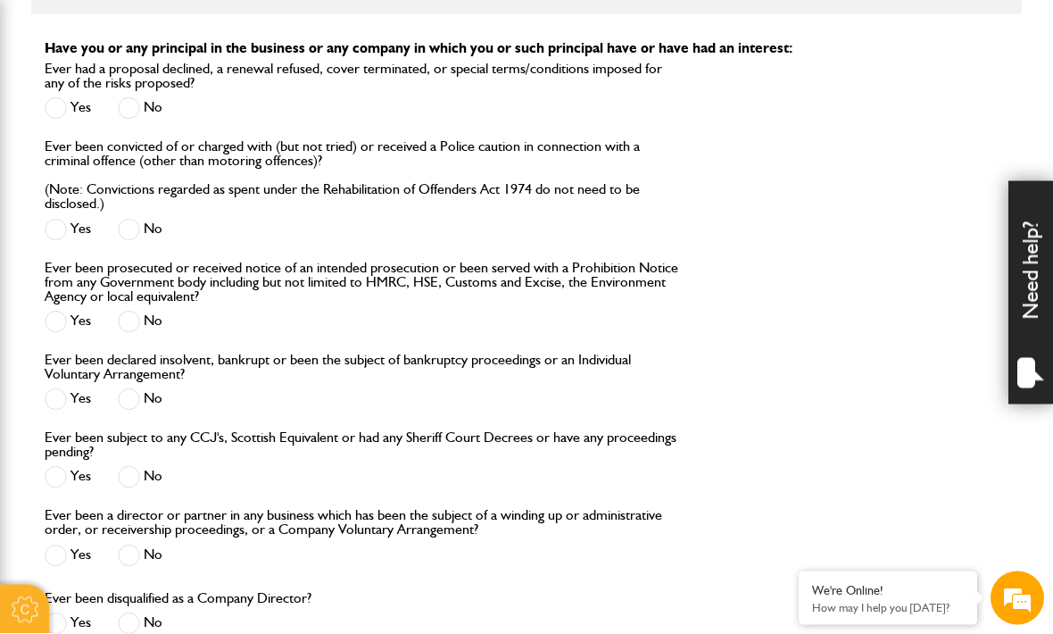
click at [131, 548] on span at bounding box center [129, 556] width 22 height 22
click at [149, 620] on label "No" at bounding box center [140, 623] width 45 height 22
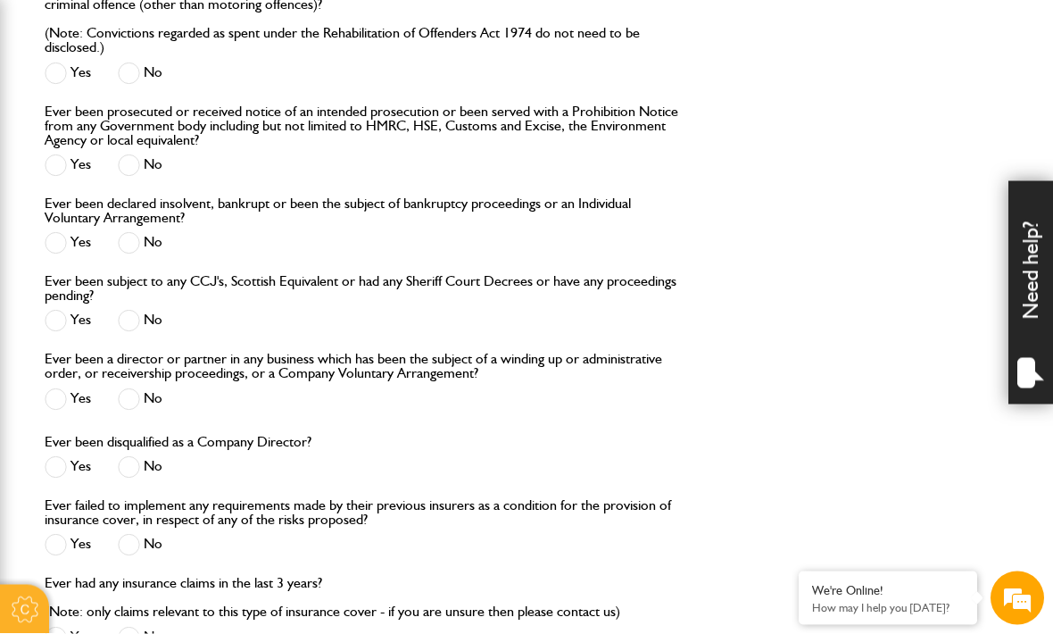
scroll to position [2259, 0]
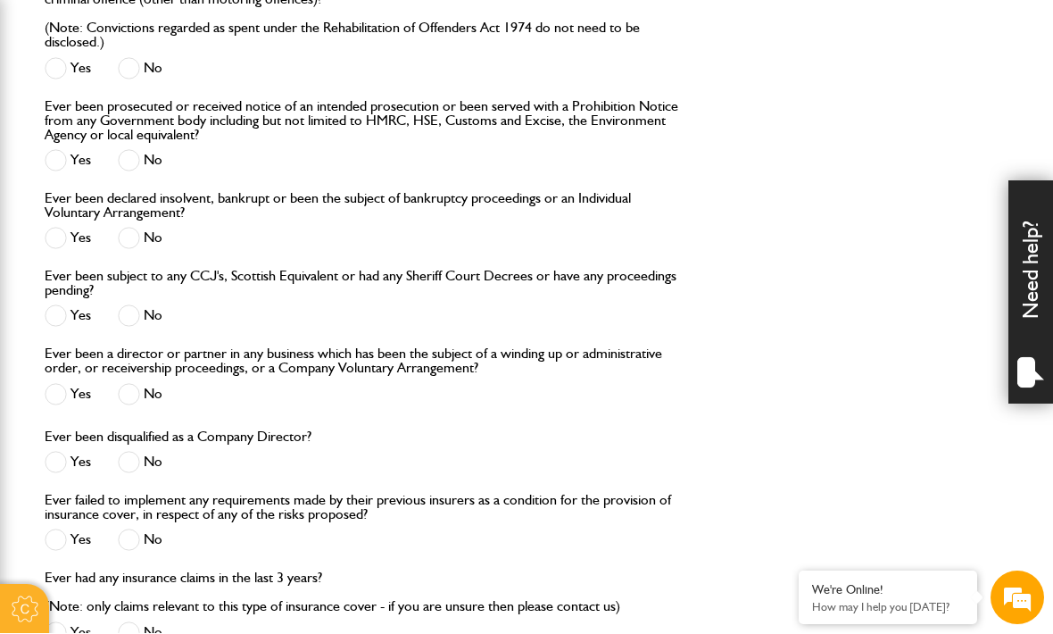
click at [137, 539] on span at bounding box center [129, 540] width 22 height 22
click at [153, 633] on label "No" at bounding box center [140, 633] width 45 height 22
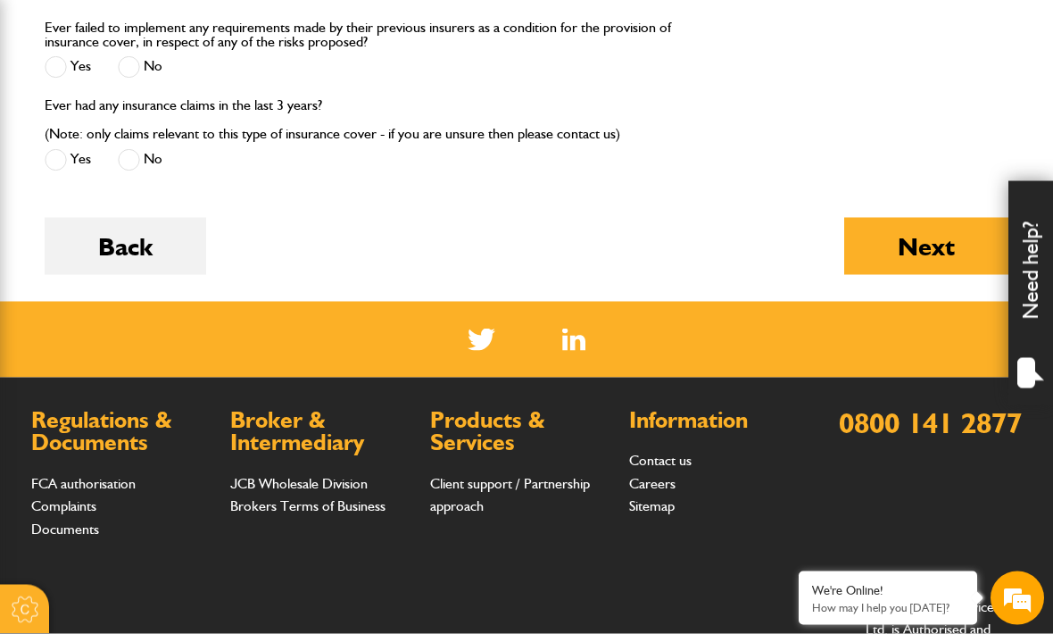
scroll to position [2733, 0]
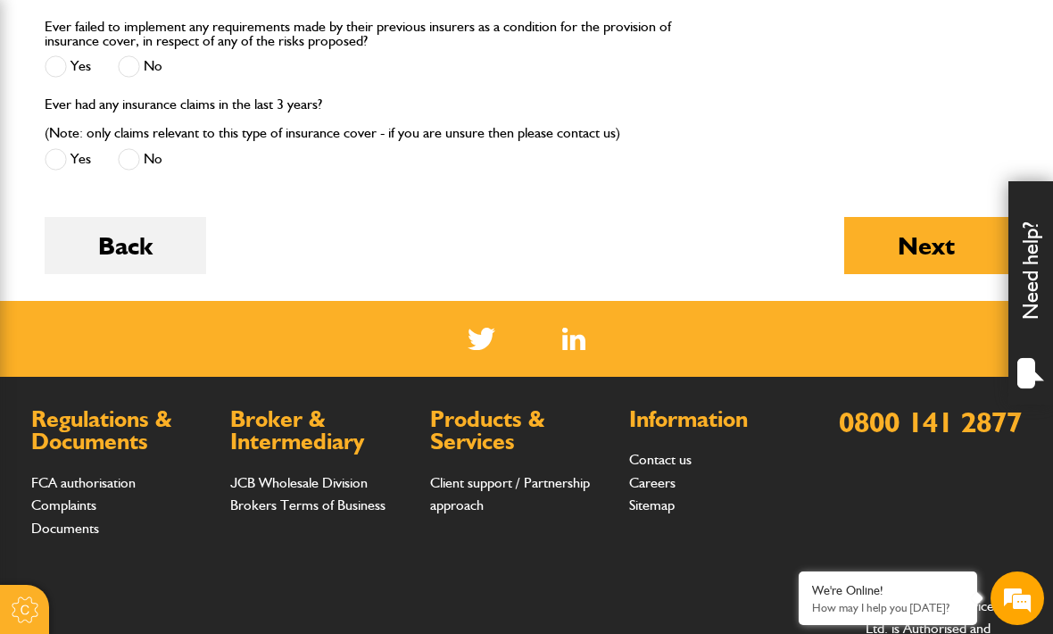
click at [916, 246] on button "Next" at bounding box center [926, 245] width 164 height 57
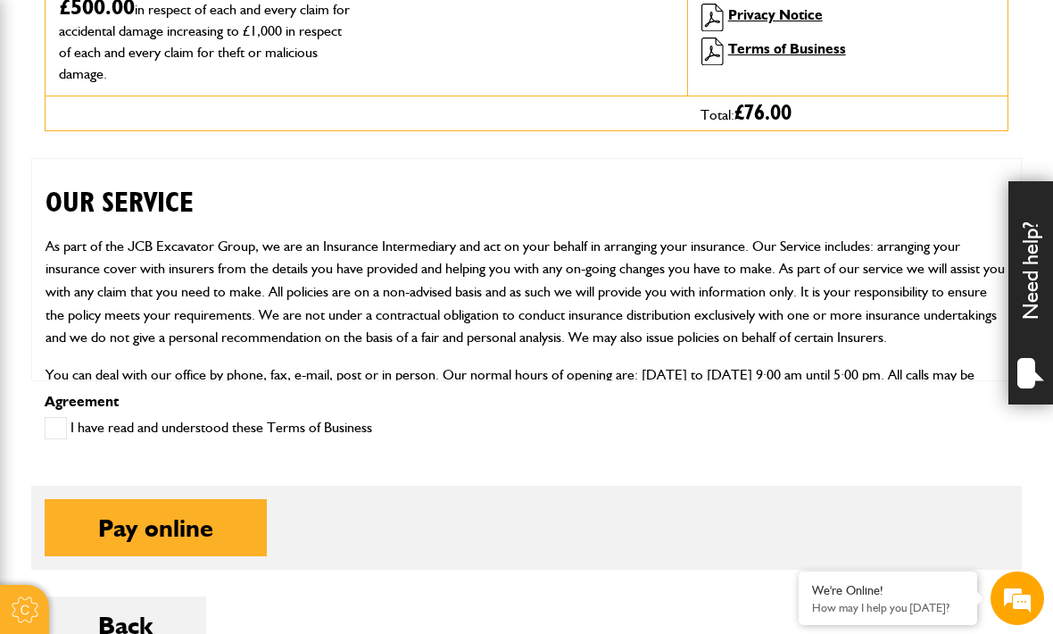
scroll to position [728, 0]
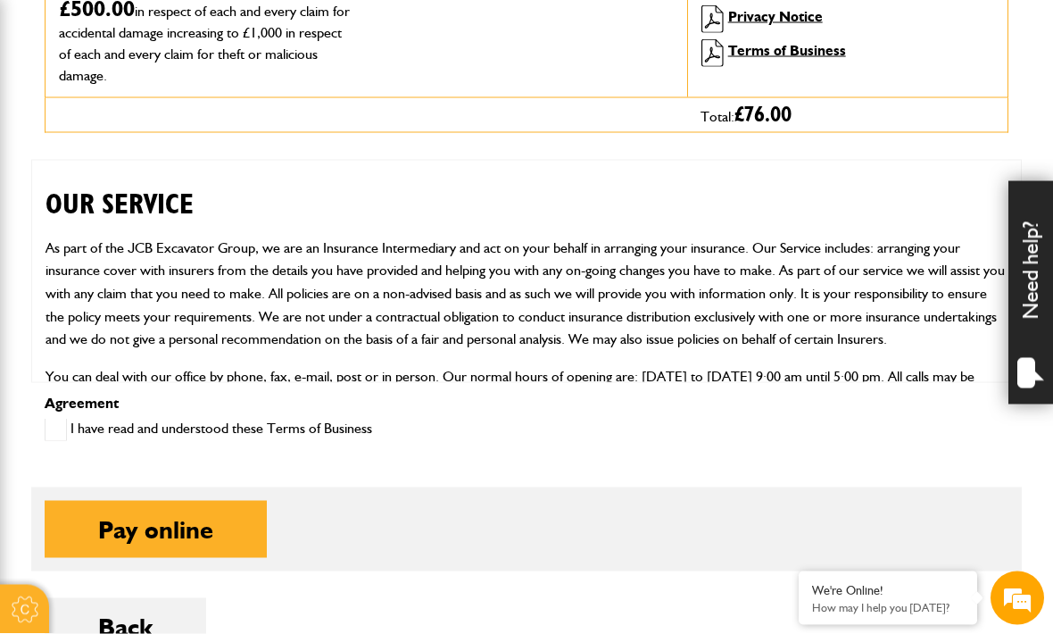
click at [163, 536] on button "Pay online" at bounding box center [156, 529] width 222 height 57
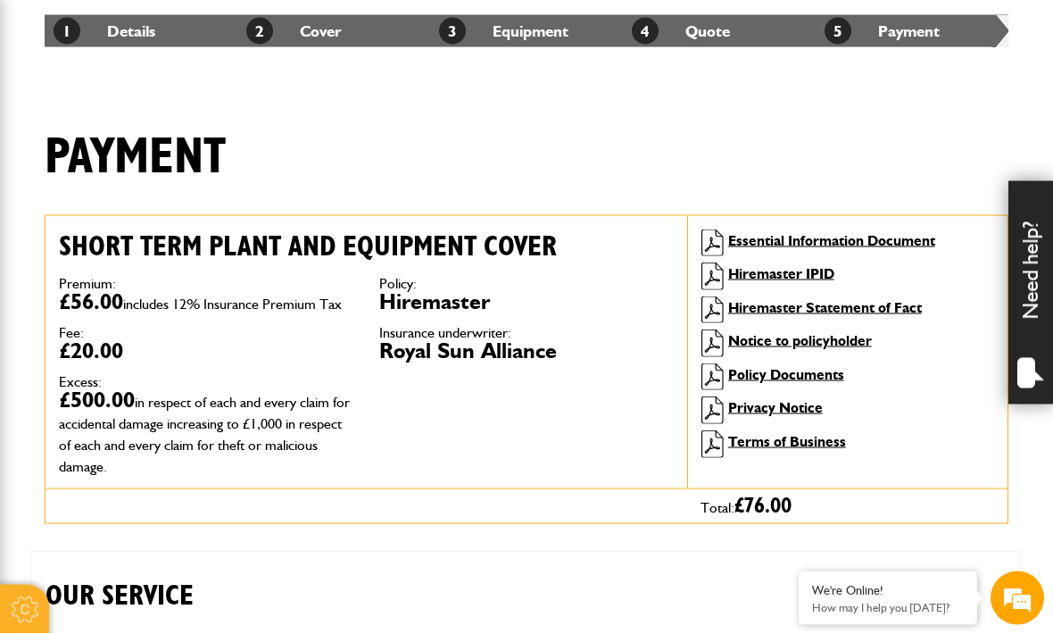
scroll to position [339, 0]
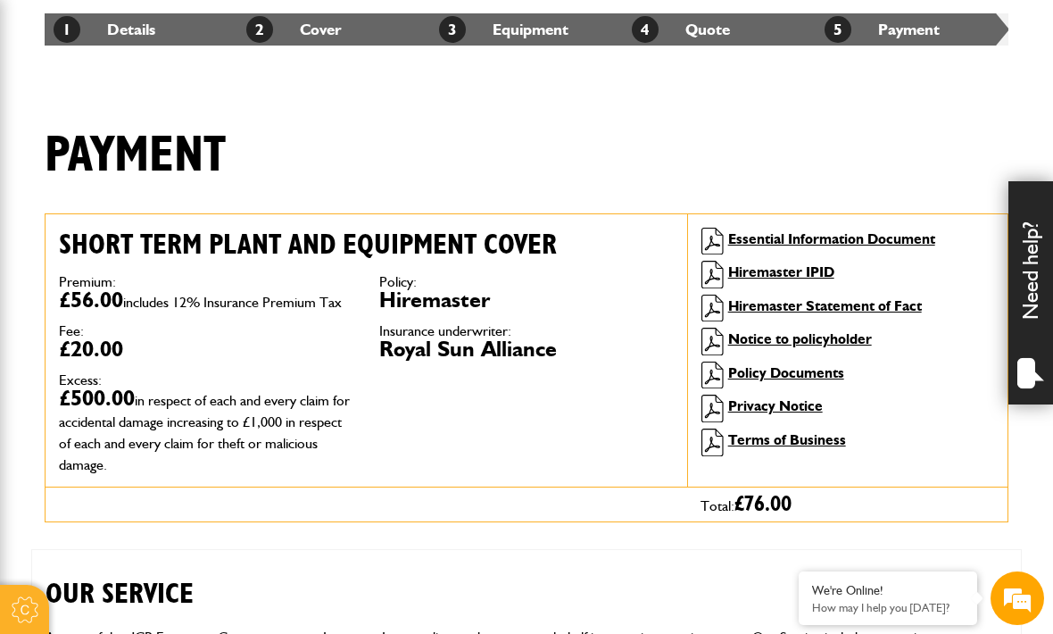
click at [864, 240] on link "Essential Information Document" at bounding box center [831, 238] width 207 height 17
click at [864, 230] on link "Essential Information Document" at bounding box center [831, 238] width 207 height 17
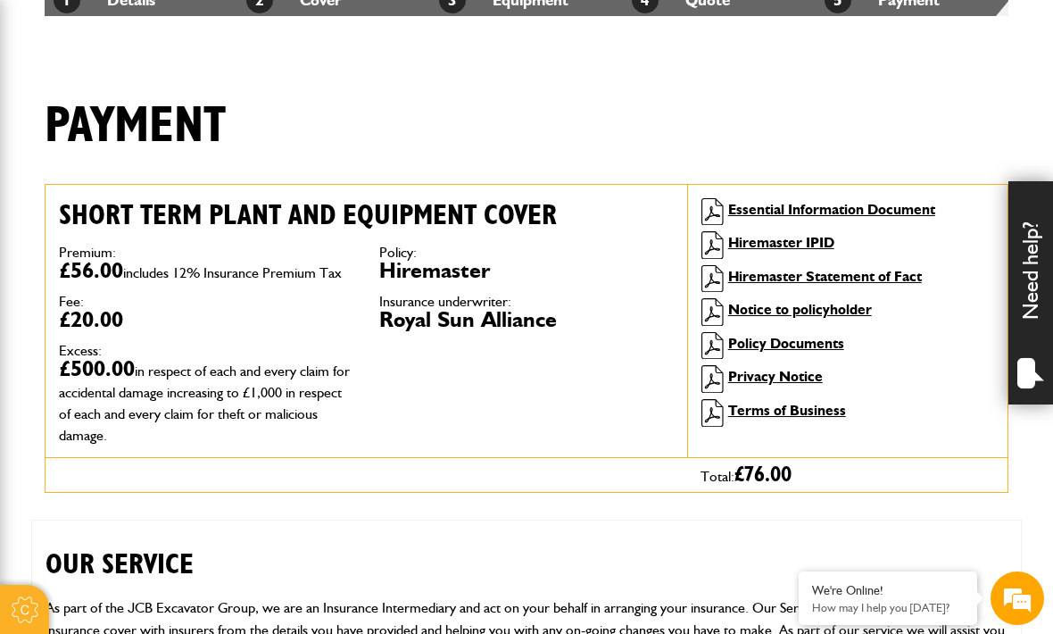
click at [778, 249] on link "Hiremaster IPID" at bounding box center [781, 242] width 106 height 17
click at [828, 312] on link "Notice to policyholder" at bounding box center [800, 309] width 144 height 17
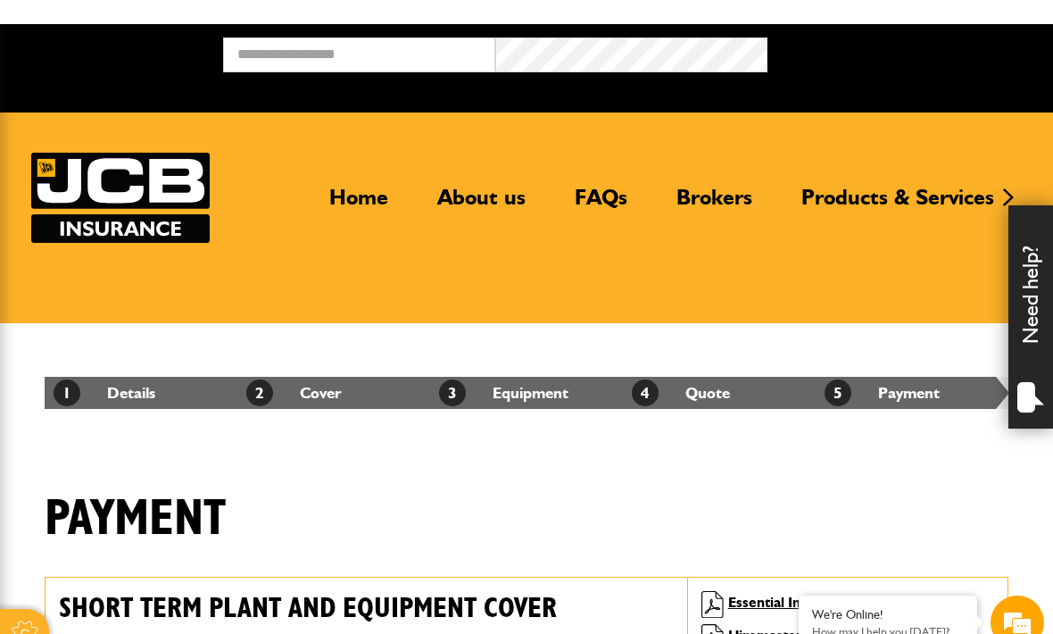
scroll to position [207, 0]
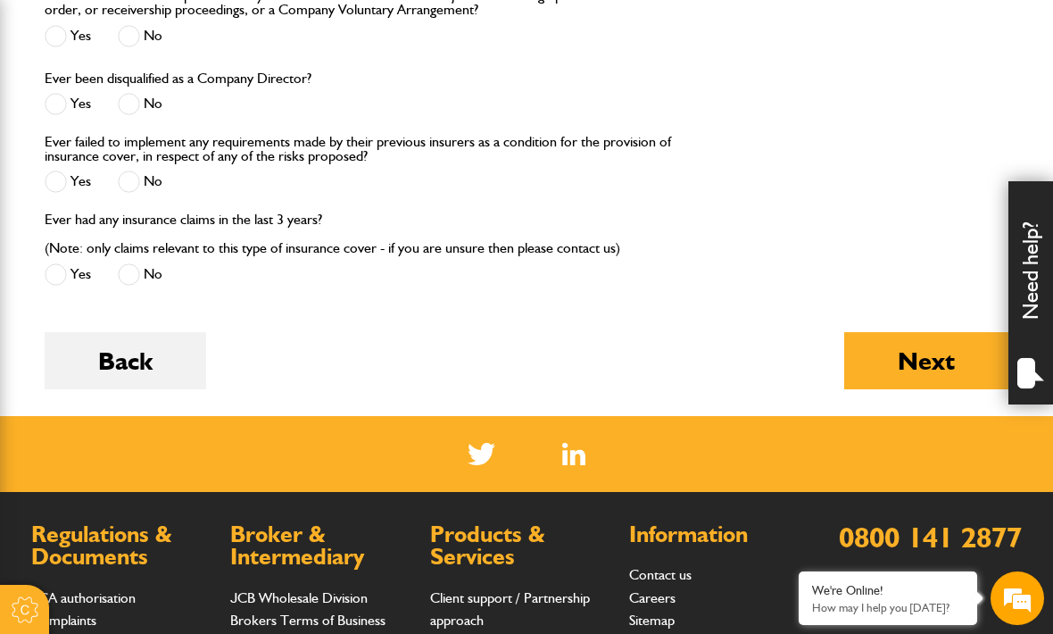
scroll to position [2622, 0]
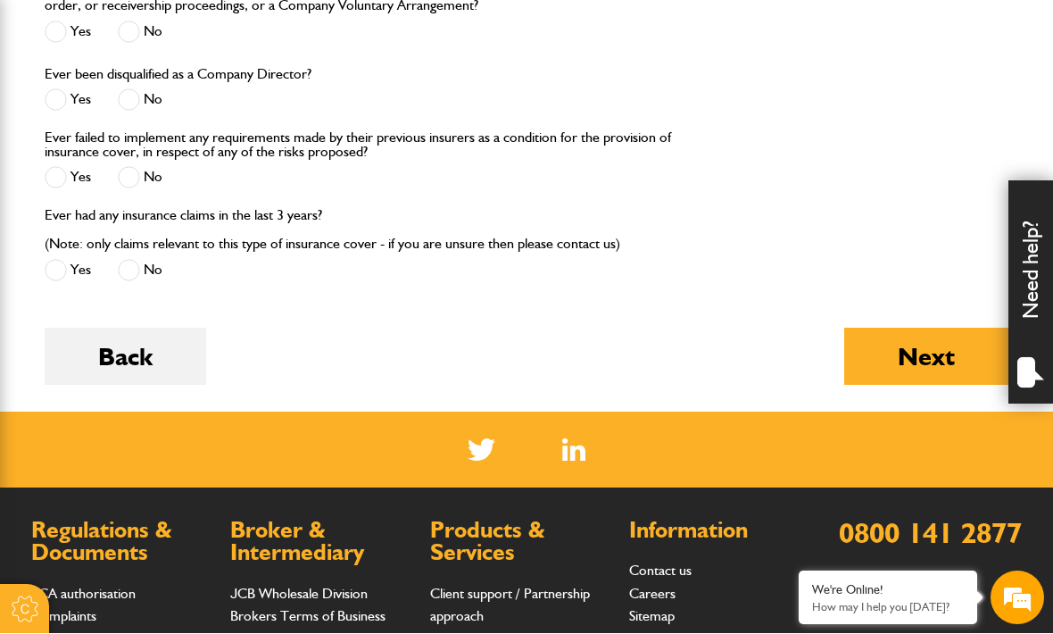
click at [933, 357] on button "Next" at bounding box center [926, 357] width 164 height 57
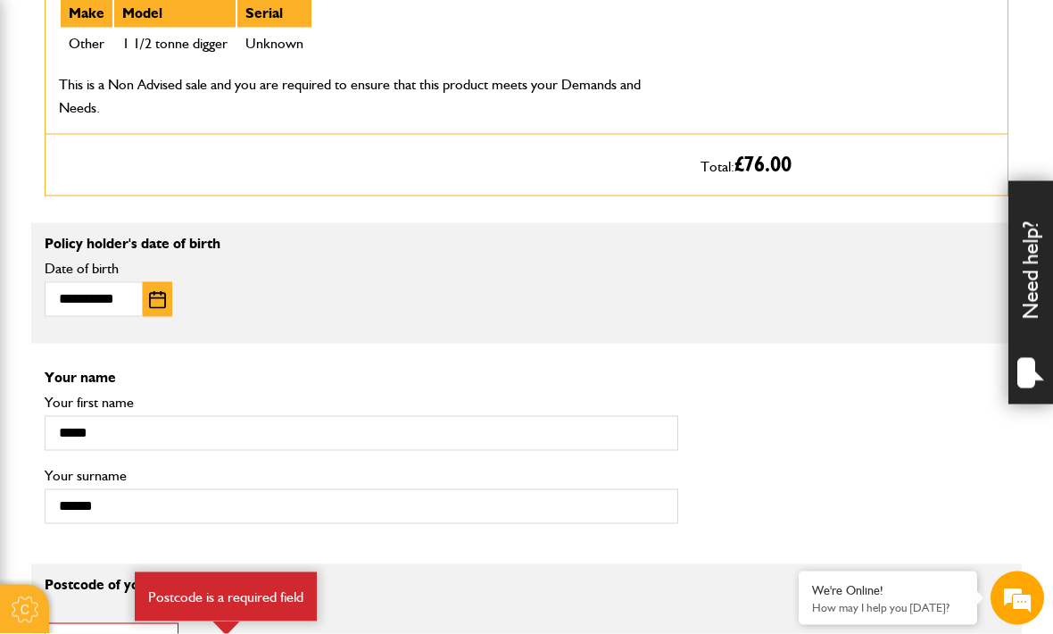
scroll to position [1136, 0]
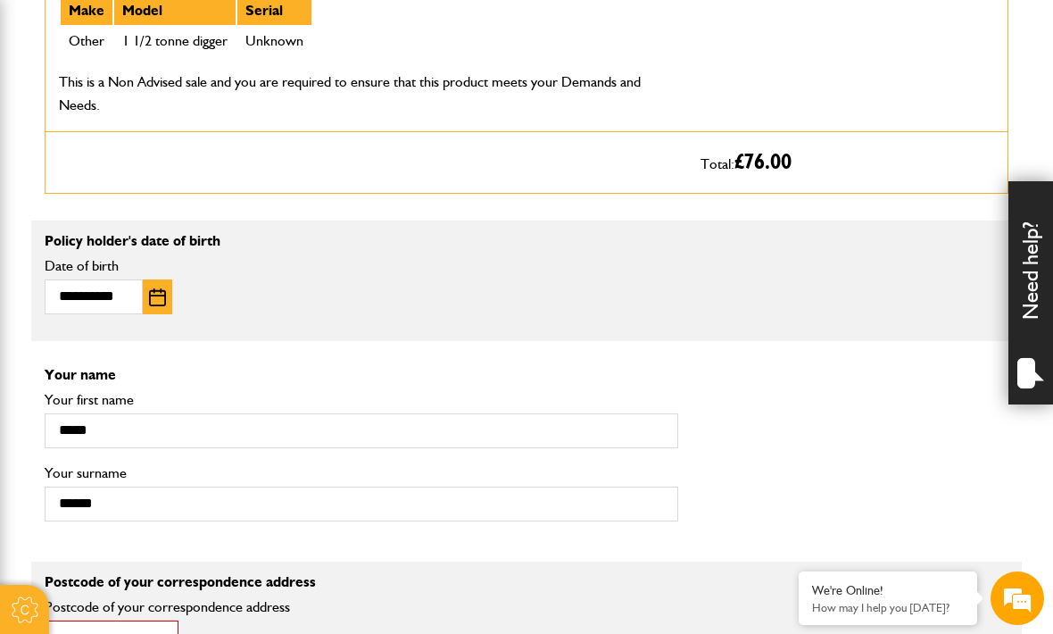
click at [102, 628] on input "Postcode of your correspondence address" at bounding box center [112, 637] width 134 height 35
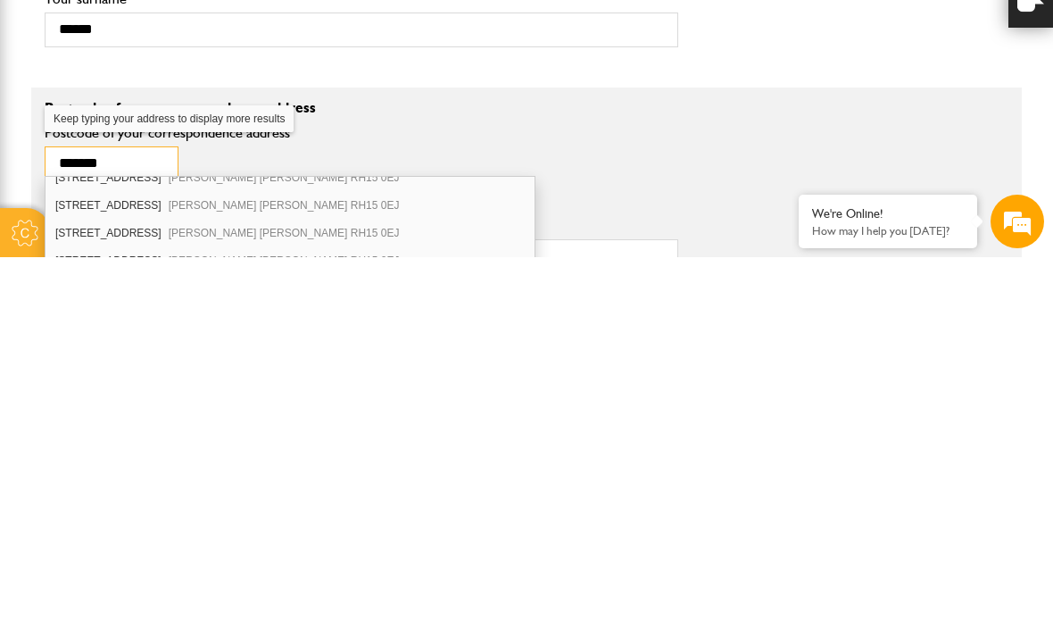
scroll to position [69, 0]
click at [231, 630] on span "Burgess Hill RH15 0EJ" at bounding box center [284, 636] width 231 height 12
type input "********"
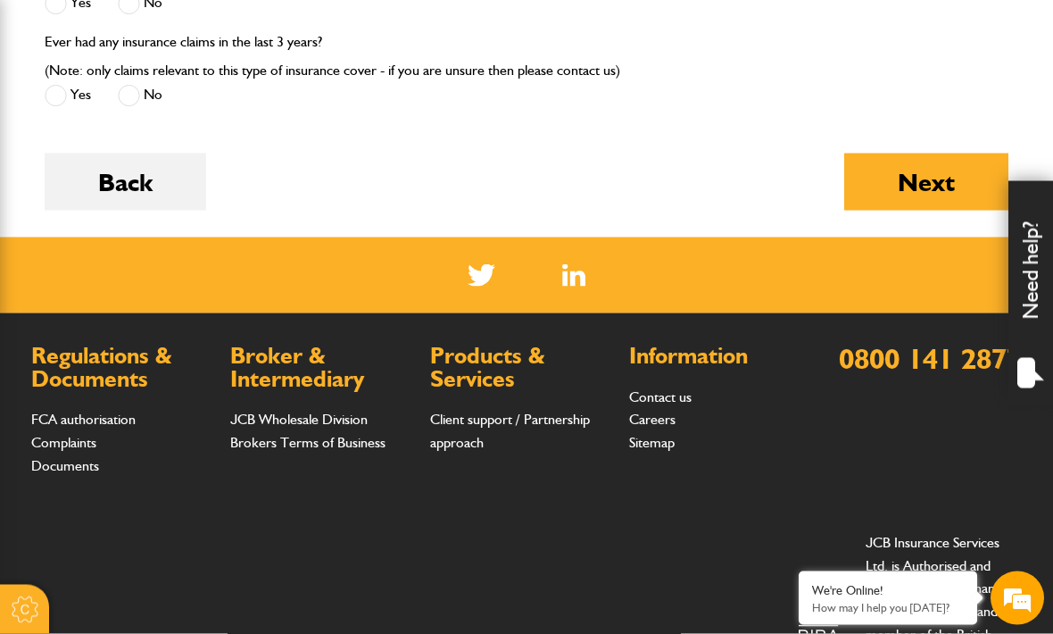
scroll to position [2888, 0]
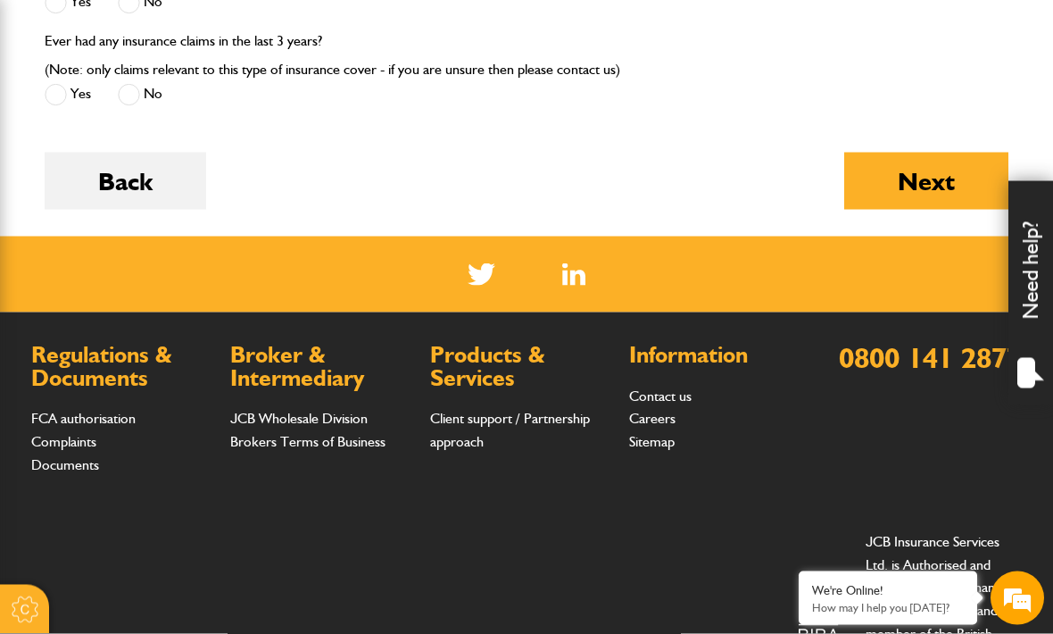
click at [917, 183] on button "Next" at bounding box center [926, 181] width 164 height 57
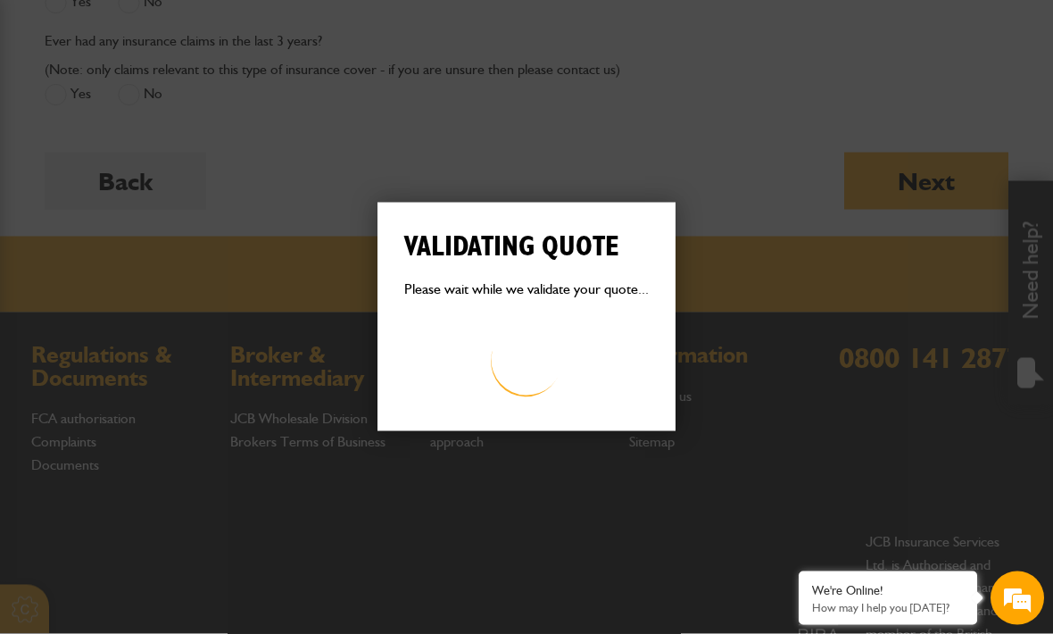
scroll to position [2889, 0]
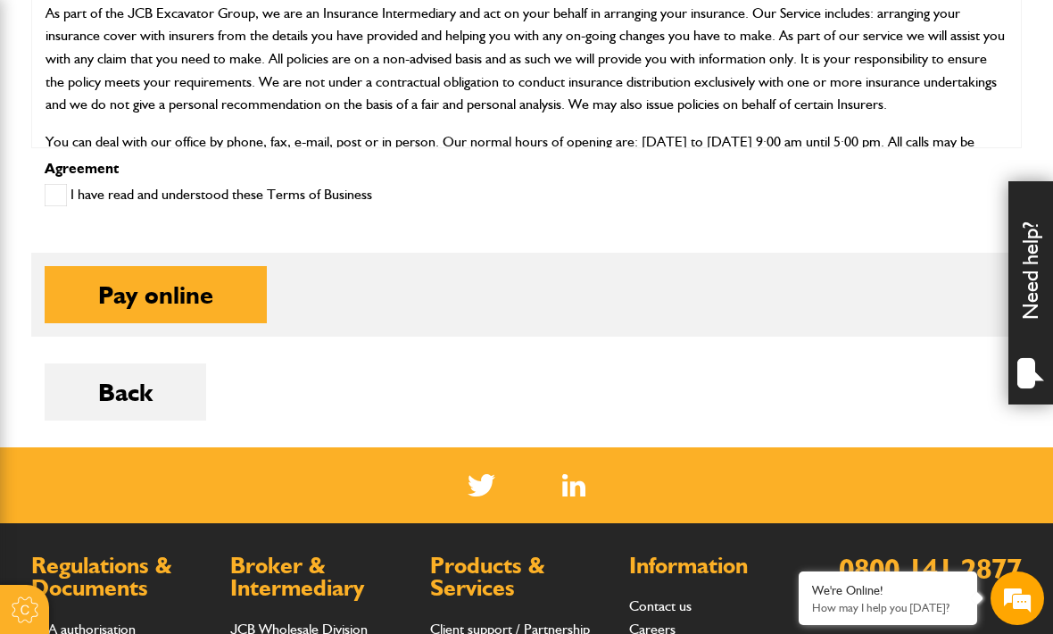
click at [167, 288] on button "Pay online" at bounding box center [156, 294] width 222 height 57
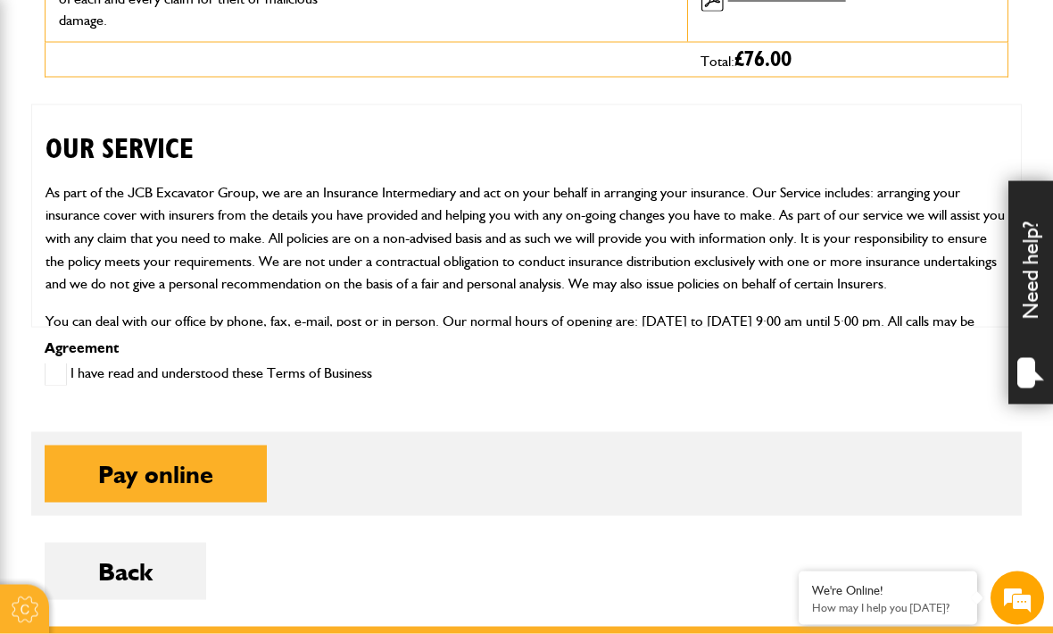
scroll to position [779, 0]
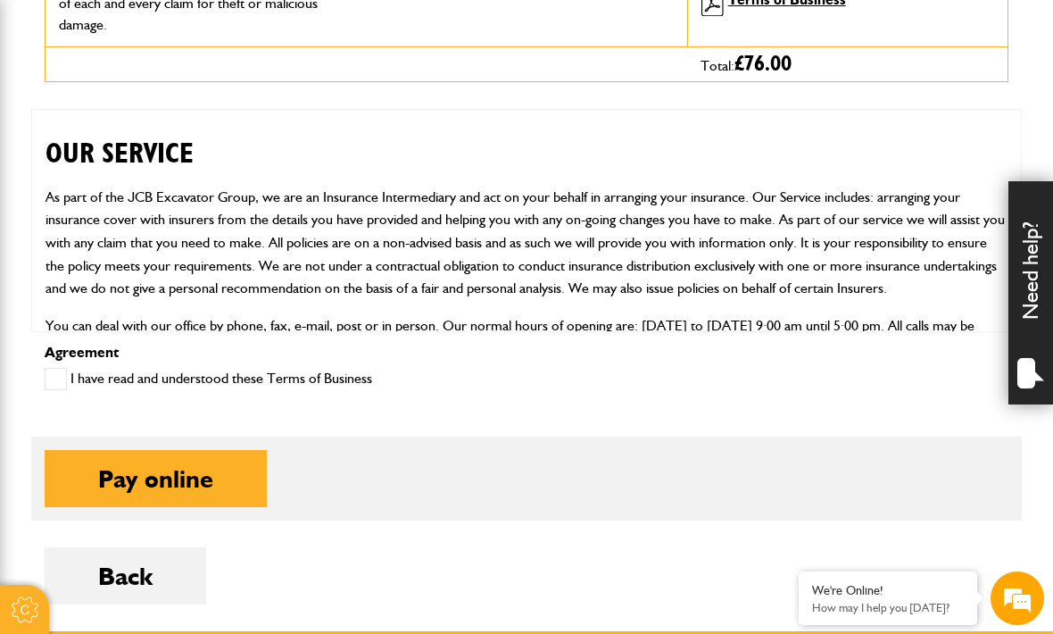
click at [46, 387] on span at bounding box center [56, 379] width 22 height 22
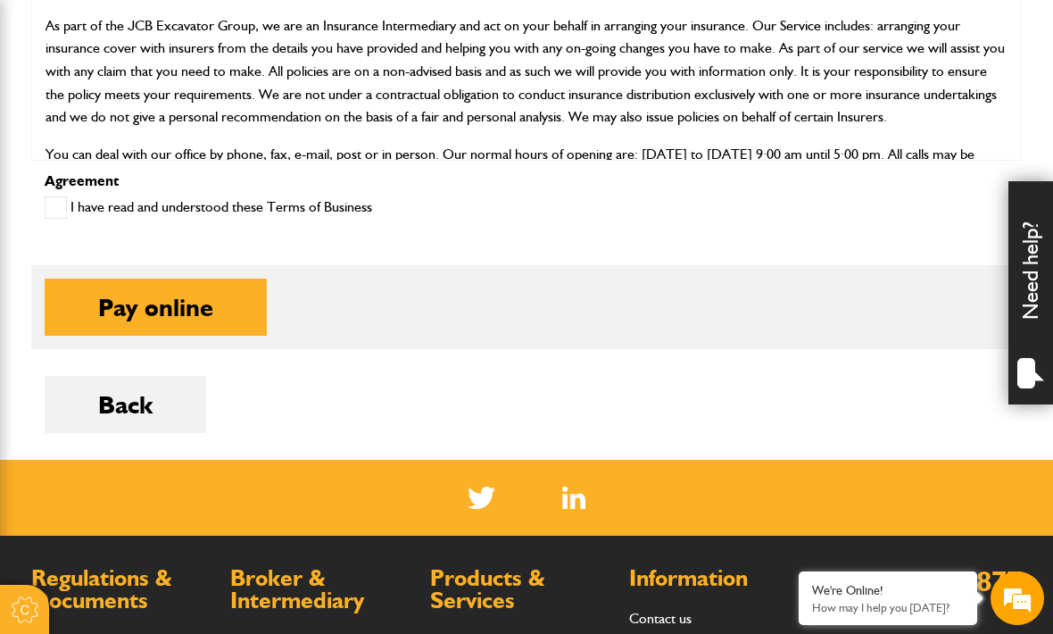
scroll to position [950, 0]
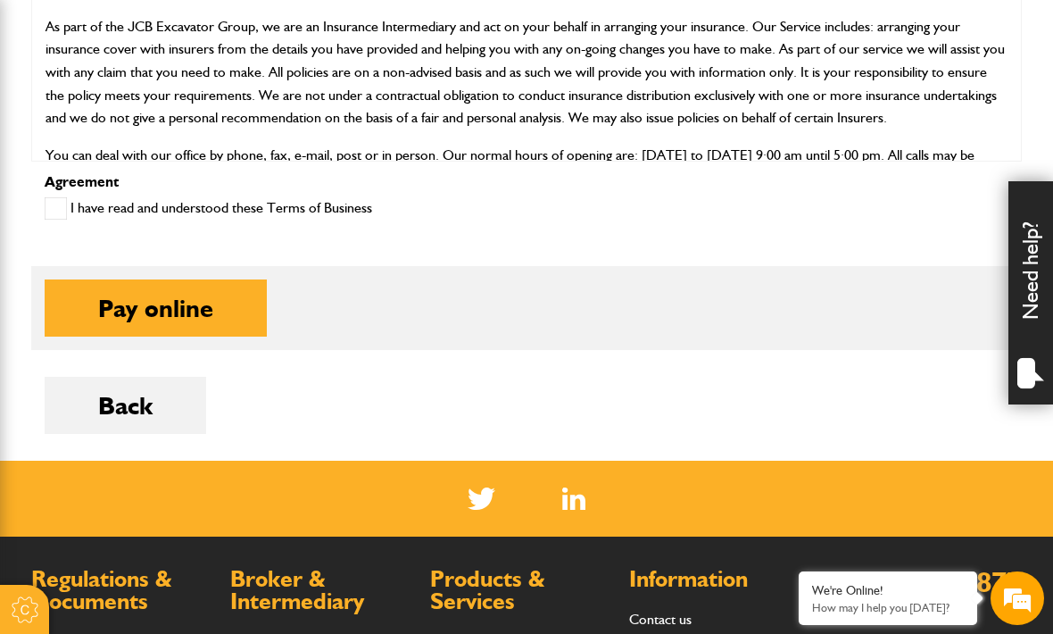
click at [170, 308] on button "Pay online" at bounding box center [156, 307] width 222 height 57
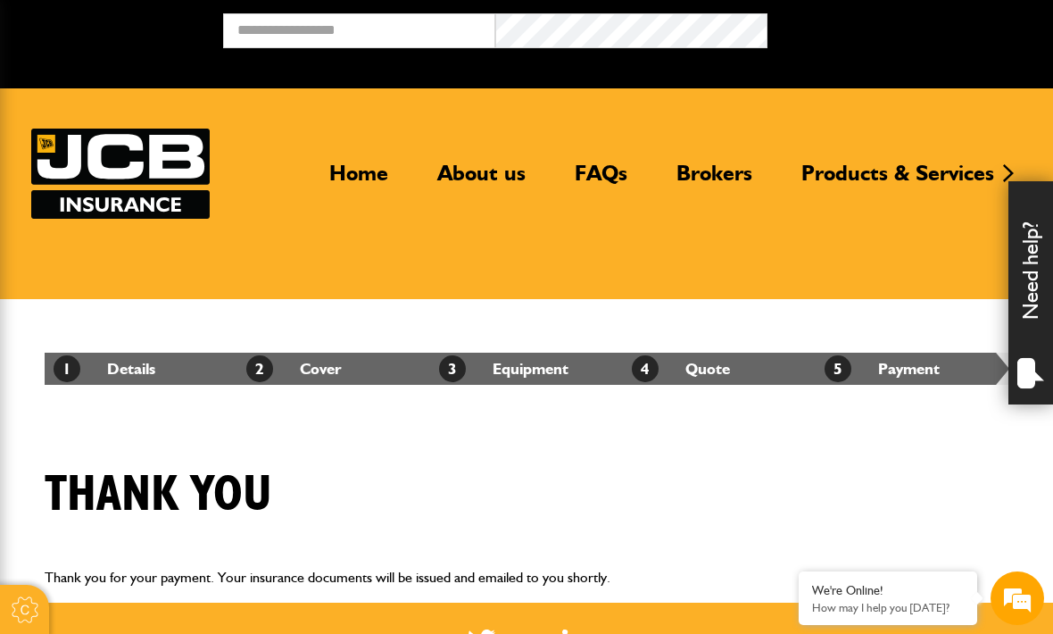
click at [433, 360] on li "3 Equipment" at bounding box center [526, 369] width 193 height 32
